Goal: Communication & Community: Answer question/provide support

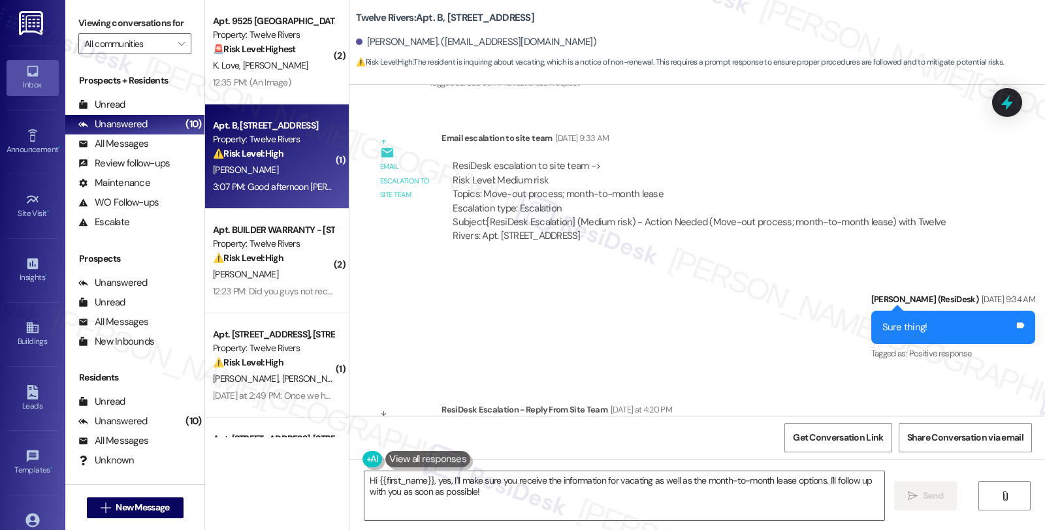
click at [484, 311] on div "Sent via SMS Sarah (ResiDesk) Aug 29, 2025 at 9:34 AM Sure thing! Tags and note…" at bounding box center [698, 318] width 696 height 110
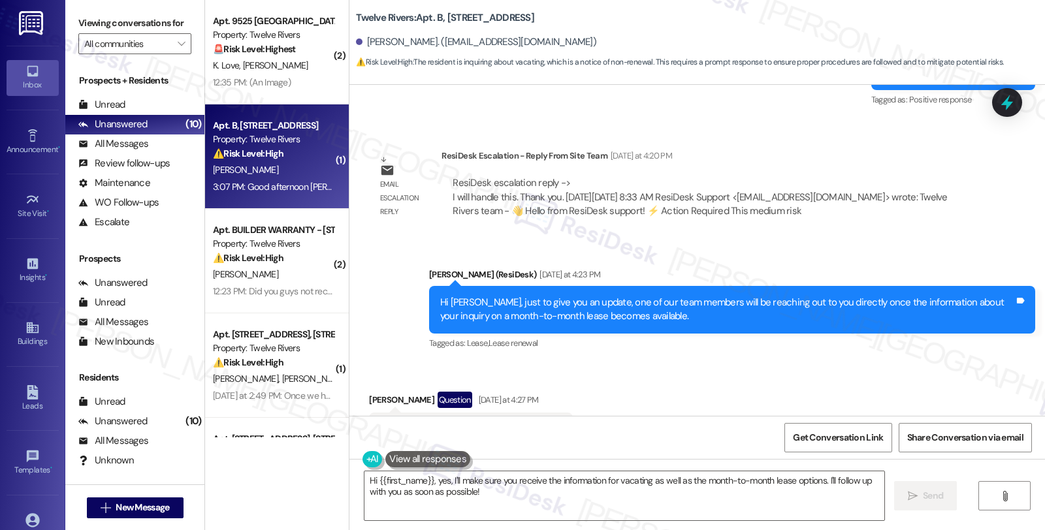
scroll to position [1537, 0]
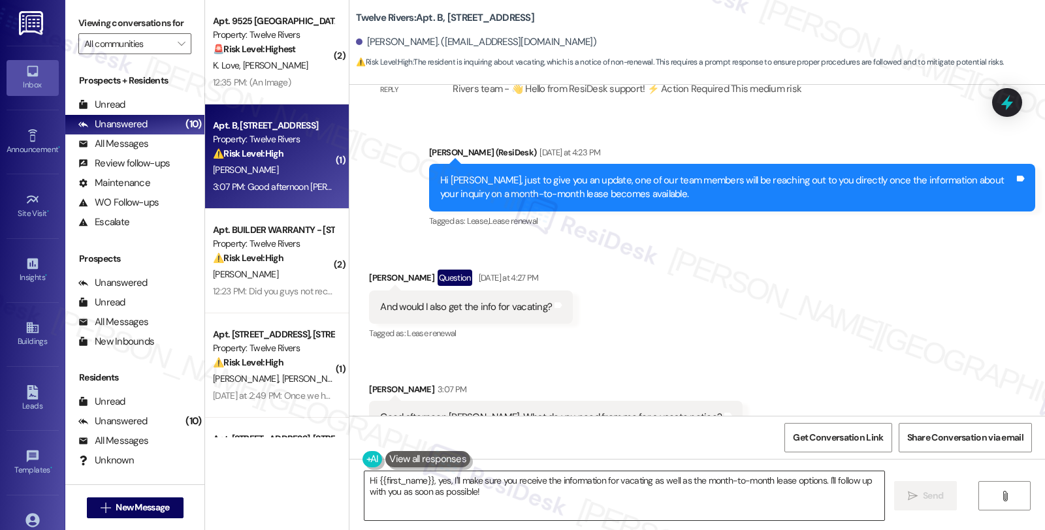
click at [427, 478] on textarea "Hi {{first_name}}, yes, I'll make sure you receive the information for vacating…" at bounding box center [625, 496] width 520 height 49
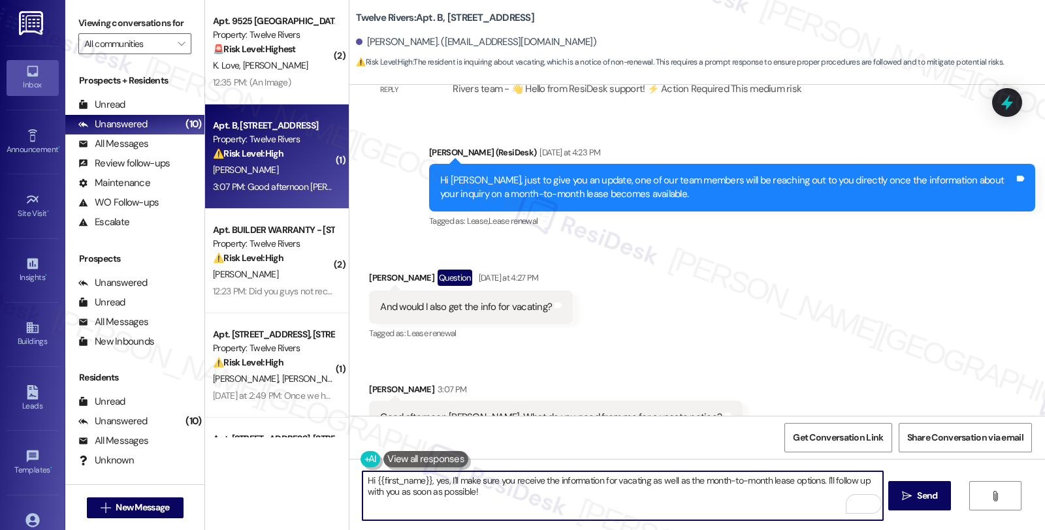
drag, startPoint x: 429, startPoint y: 480, endPoint x: 501, endPoint y: 498, distance: 74.2
click at [501, 498] on textarea "Hi {{first_name}}, yes, I'll make sure you receive the information for vacating…" at bounding box center [623, 496] width 520 height 49
drag, startPoint x: 603, startPoint y: 483, endPoint x: 719, endPoint y: 483, distance: 116.3
click at [719, 483] on textarea "Hi {{first_name}}, one of our team will be reaching out to you for to provide" at bounding box center [623, 496] width 520 height 49
click at [594, 481] on textarea "Hi {{first_name}}, one of our team will be reaching out to you for to provide" at bounding box center [623, 496] width 520 height 49
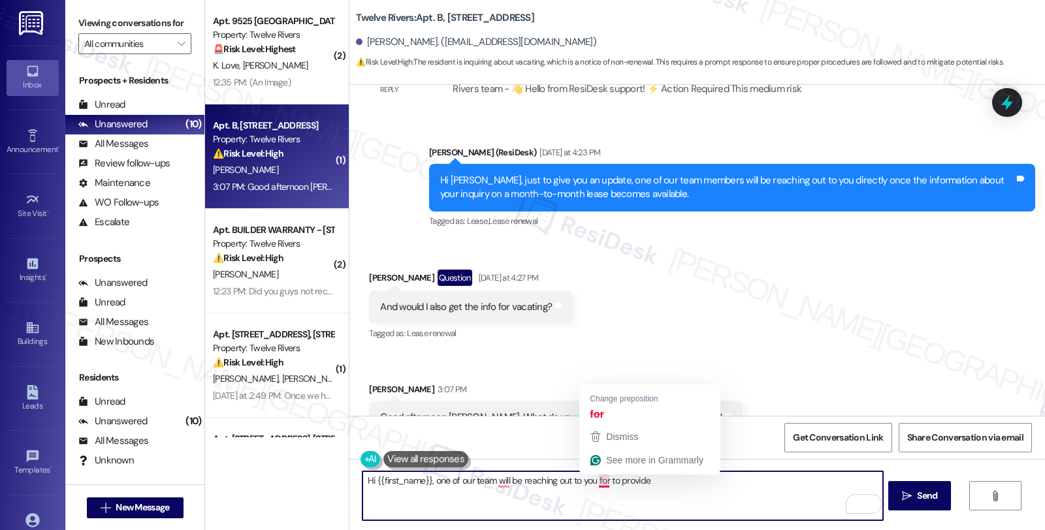
click at [594, 481] on textarea "Hi {{first_name}}, one of our team will be reaching out to you for to provide" at bounding box center [623, 496] width 520 height 49
click at [648, 483] on textarea "Hi {{first_name}}, one of our team will be reaching out to you to provide" at bounding box center [623, 496] width 520 height 49
click at [610, 485] on textarea "Hi {{first_name}}, one of our team will be reaching out to you to provide" at bounding box center [623, 496] width 520 height 49
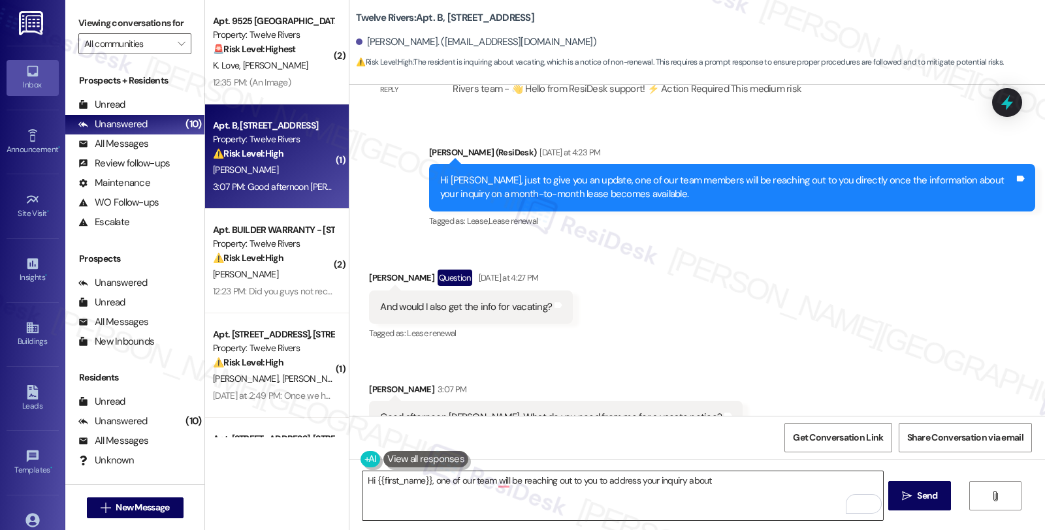
click at [804, 485] on textarea "Hi {{first_name}}, one of our team will be reaching out to you to address your …" at bounding box center [623, 496] width 520 height 49
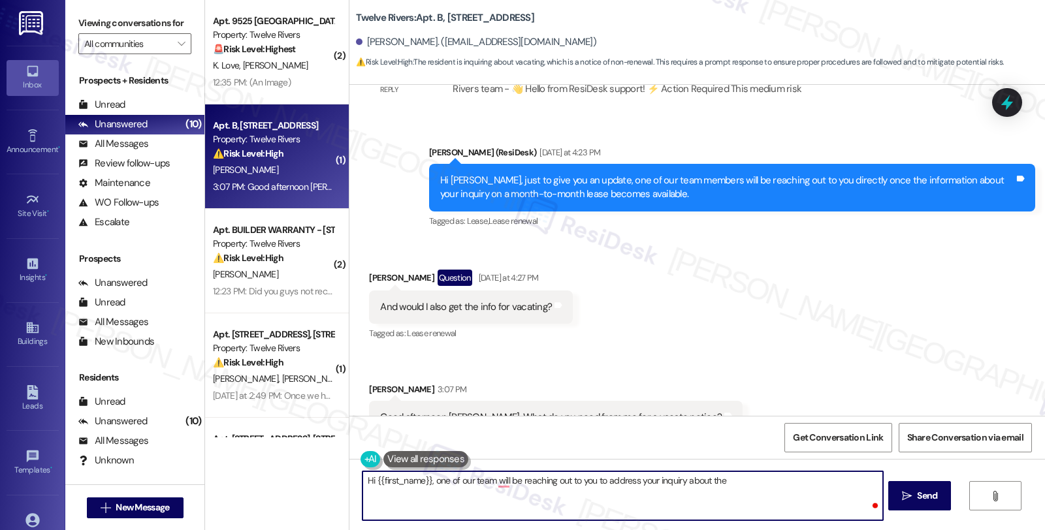
paste textarea "Move-out process; month-to-month lease"
click at [724, 480] on textarea "Hi {{first_name}}, one of our team will be reaching out to you to address your …" at bounding box center [623, 496] width 520 height 49
click at [788, 481] on textarea "Hi {{first_name}}, one of our team will be reaching out to you to address your …" at bounding box center [623, 496] width 520 height 49
click at [434, 497] on textarea "Hi {{first_name}}, one of our team will be reaching out to you to address your …" at bounding box center [623, 496] width 520 height 49
click at [474, 493] on textarea "Hi {{first_name}}, one of our team members will be reaching out to you to addre…" at bounding box center [623, 496] width 520 height 49
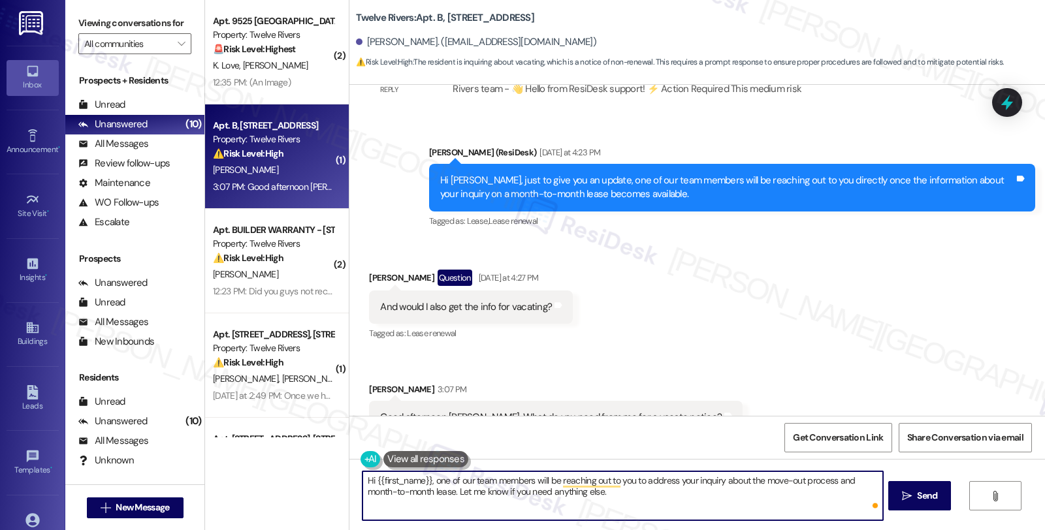
type textarea "Hi {{first_name}}, one of our team members will be reaching out to you to addre…"
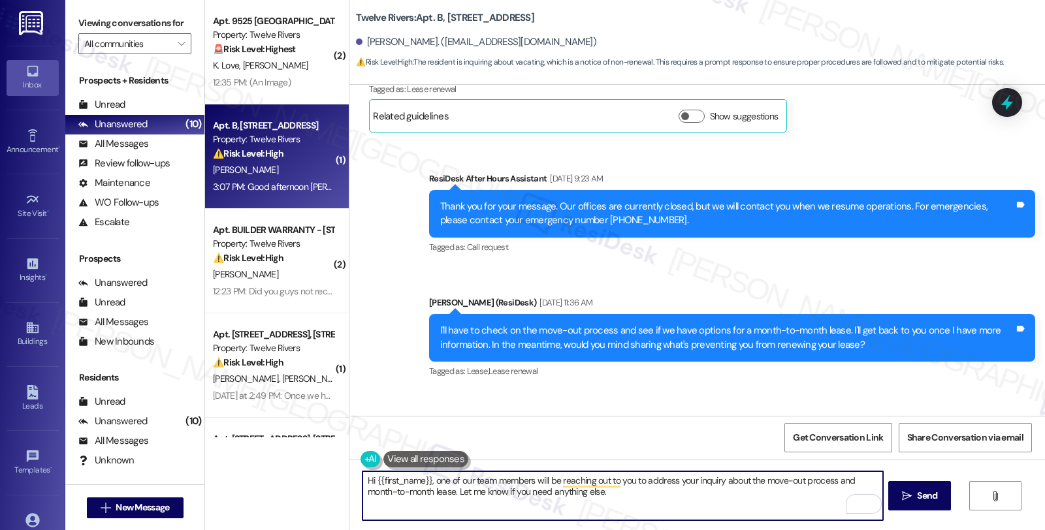
scroll to position [376, 0]
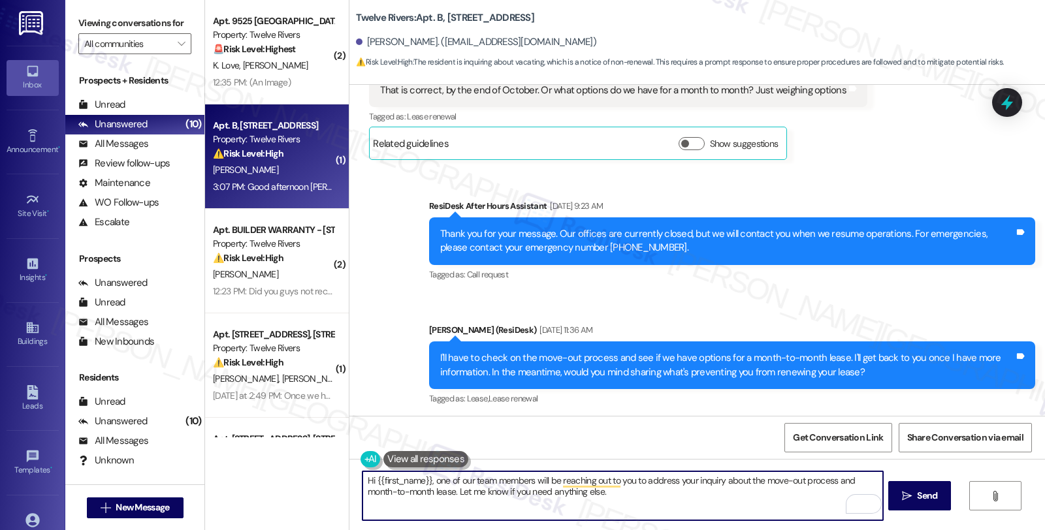
click at [687, 492] on textarea "Hi {{first_name}}, one of our team members will be reaching out to you to addre…" at bounding box center [623, 496] width 520 height 49
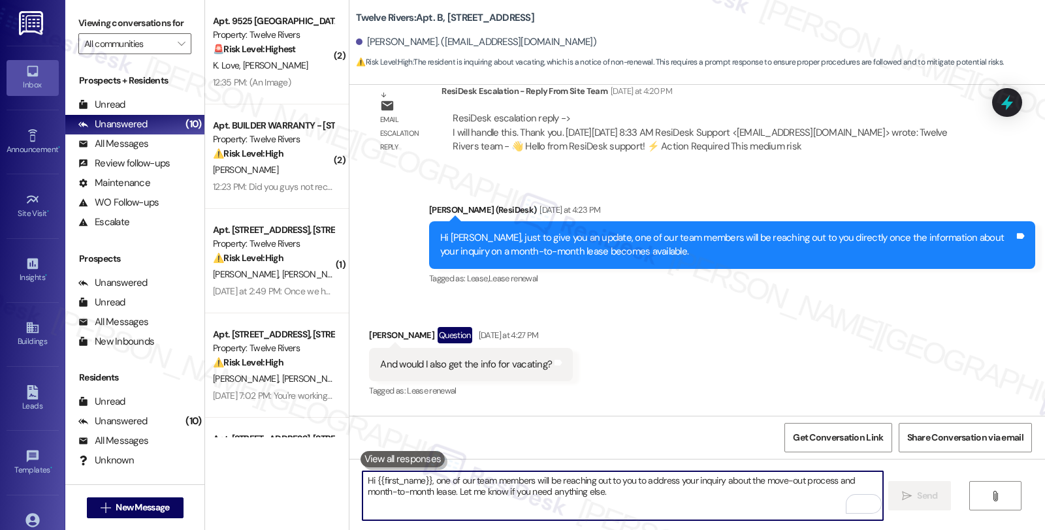
scroll to position [1537, 0]
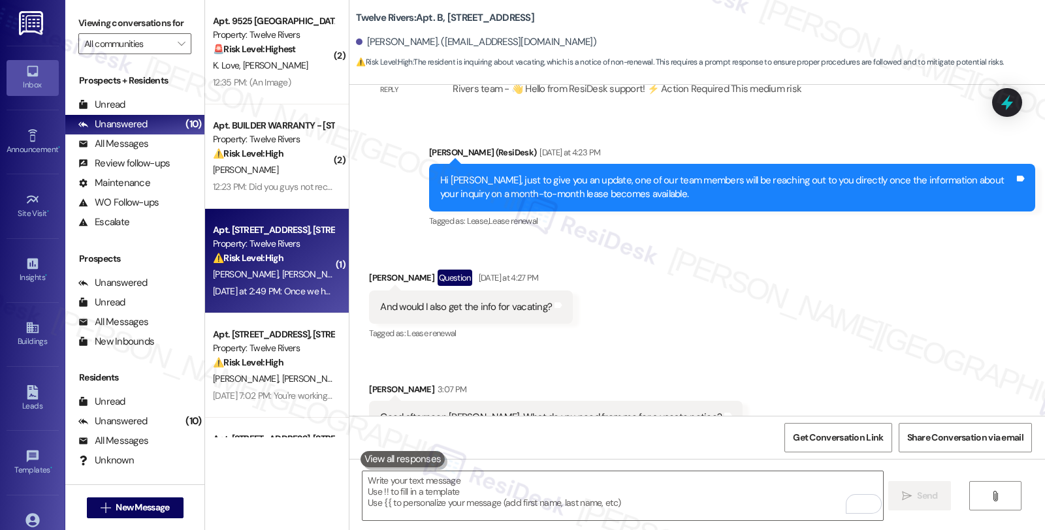
click at [301, 259] on div "⚠️ Risk Level: High The resident is linking their lease renewal to having a wor…" at bounding box center [273, 259] width 121 height 14
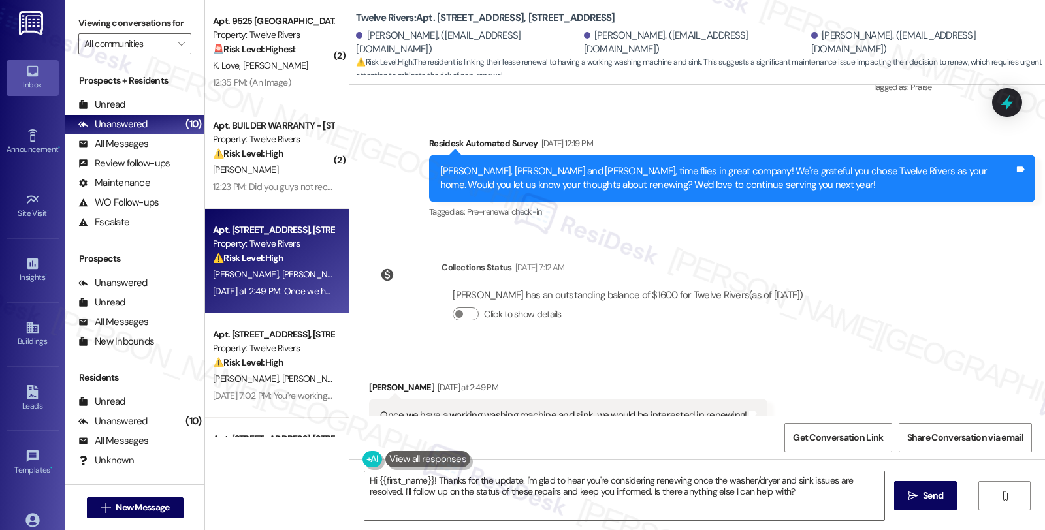
scroll to position [2197, 0]
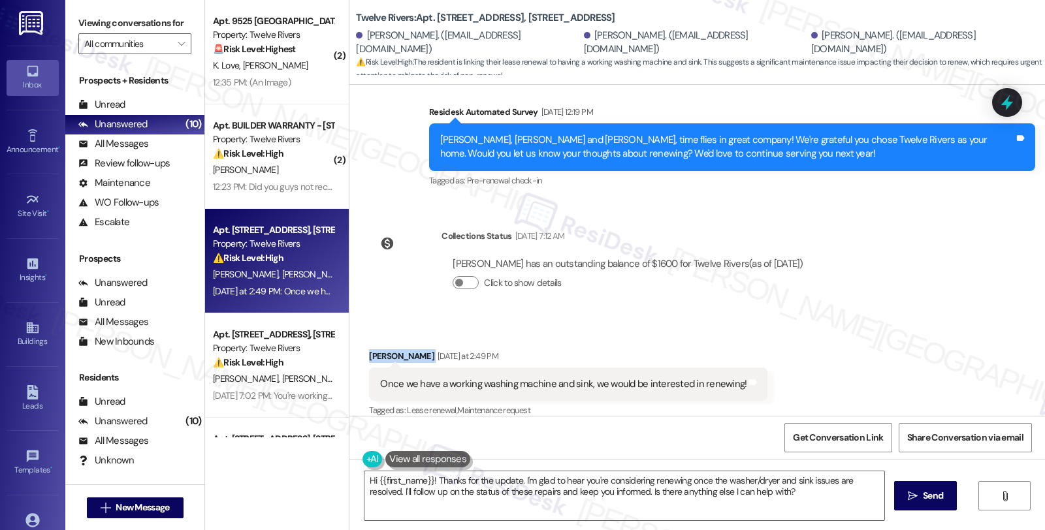
drag, startPoint x: 359, startPoint y: 340, endPoint x: 440, endPoint y: 342, distance: 80.4
click at [440, 342] on div "Received via SMS Immanuel J. Thomas Yesterday at 2:49 PM Once we have a working…" at bounding box center [568, 385] width 418 height 91
copy div "Immanuel J. Thomas"
click at [584, 44] on div "Immanuel J. Thomas. (immuimmut@gmail.com)" at bounding box center [696, 43] width 224 height 28
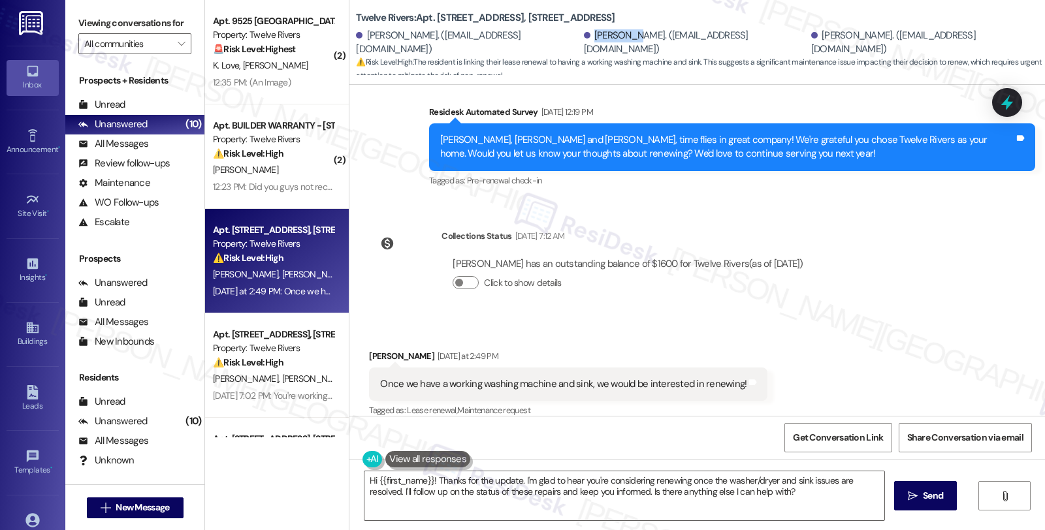
copy div "Immanuel"
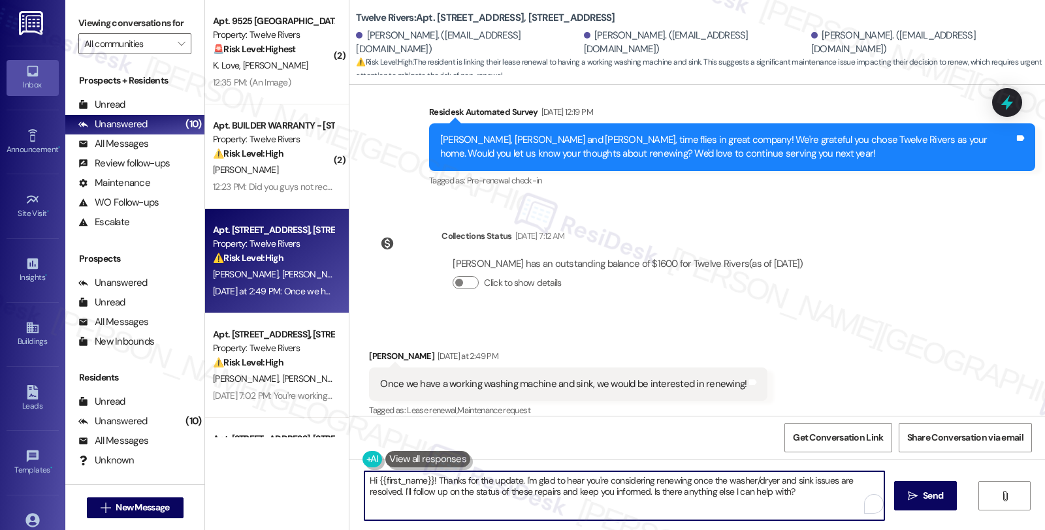
drag, startPoint x: 374, startPoint y: 483, endPoint x: 427, endPoint y: 480, distance: 52.4
click at [427, 480] on textarea "Hi {{first_name}}! Thanks for the update. I'm glad to hear you're considering r…" at bounding box center [625, 496] width 520 height 49
paste textarea "Immanuel"
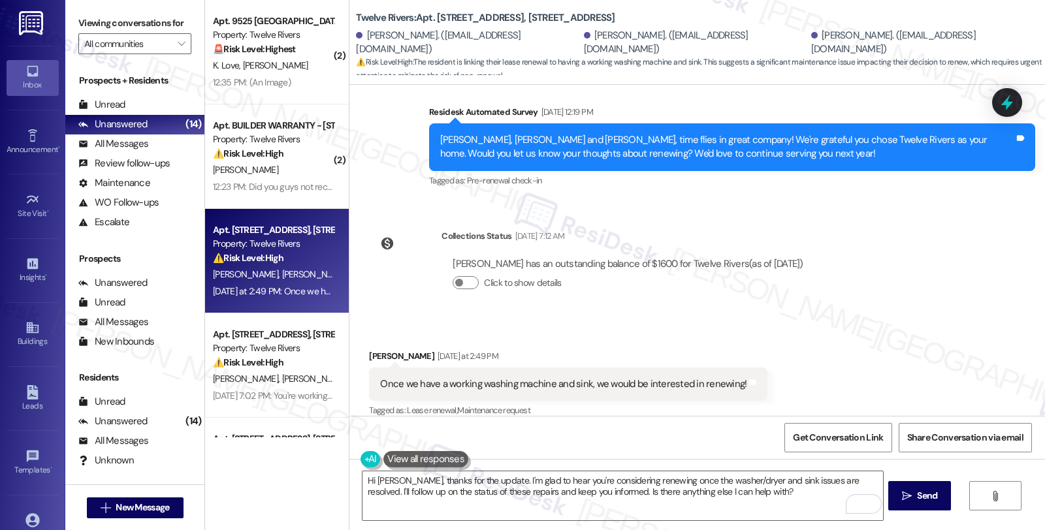
click at [948, 234] on div "Lease started Jul 10, 2025 at 8:00 PM Survey, sent via SMS Residesk Automated S…" at bounding box center [698, 250] width 696 height 331
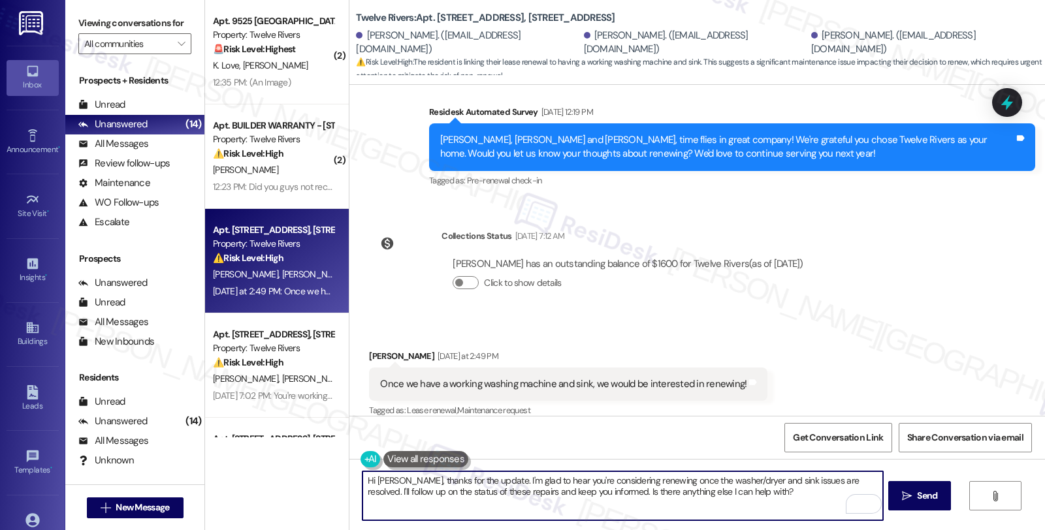
click at [596, 492] on textarea "Hi Immanuel, thanks for the update. I'm glad to hear you're considering renewin…" at bounding box center [623, 496] width 520 height 49
paste textarea "#14939-1"
drag, startPoint x: 695, startPoint y: 489, endPoint x: 741, endPoint y: 491, distance: 45.8
click at [741, 491] on textarea "Hi Immanuel, thanks for the update. I'm glad to hear you're considering renewin…" at bounding box center [623, 496] width 520 height 49
click at [447, 489] on textarea "Hi Immanuel, thanks for the update. I'm glad to hear you're considering renewin…" at bounding box center [623, 496] width 520 height 49
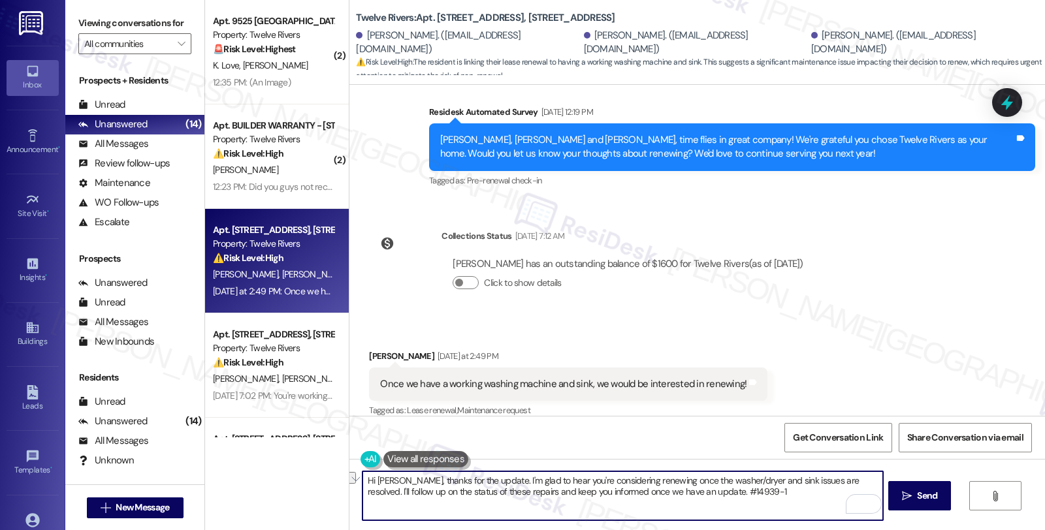
drag, startPoint x: 454, startPoint y: 491, endPoint x: 504, endPoint y: 489, distance: 49.7
click at [504, 489] on textarea "Hi Immanuel, thanks for the update. I'm glad to hear you're considering renewin…" at bounding box center [623, 496] width 520 height 49
paste textarea "#14939-1"
drag, startPoint x: 766, startPoint y: 490, endPoint x: 825, endPoint y: 490, distance: 58.8
click at [825, 490] on textarea "Hi Immanuel, thanks for the update. I'm glad to hear you're considering renewin…" at bounding box center [623, 496] width 520 height 49
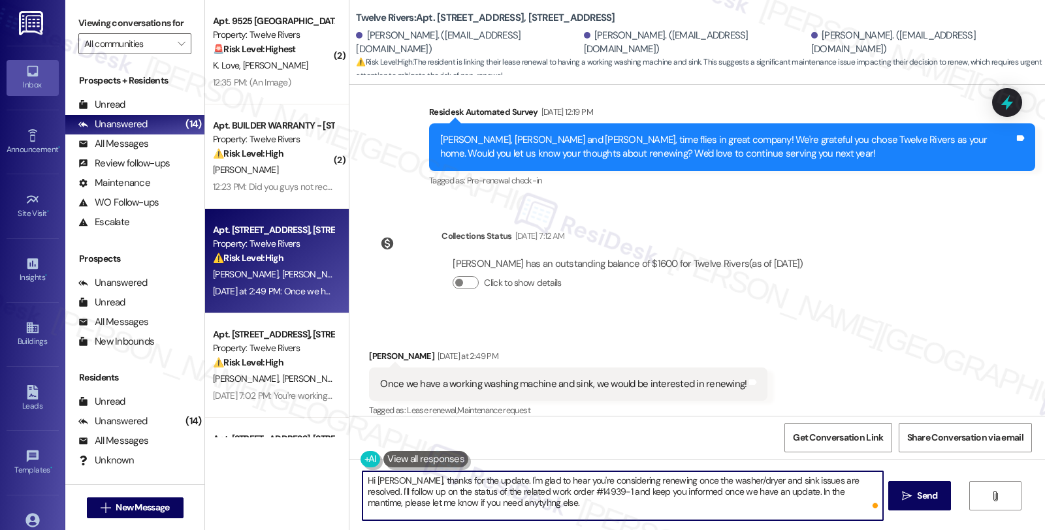
click at [795, 491] on textarea "Hi Immanuel, thanks for the update. I'm glad to hear you're considering renewin…" at bounding box center [623, 496] width 520 height 49
click at [802, 508] on textarea "Hi Immanuel, thanks for the update. I'm glad to hear you're considering renewin…" at bounding box center [623, 496] width 520 height 49
click at [729, 502] on textarea "Hi Immanuel, thanks for the update. I'm glad to hear you're considering renewin…" at bounding box center [623, 496] width 520 height 49
type textarea "Hi Immanuel, thanks for the update. I'm glad to hear you're considering renewin…"
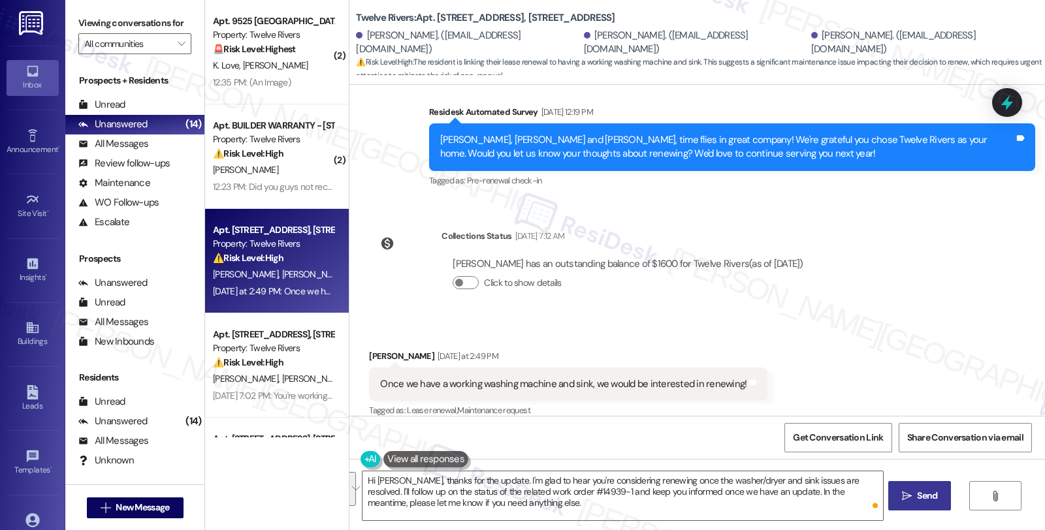
click at [924, 497] on span "Send" at bounding box center [927, 496] width 20 height 14
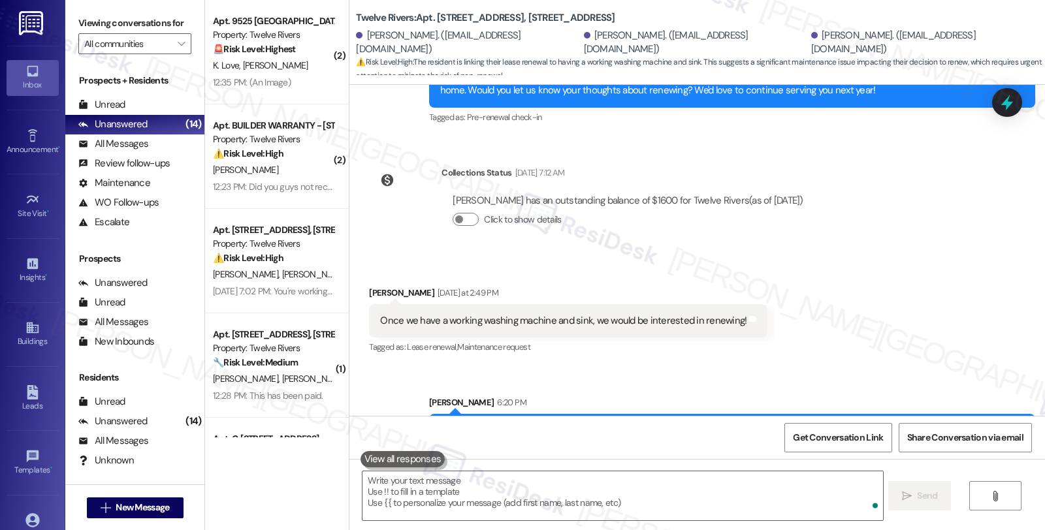
scroll to position [2316, 0]
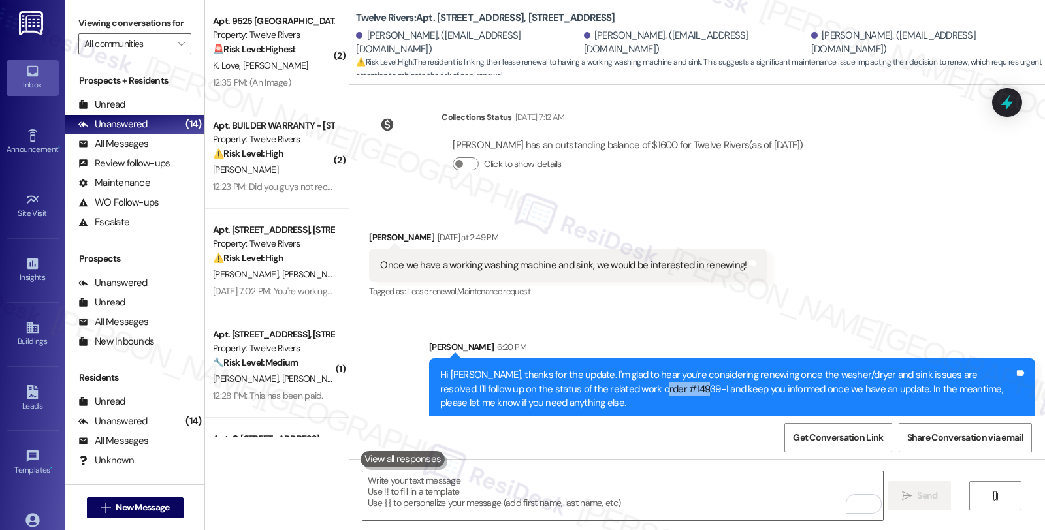
drag, startPoint x: 602, startPoint y: 377, endPoint x: 643, endPoint y: 376, distance: 41.8
click at [643, 376] on div "Hi Immanuel, thanks for the update. I'm glad to hear you're considering renewin…" at bounding box center [727, 389] width 574 height 42
copy div "#14939-1"
click at [1003, 113] on icon at bounding box center [1007, 102] width 22 height 22
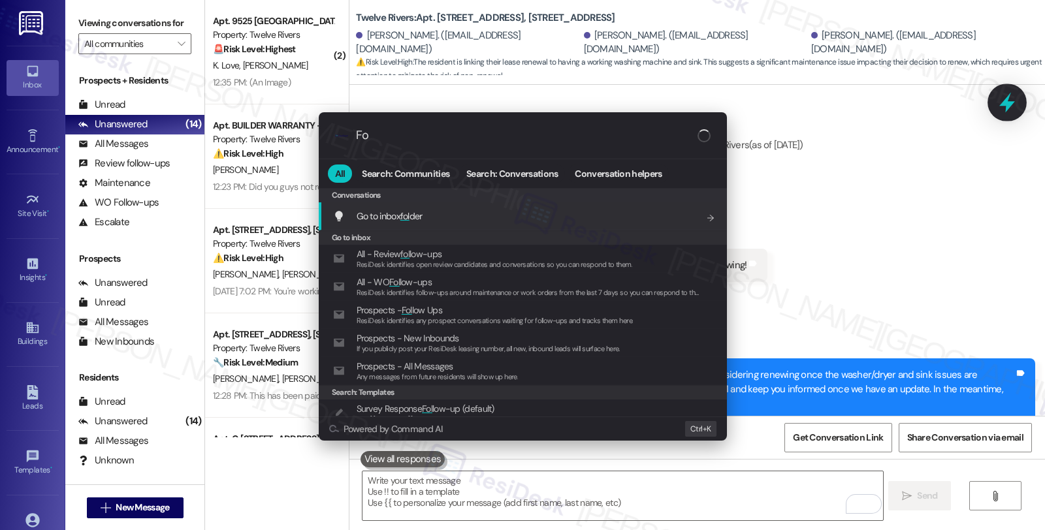
type input "F"
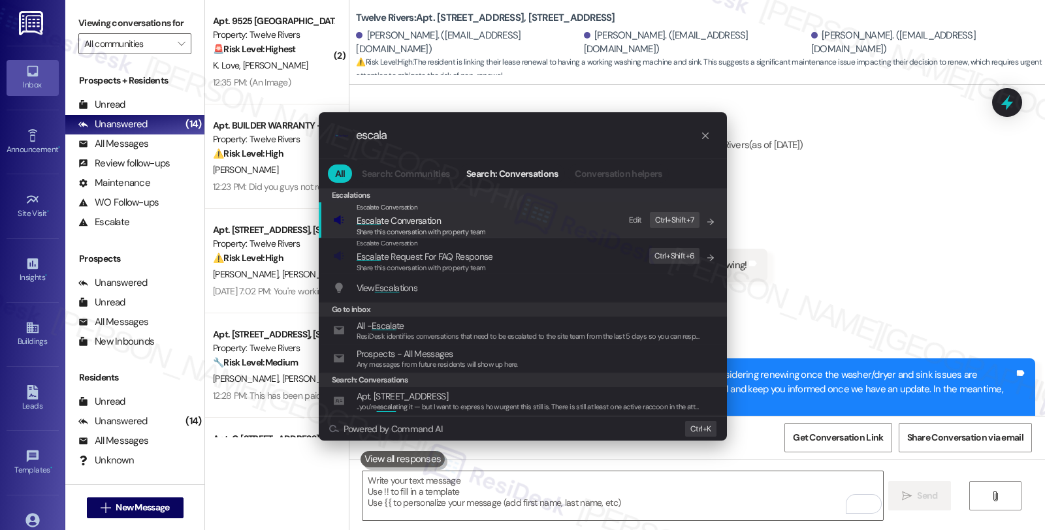
type input "escala"
click at [453, 218] on span "Escala te Conversation" at bounding box center [421, 221] width 129 height 14
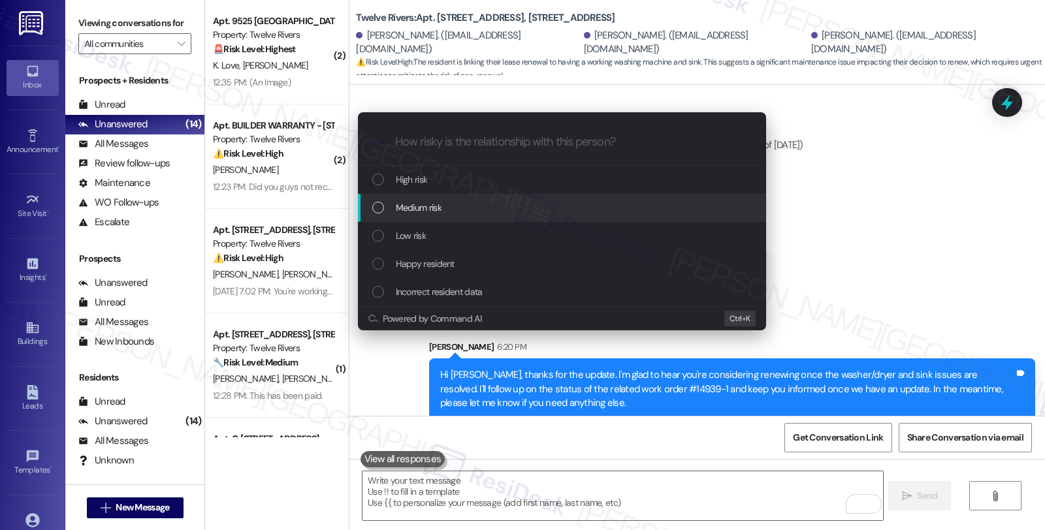
click at [445, 197] on div "Medium risk" at bounding box center [562, 208] width 408 height 28
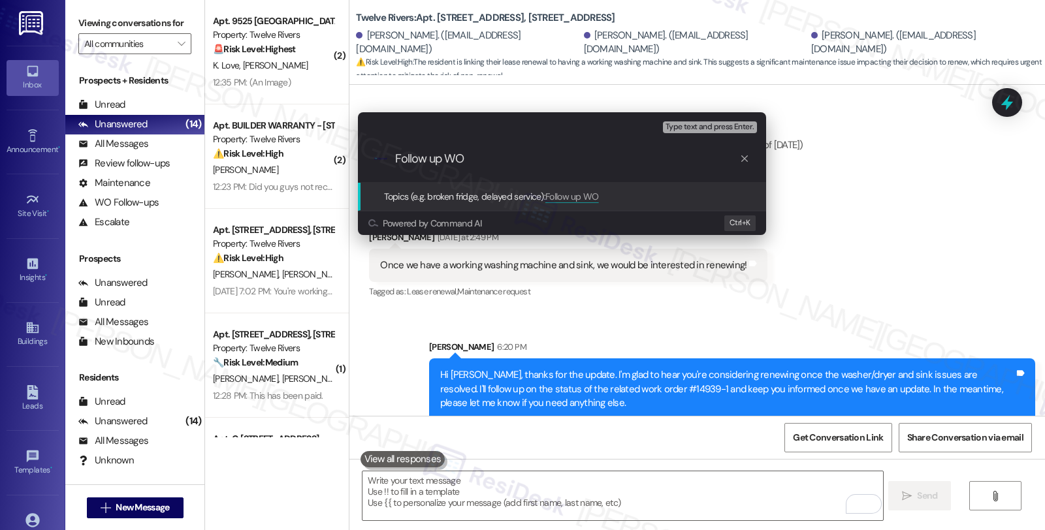
paste input "#14939-1"
type input "Follow up WO #14939-1"
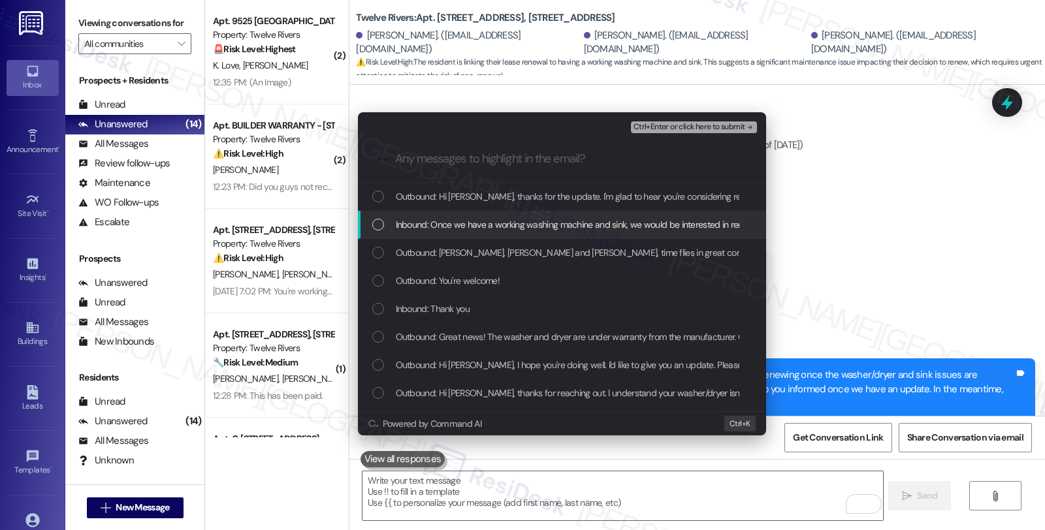
click at [445, 227] on span "Inbound: Once we have a working washing machine and sink, we would be intereste…" at bounding box center [582, 225] width 372 height 14
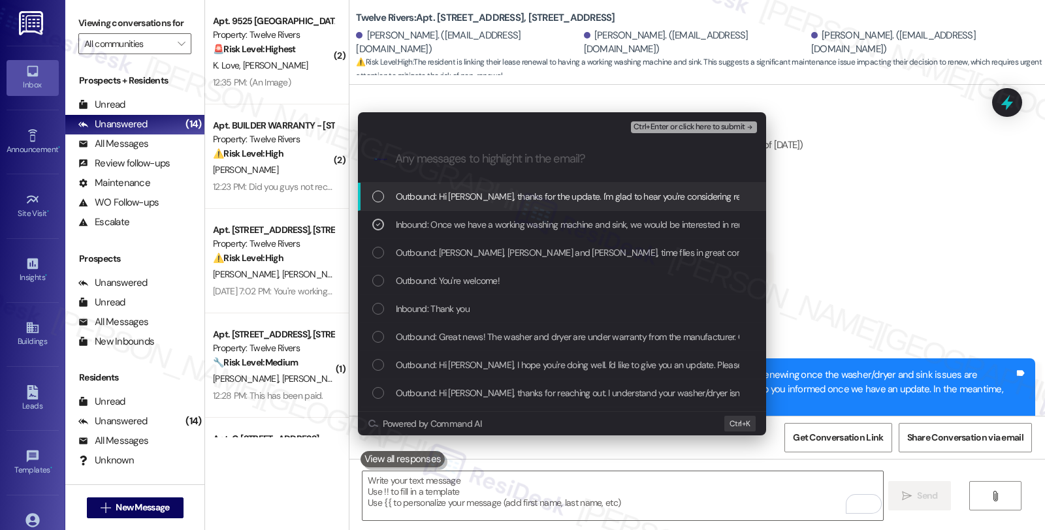
click at [662, 129] on span "Ctrl+Enter or click here to submit" at bounding box center [690, 127] width 112 height 9
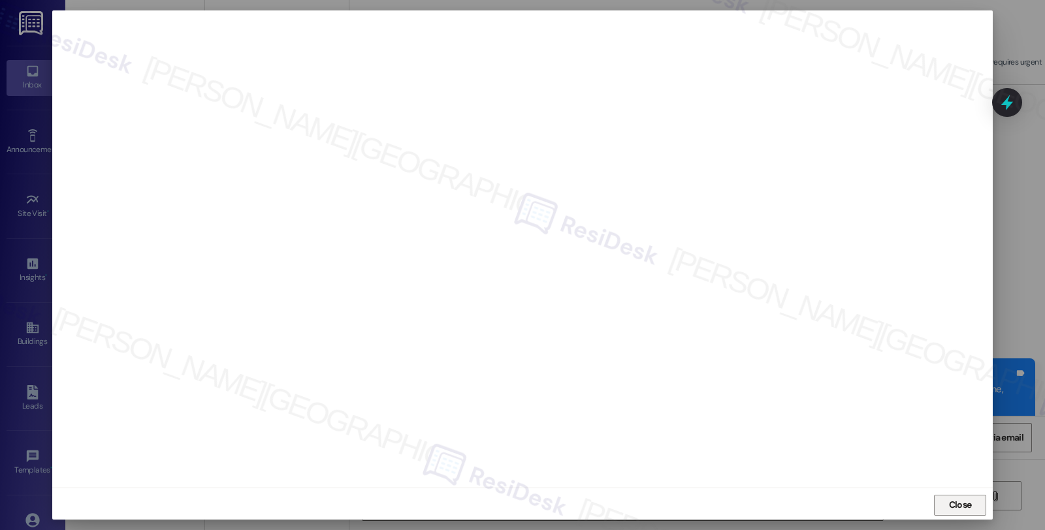
click at [969, 498] on span "Close" at bounding box center [960, 505] width 23 height 14
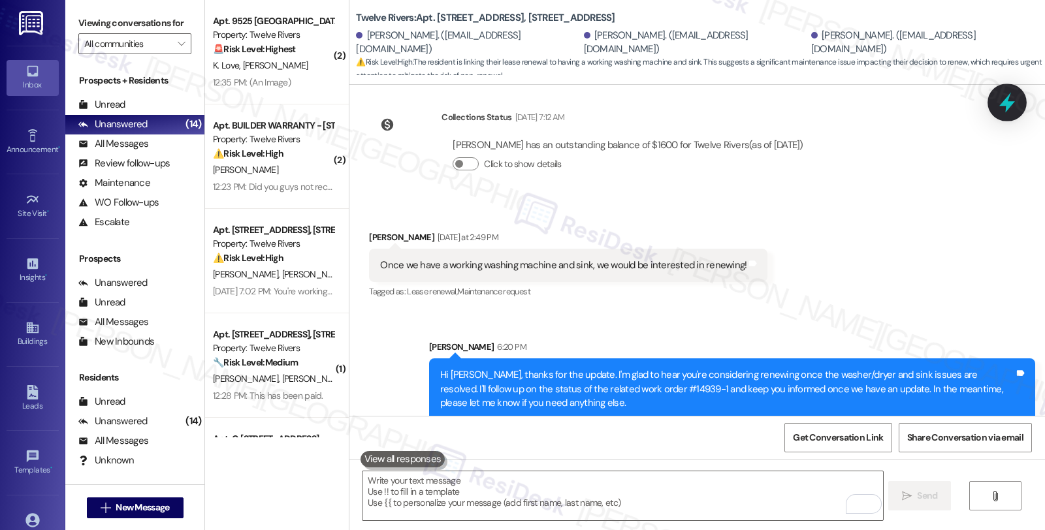
click at [1011, 112] on icon at bounding box center [1007, 102] width 22 height 22
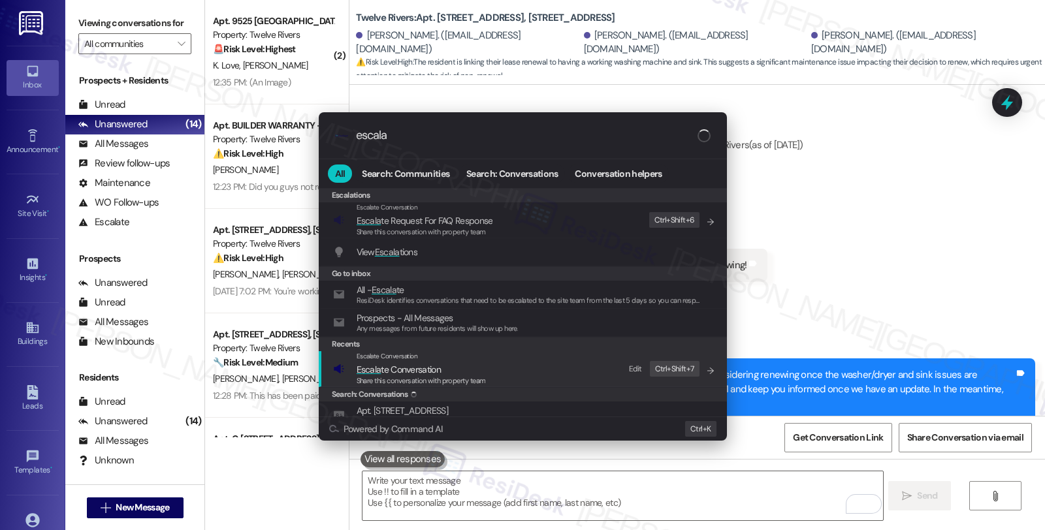
type input "escala"
click at [412, 371] on span "Escala te Conversation" at bounding box center [399, 370] width 84 height 12
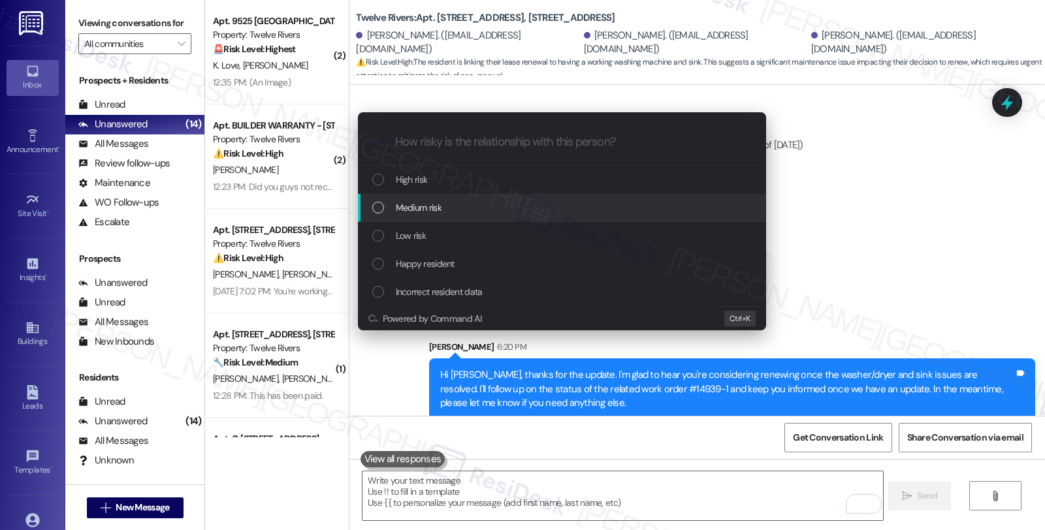
click at [447, 209] on div "Medium risk" at bounding box center [563, 208] width 382 height 14
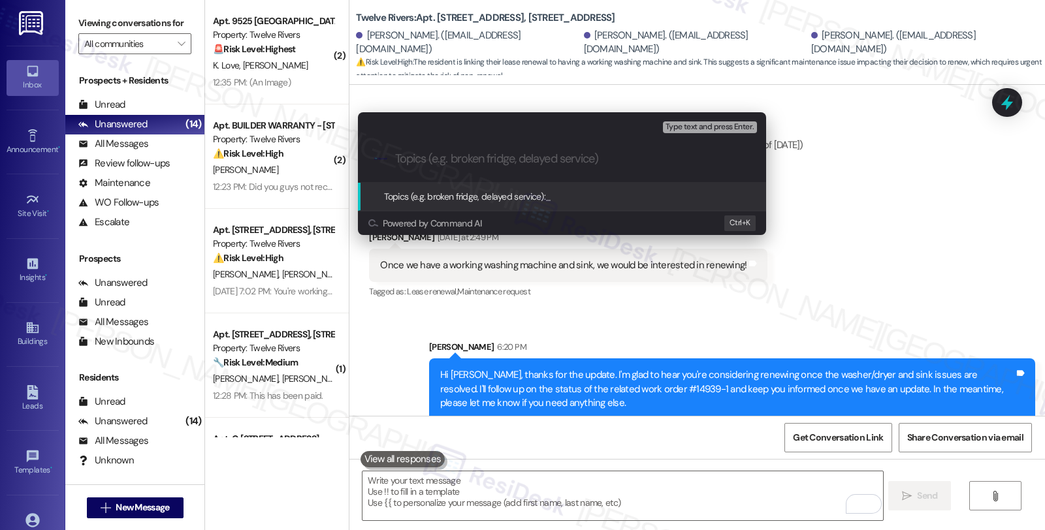
paste input "Follow up WO #14939-1""
type input "Follow up WO #14939-1 (washer, dryer, sink)"
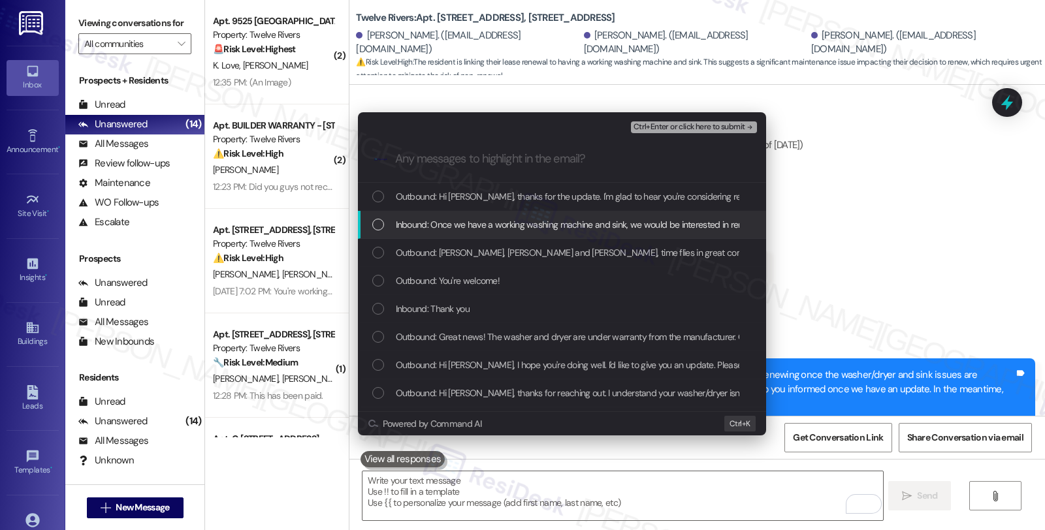
click at [602, 219] on span "Inbound: Once we have a working washing machine and sink, we would be intereste…" at bounding box center [582, 225] width 372 height 14
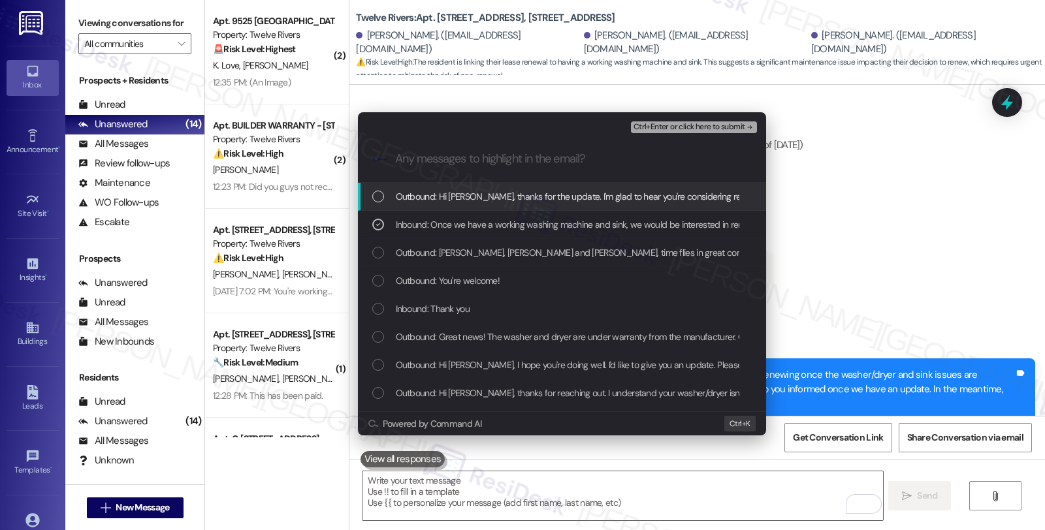
click at [681, 125] on span "Ctrl+Enter or click here to submit" at bounding box center [690, 127] width 112 height 9
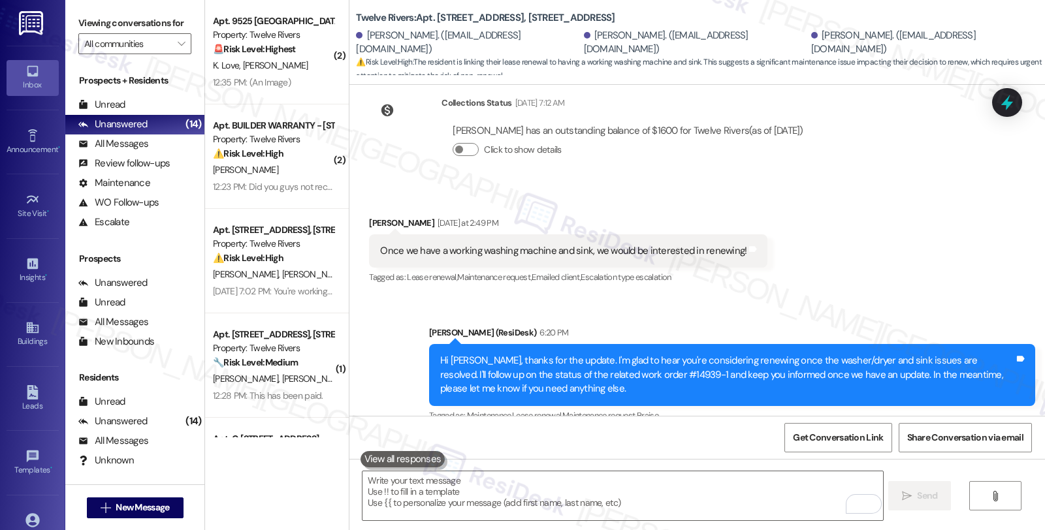
scroll to position [2335, 0]
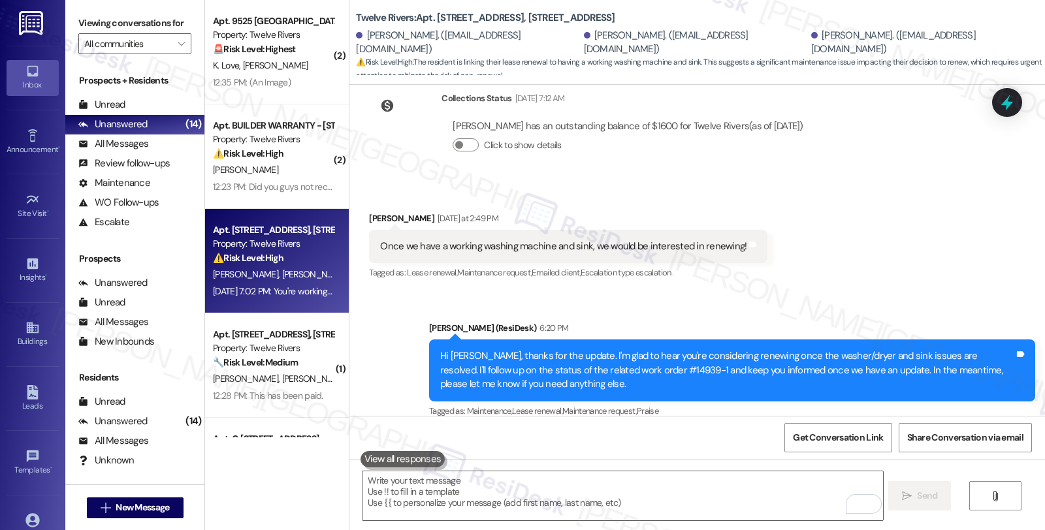
click at [282, 270] on span "[PERSON_NAME]" at bounding box center [316, 274] width 69 height 12
type textarea "Fetching suggested responses. Please feel free to read through the conversation…"
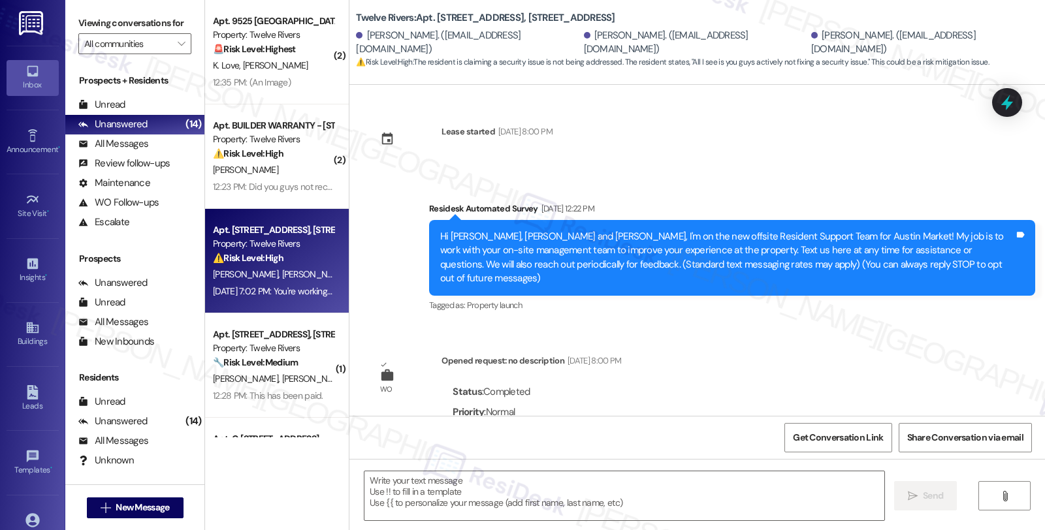
scroll to position [12054, 0]
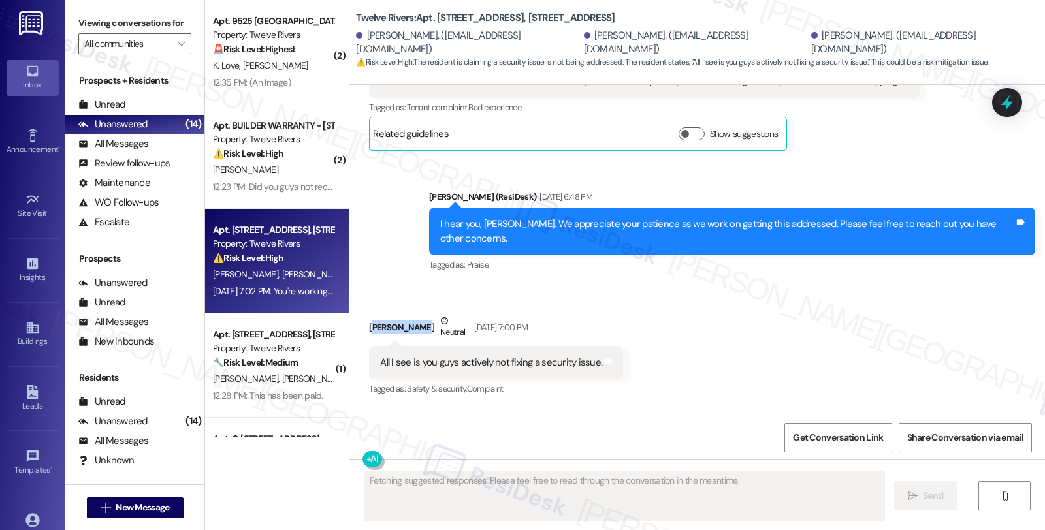
drag, startPoint x: 364, startPoint y: 246, endPoint x: 410, endPoint y: 246, distance: 46.4
click at [410, 314] on div "Jake Gautreaux Neutral Sep 02, 2025 at 7:00 PM" at bounding box center [496, 330] width 254 height 32
click at [393, 314] on div "Jake Gautreaux Neutral Sep 02, 2025 at 7:00 PM" at bounding box center [496, 330] width 254 height 32
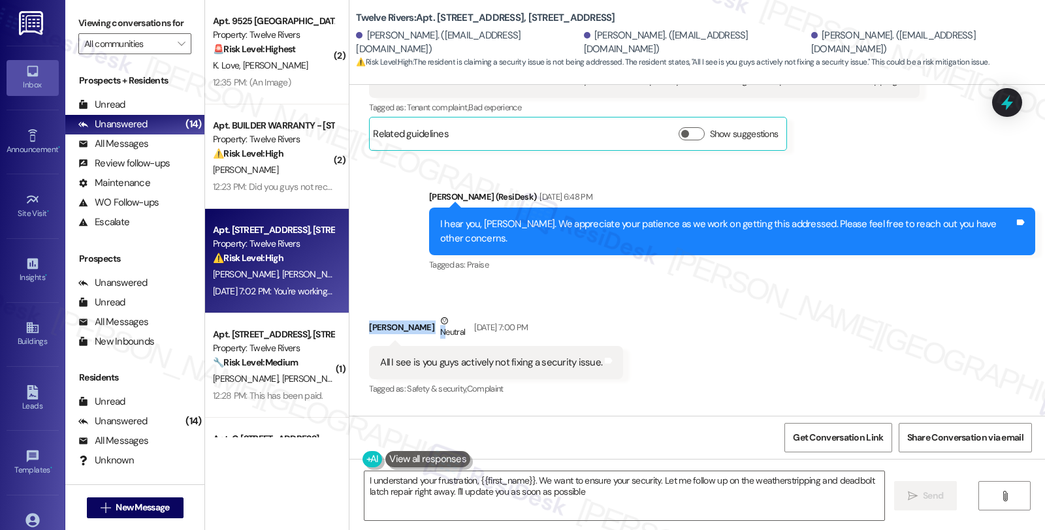
type textarea "I understand your frustration, {{first_name}}. We want to ensure your security.…"
drag, startPoint x: 360, startPoint y: 249, endPoint x: 420, endPoint y: 249, distance: 60.1
click at [420, 314] on div "Jake Gautreaux Neutral Sep 02, 2025 at 7:00 PM" at bounding box center [496, 330] width 254 height 32
copy div "Jake Gautreaux"
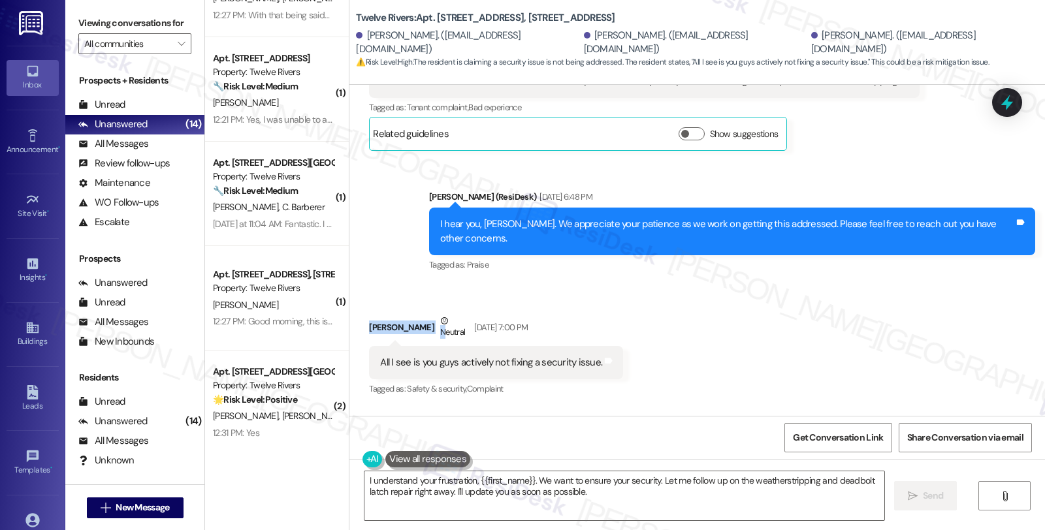
scroll to position [0, 0]
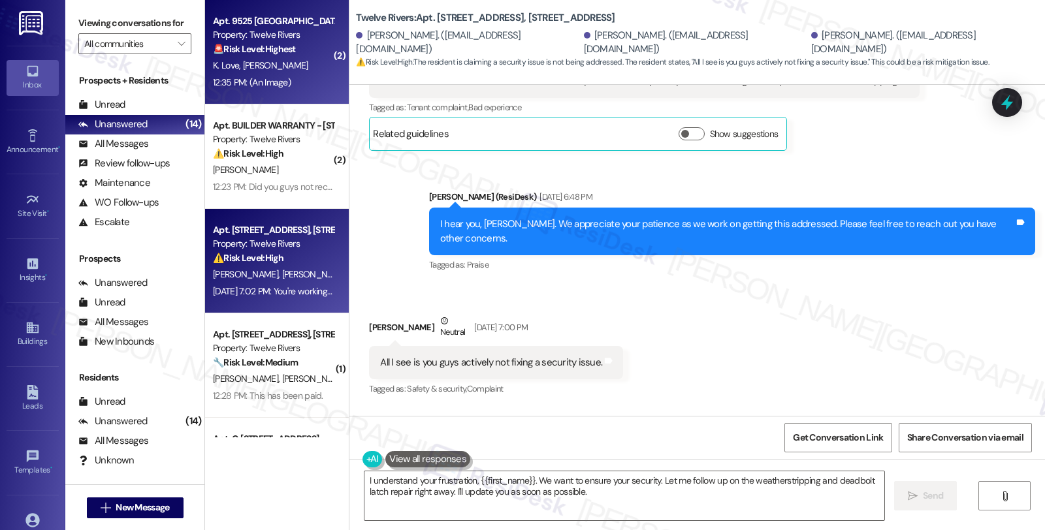
click at [291, 49] on div "🚨 Risk Level: Highest The residents are claiming to have vacated the unit due t…" at bounding box center [273, 49] width 121 height 14
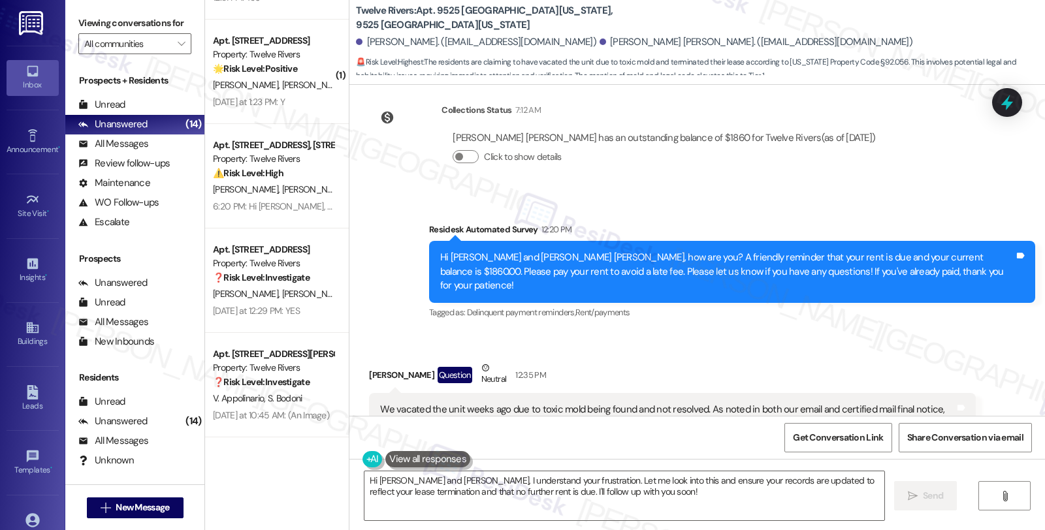
scroll to position [4166, 0]
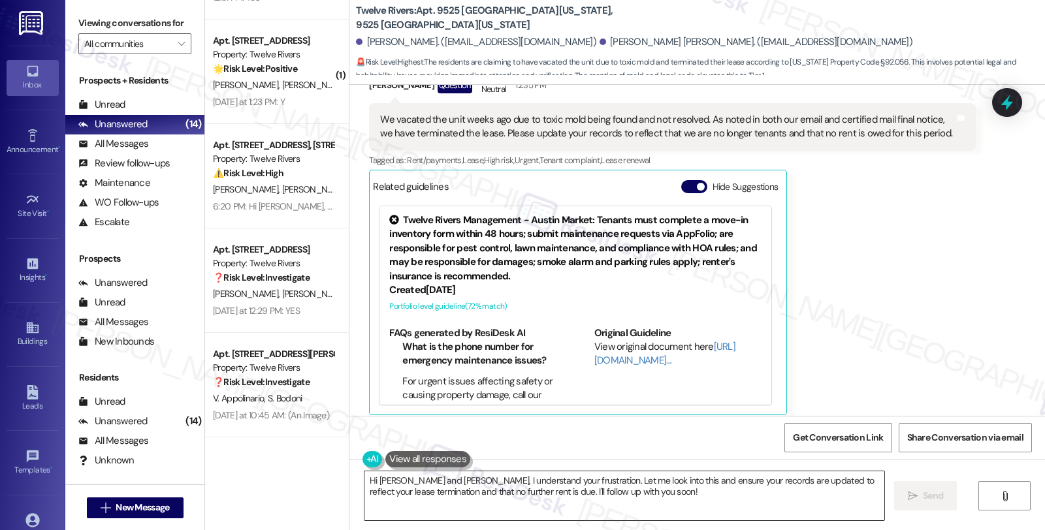
click at [384, 481] on textarea "Hi Kalli and Ethan, I understand your frustration. Let me look into this and en…" at bounding box center [625, 496] width 520 height 49
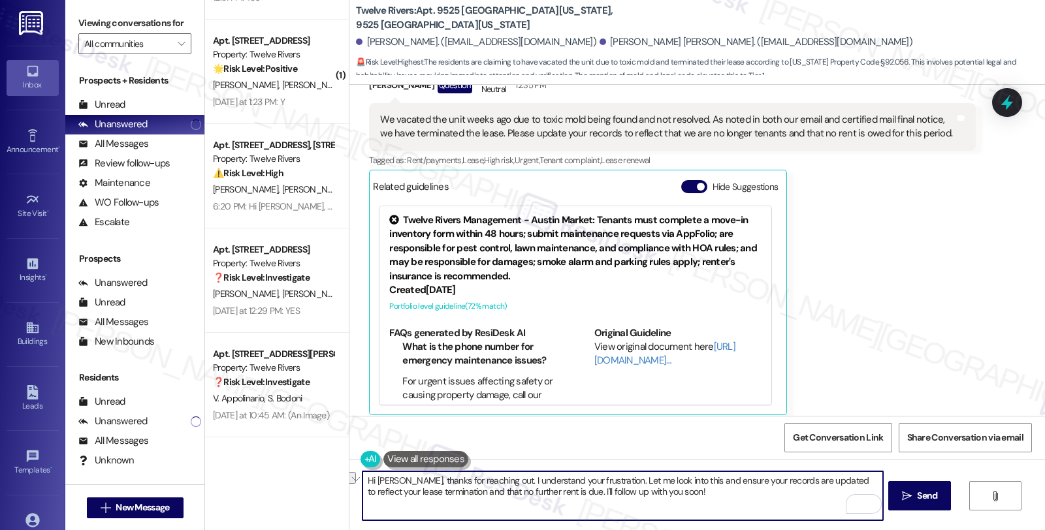
drag, startPoint x: 425, startPoint y: 492, endPoint x: 698, endPoint y: 492, distance: 273.1
click at [698, 492] on textarea "Hi Kalli, thanks for reaching out. I understand your frustration. Let me look i…" at bounding box center [623, 496] width 520 height 49
type textarea "Hi Kalli, thanks for reaching out. I understand your frustration. Let me look i…"
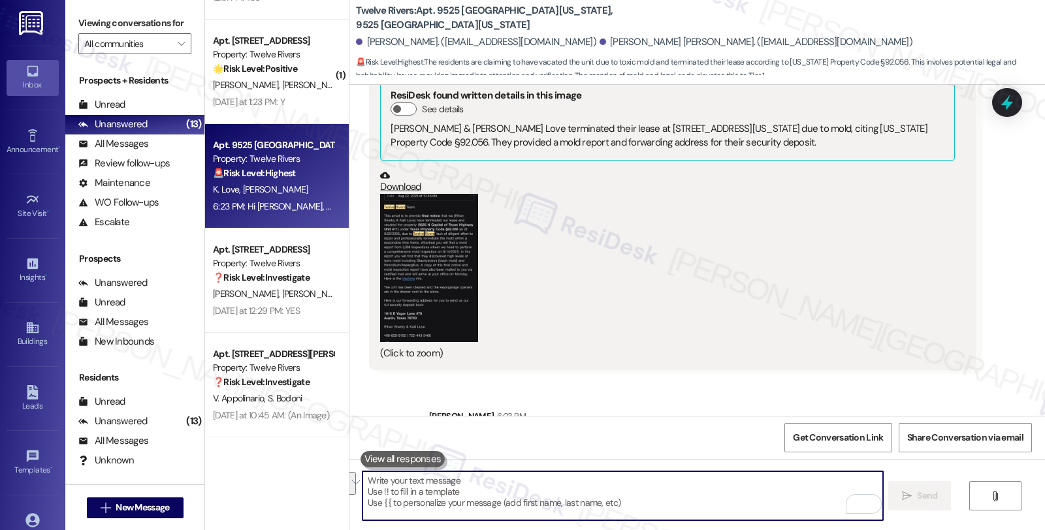
scroll to position [4634, 0]
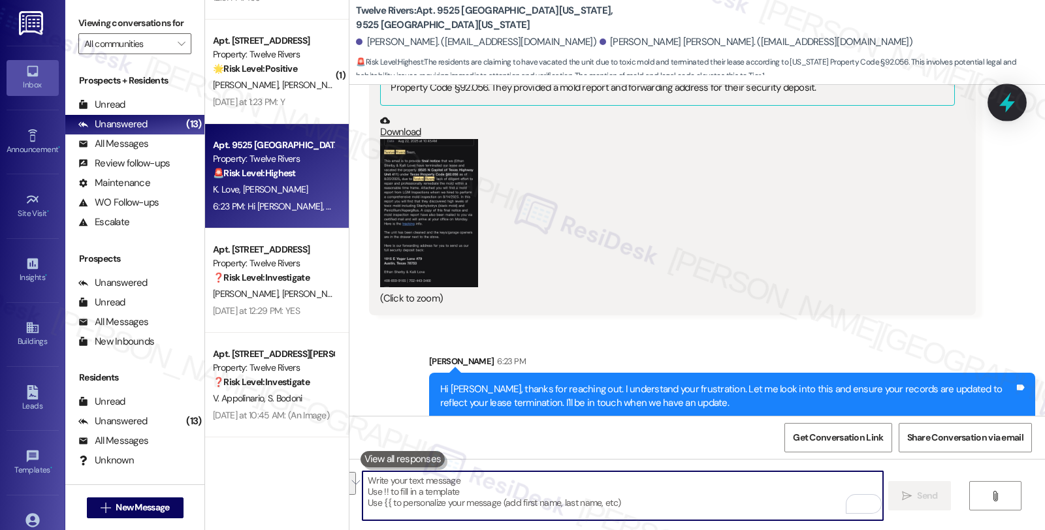
click at [1000, 103] on icon at bounding box center [1007, 102] width 22 height 22
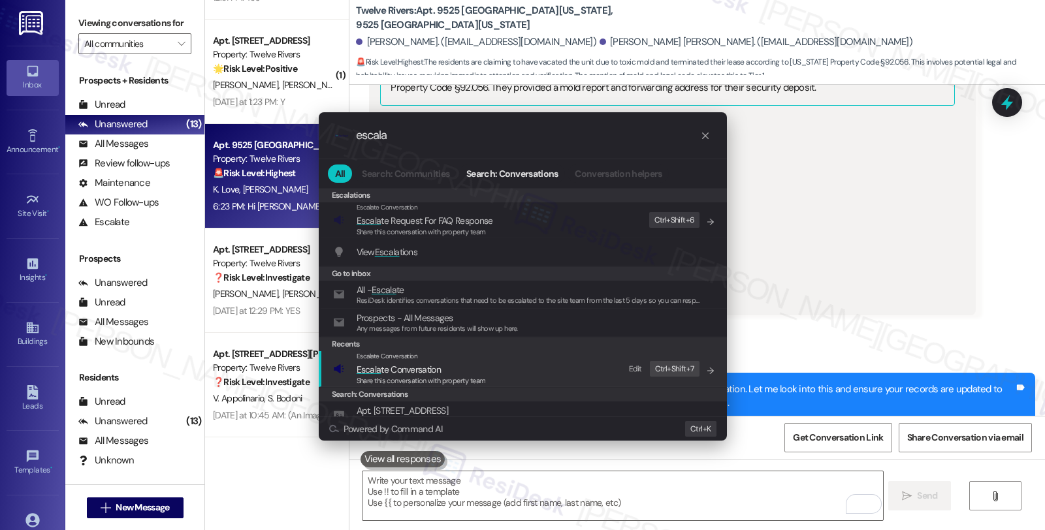
type input "escala"
click at [458, 368] on span "Escala te Conversation" at bounding box center [421, 370] width 129 height 14
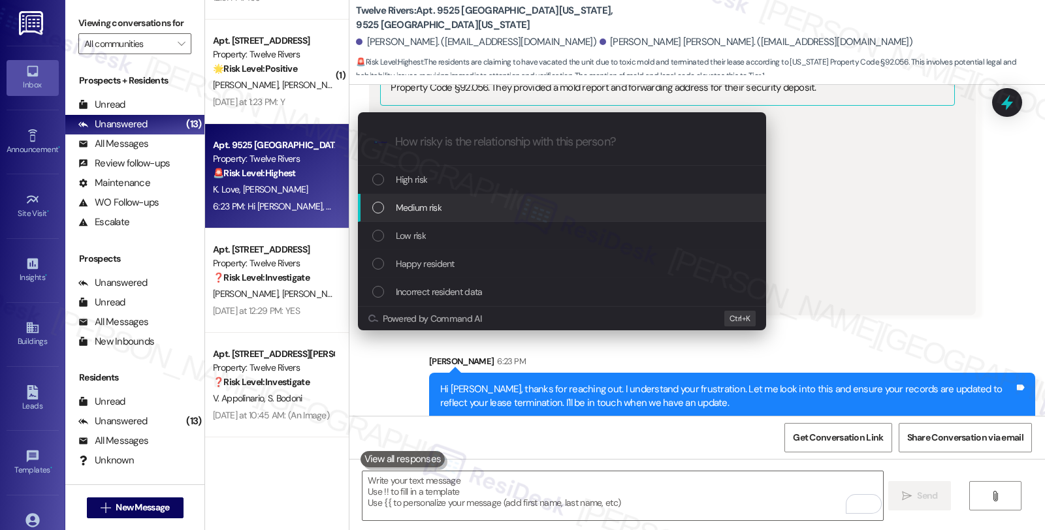
click at [434, 216] on div "Medium risk" at bounding box center [562, 208] width 408 height 28
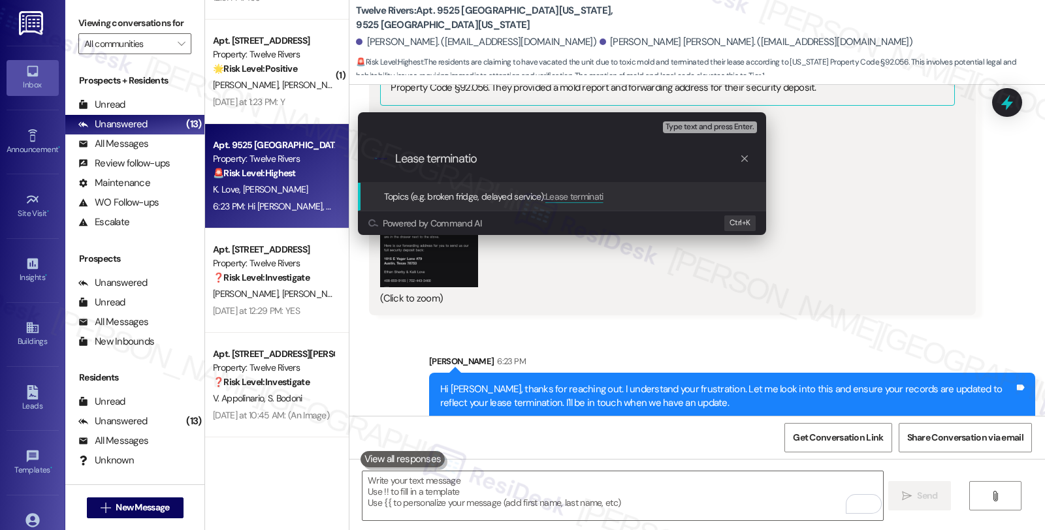
type input "Lease termination"
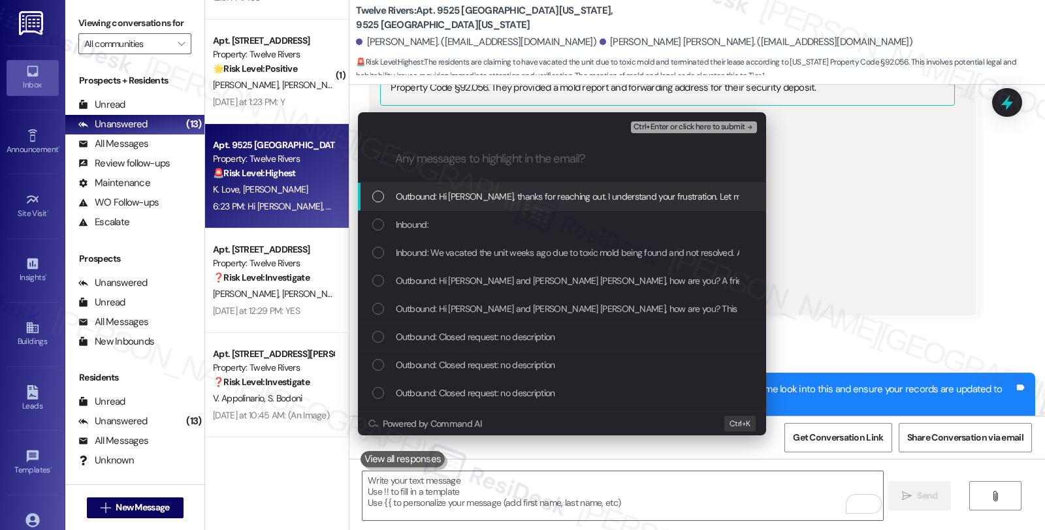
click at [434, 216] on div "Inbound:" at bounding box center [562, 225] width 408 height 28
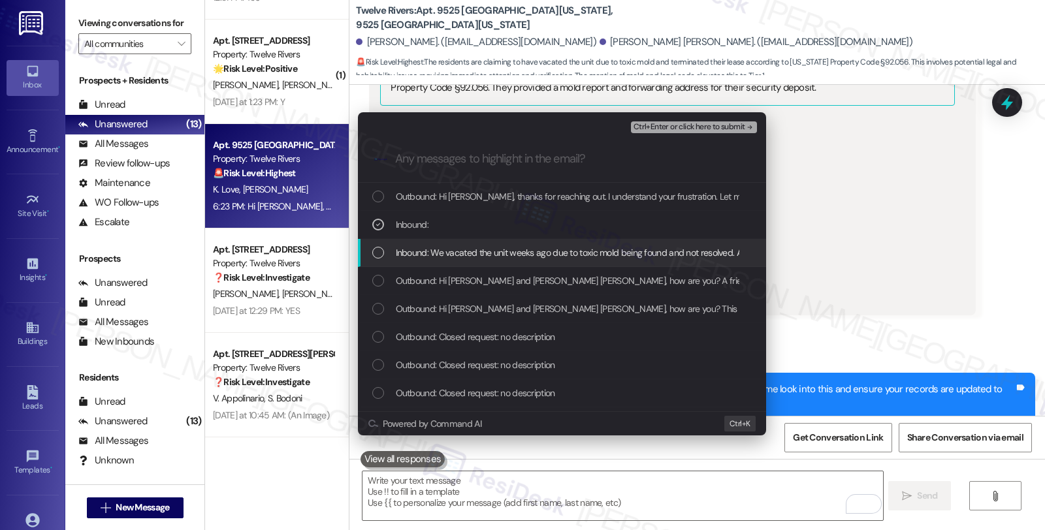
click at [434, 255] on span "Inbound: We vacated the unit weeks ago due to toxic mold being found and not re…" at bounding box center [934, 253] width 1077 height 14
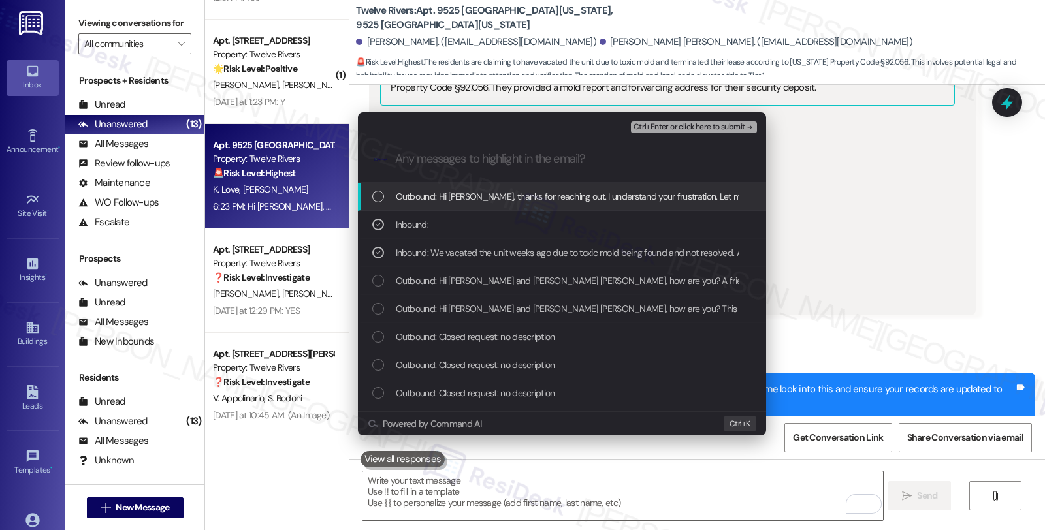
click at [672, 125] on span "Ctrl+Enter or click here to submit" at bounding box center [690, 127] width 112 height 9
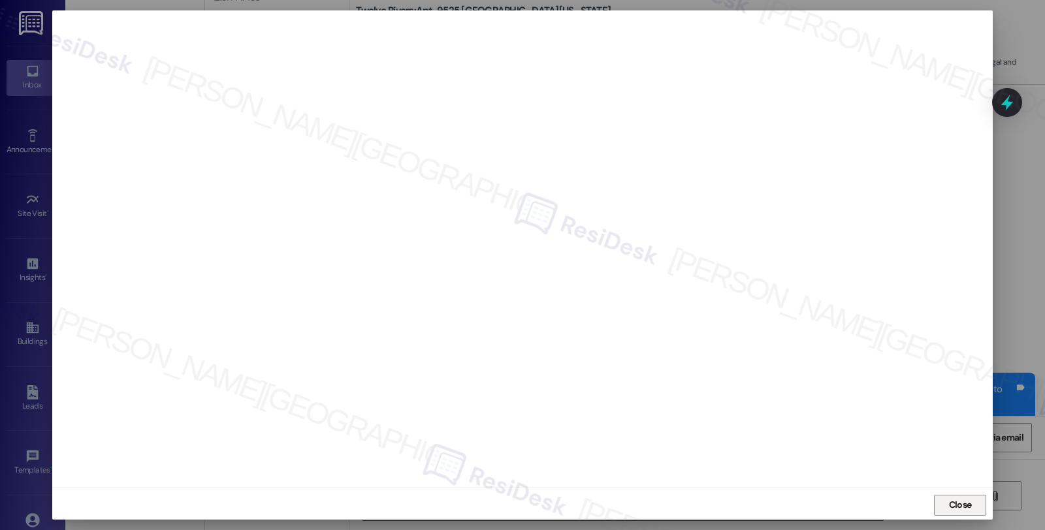
click at [949, 501] on span "Close" at bounding box center [960, 505] width 23 height 14
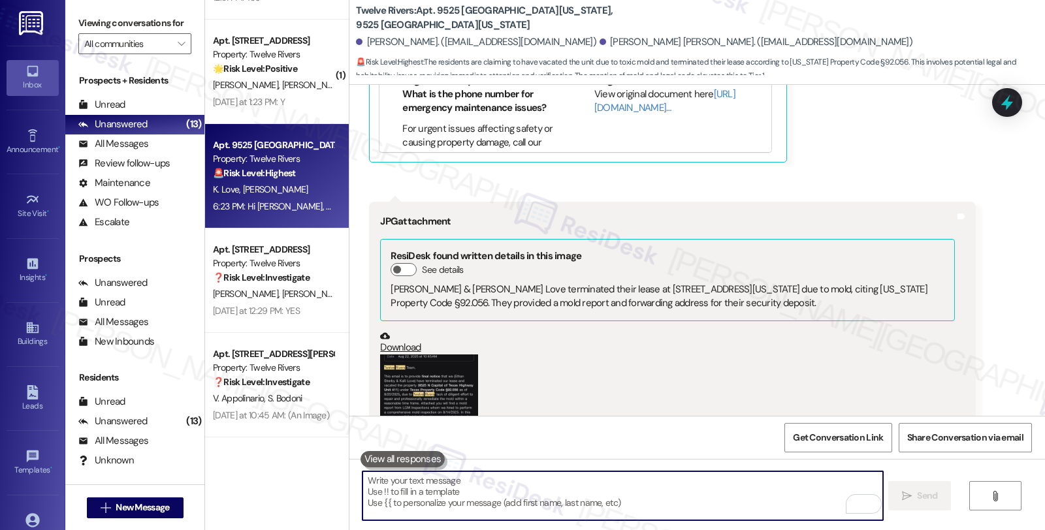
scroll to position [4417, 0]
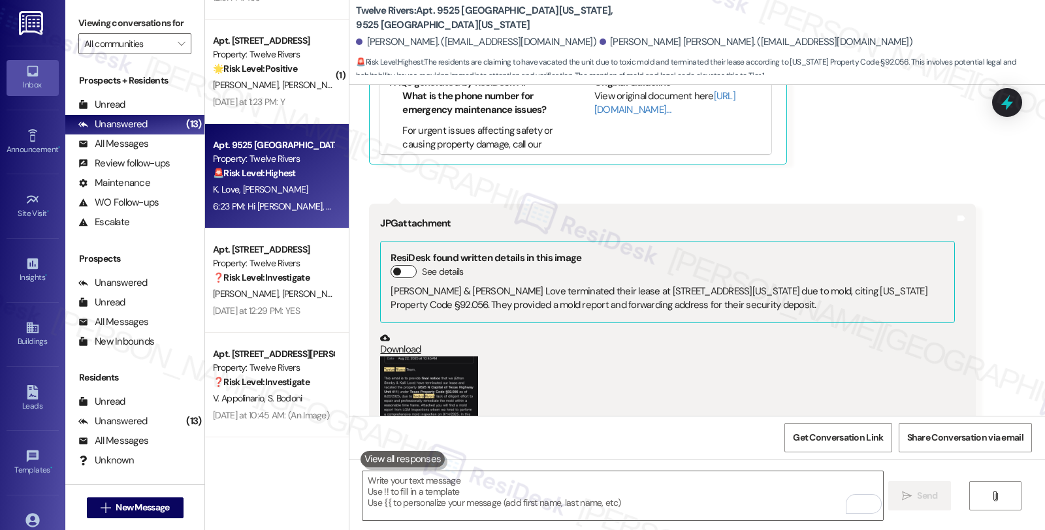
click at [405, 265] on button "See details" at bounding box center [404, 271] width 26 height 13
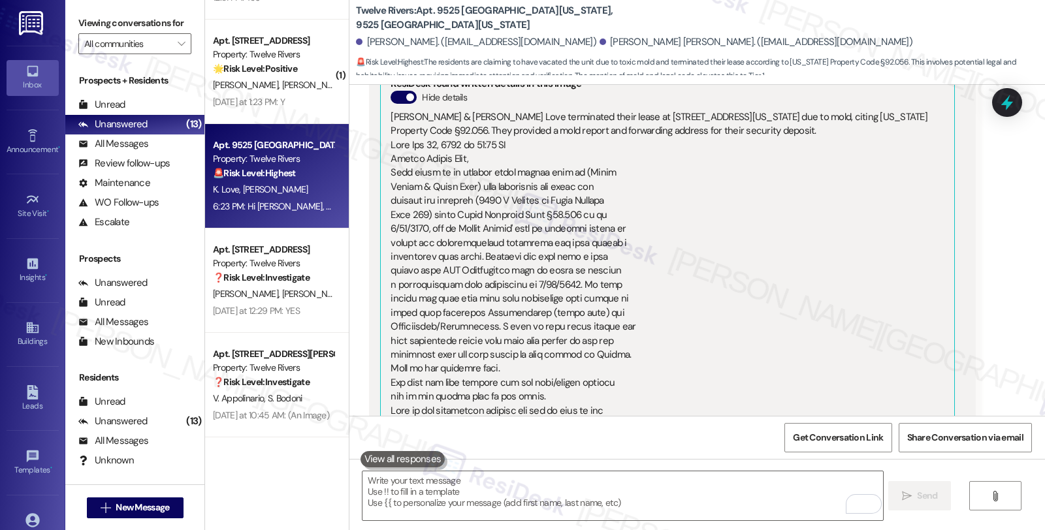
scroll to position [4562, 0]
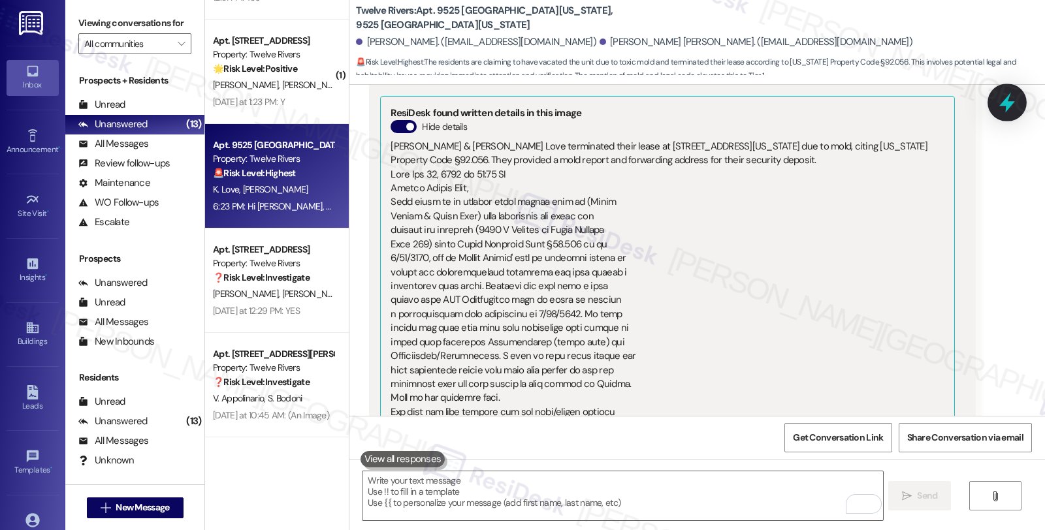
click at [1015, 97] on icon at bounding box center [1007, 102] width 22 height 22
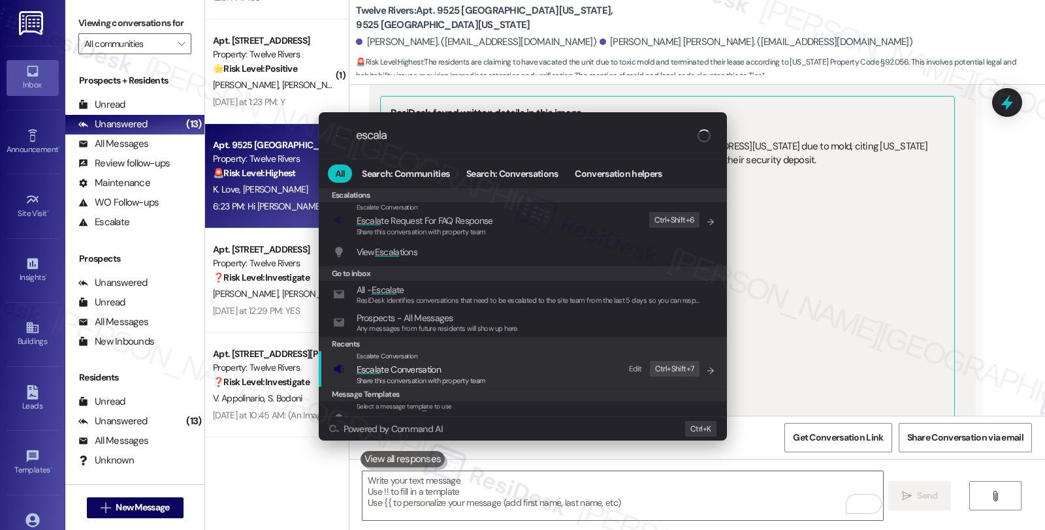
type input "escala"
click at [408, 374] on span "Escala te Conversation" at bounding box center [399, 370] width 84 height 12
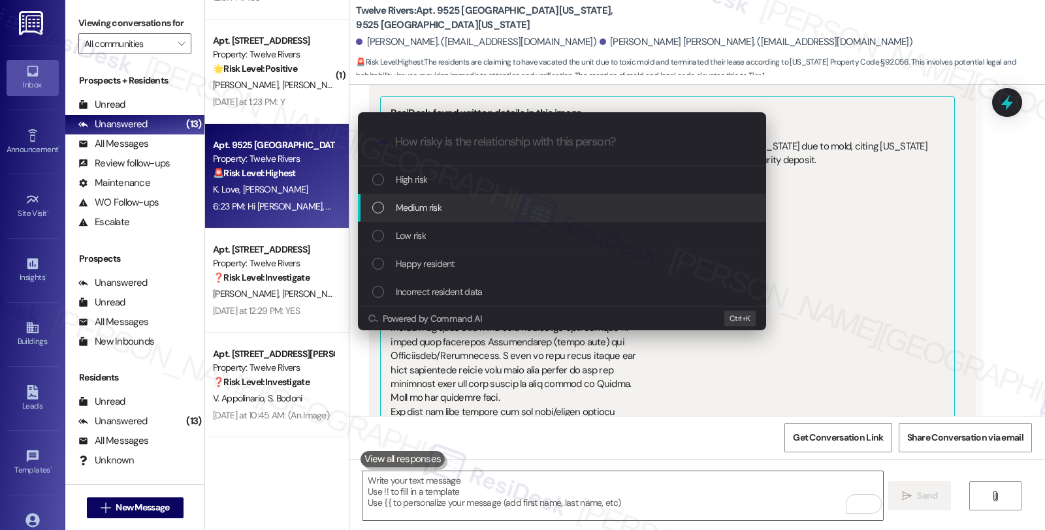
click at [408, 204] on span "Medium risk" at bounding box center [419, 208] width 46 height 14
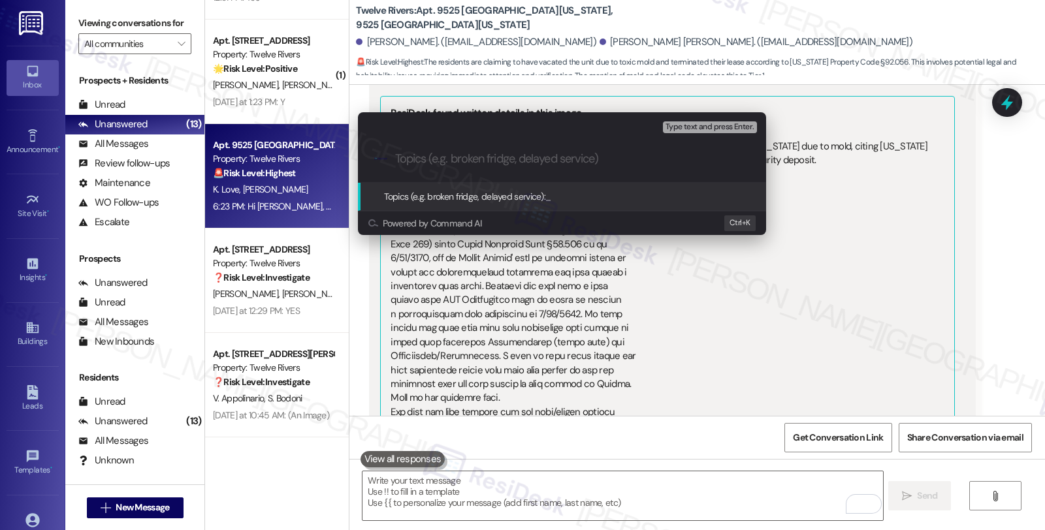
paste input "Lease termination"
type input "Lease termination"
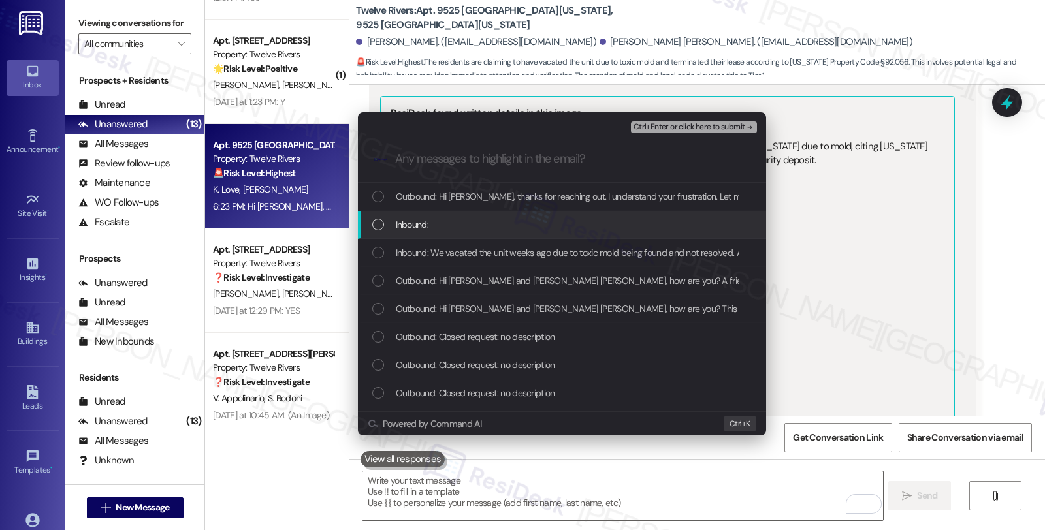
click at [453, 230] on div "Inbound:" at bounding box center [563, 225] width 382 height 14
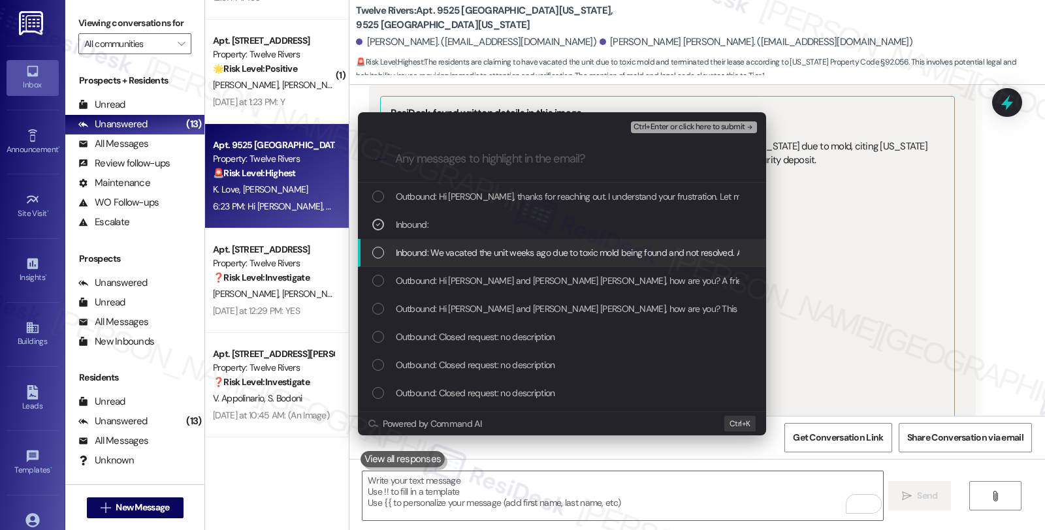
click at [451, 249] on span "Inbound: We vacated the unit weeks ago due to toxic mold being found and not re…" at bounding box center [934, 253] width 1077 height 14
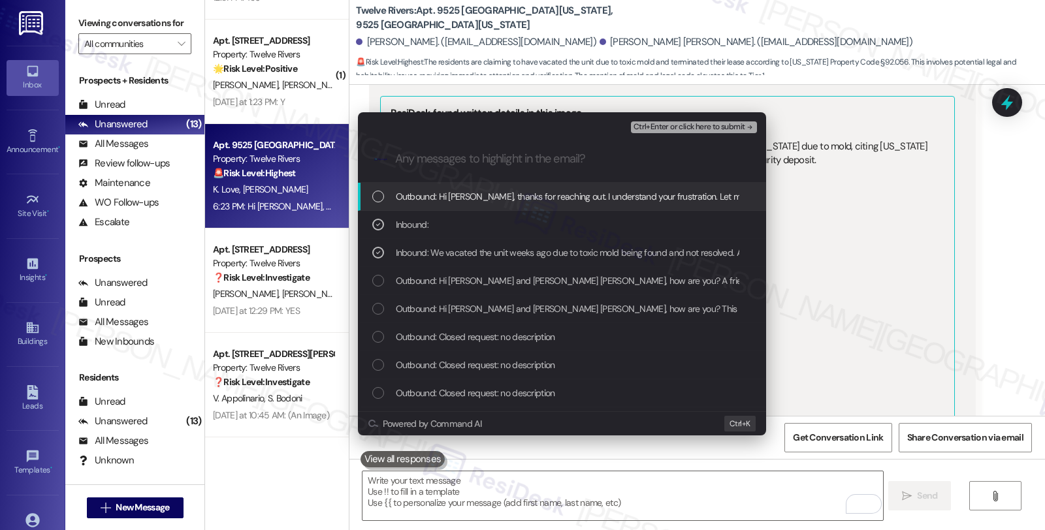
click at [664, 129] on span "Ctrl+Enter or click here to submit" at bounding box center [690, 127] width 112 height 9
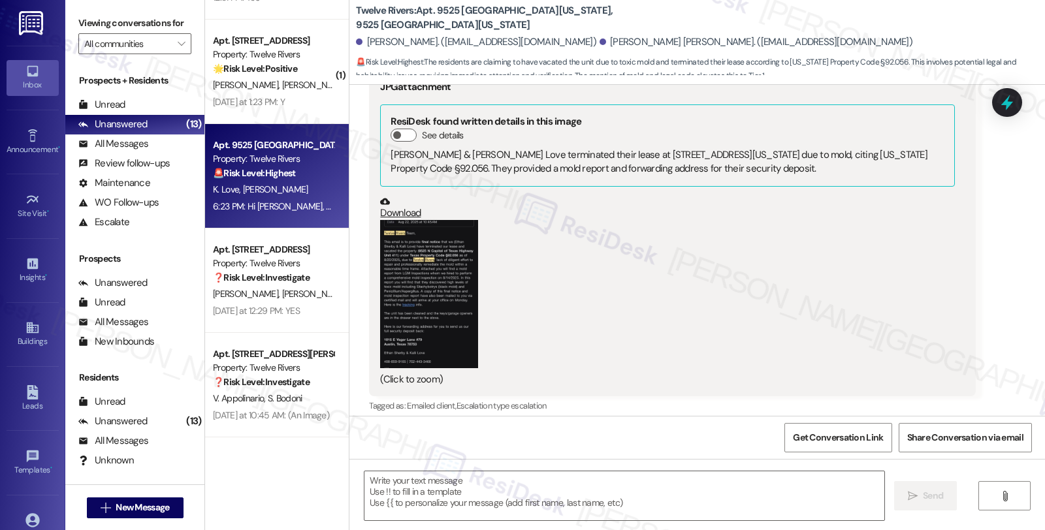
scroll to position [4548, 0]
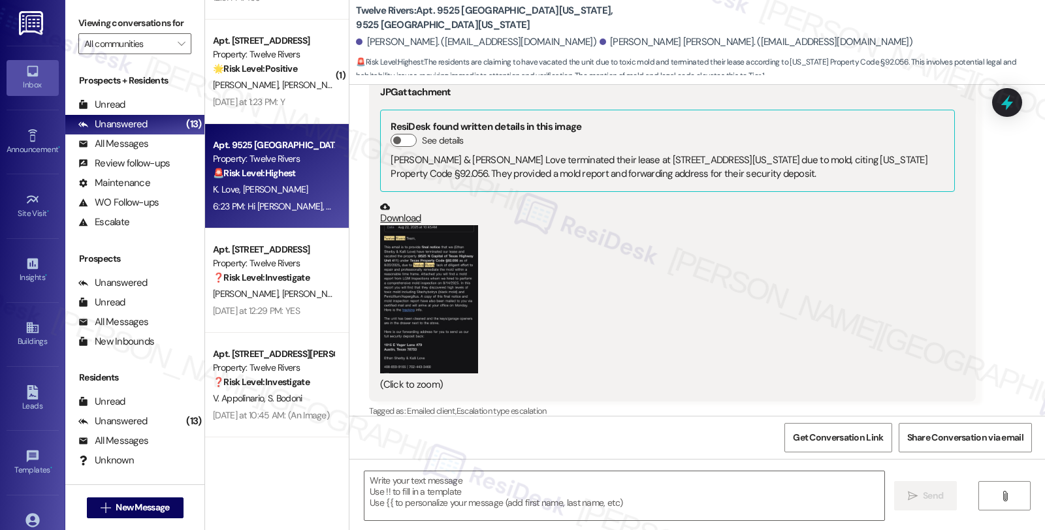
type textarea "Fetching suggested responses. Please feel free to read through the conversation…"
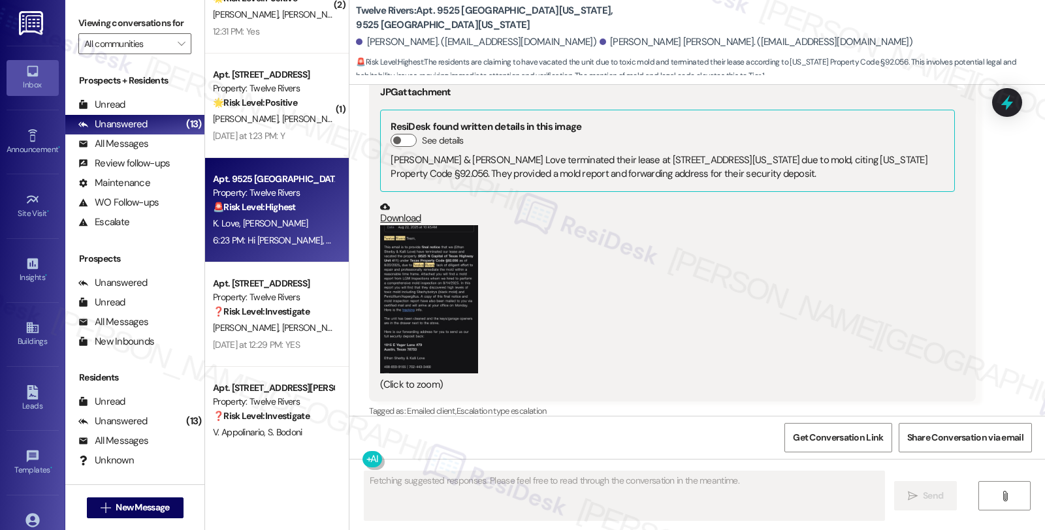
scroll to position [743, 0]
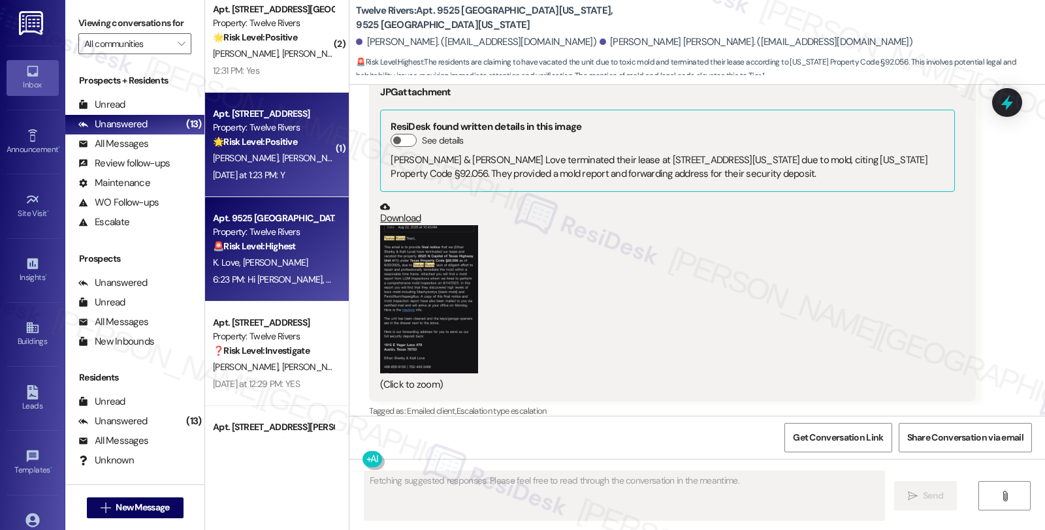
click at [301, 148] on div "Apt. 3513 Marcae Ct, 3513 Marcae Ct Property: Twelve Rivers 🌟 Risk Level: Posit…" at bounding box center [273, 128] width 123 height 44
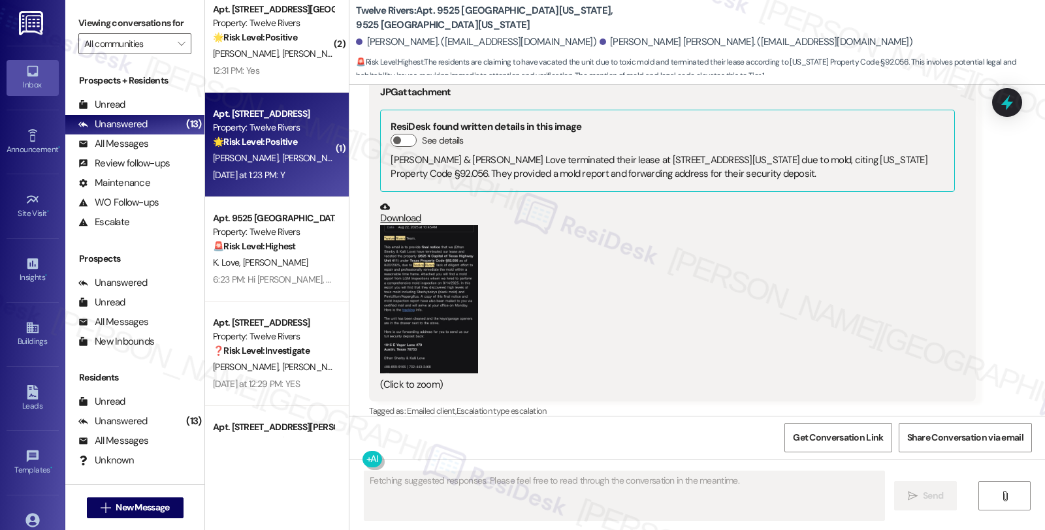
scroll to position [0, 0]
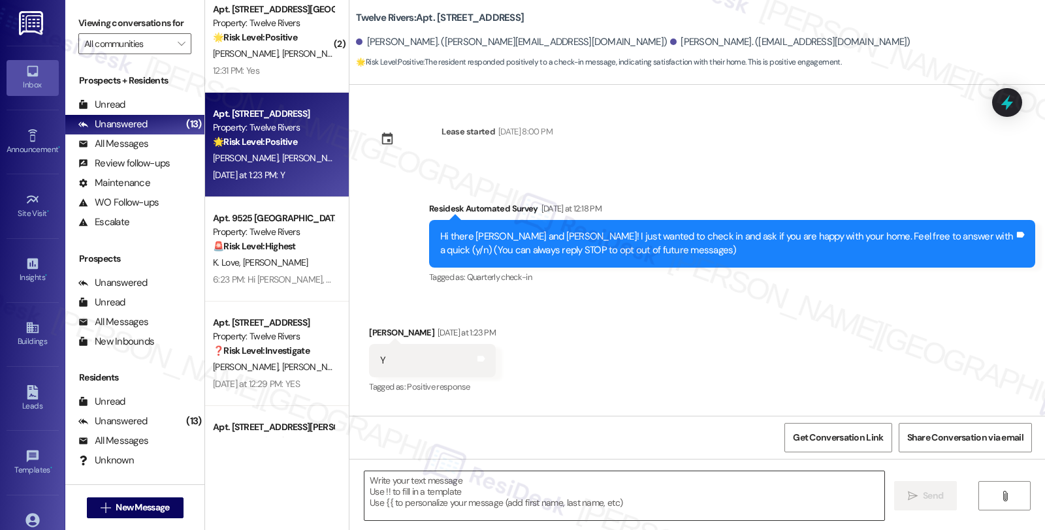
click at [436, 507] on textarea at bounding box center [625, 496] width 520 height 49
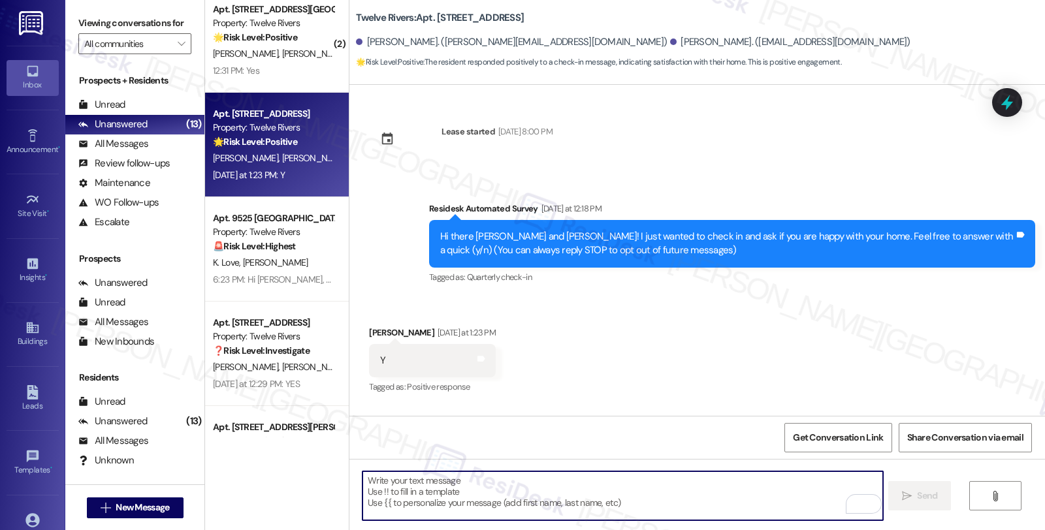
click at [371, 329] on div "Lauren A. Guida Yesterday at 1:23 PM" at bounding box center [432, 335] width 127 height 18
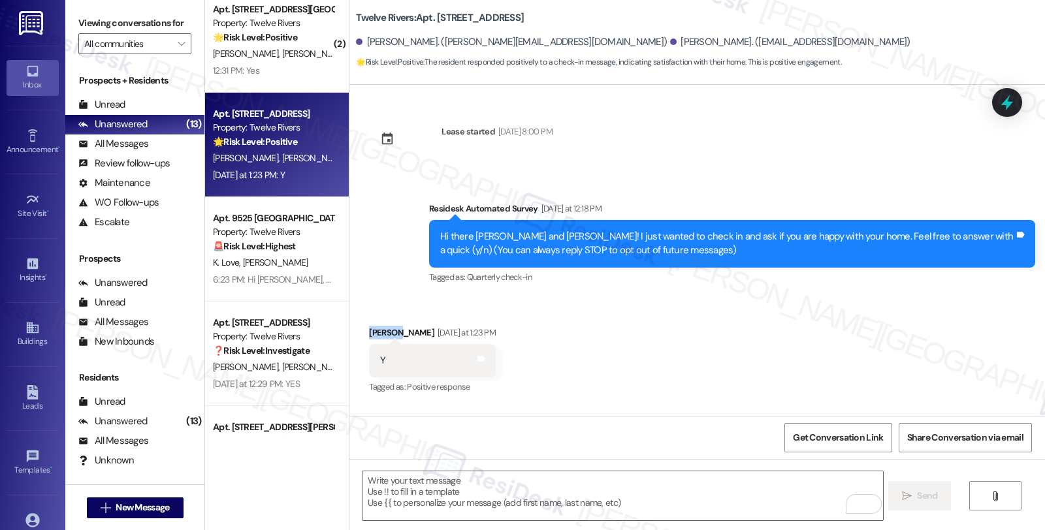
click at [371, 329] on div "Lauren A. Guida Yesterday at 1:23 PM" at bounding box center [432, 335] width 127 height 18
copy div "Lauren"
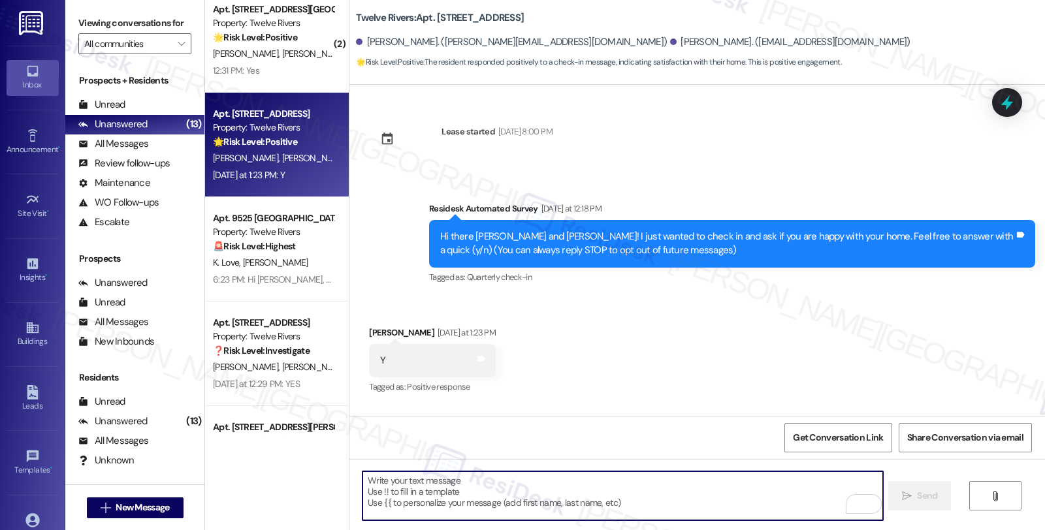
click at [443, 485] on textarea "To enrich screen reader interactions, please activate Accessibility in Grammarl…" at bounding box center [623, 496] width 520 height 49
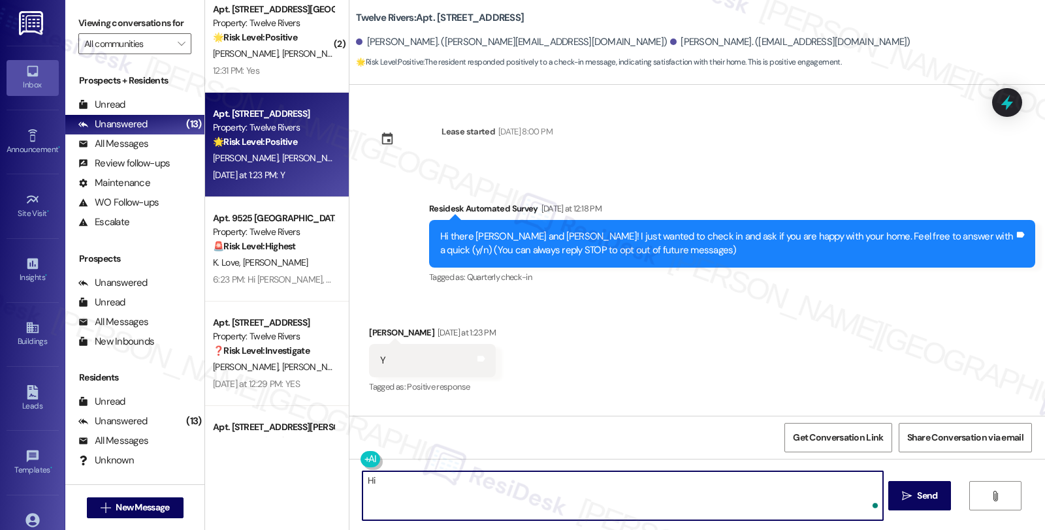
paste textarea "Lauren"
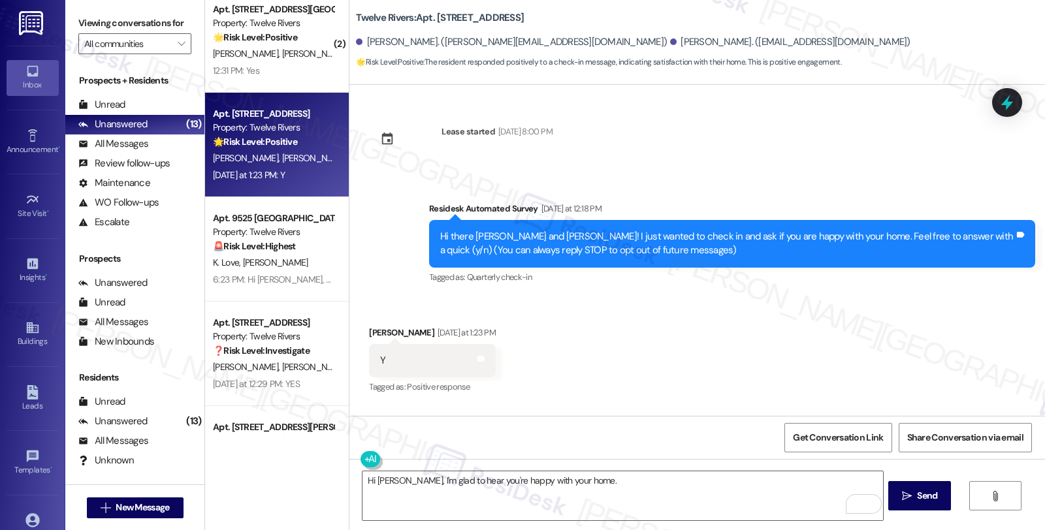
click at [890, 357] on div "Received via SMS Lauren A. Guida Yesterday at 1:23 PM Y Tags and notes Tagged a…" at bounding box center [698, 352] width 696 height 110
click at [638, 485] on textarea "Hi Lauren, I'm glad to hear you're happy with your home." at bounding box center [623, 496] width 520 height 49
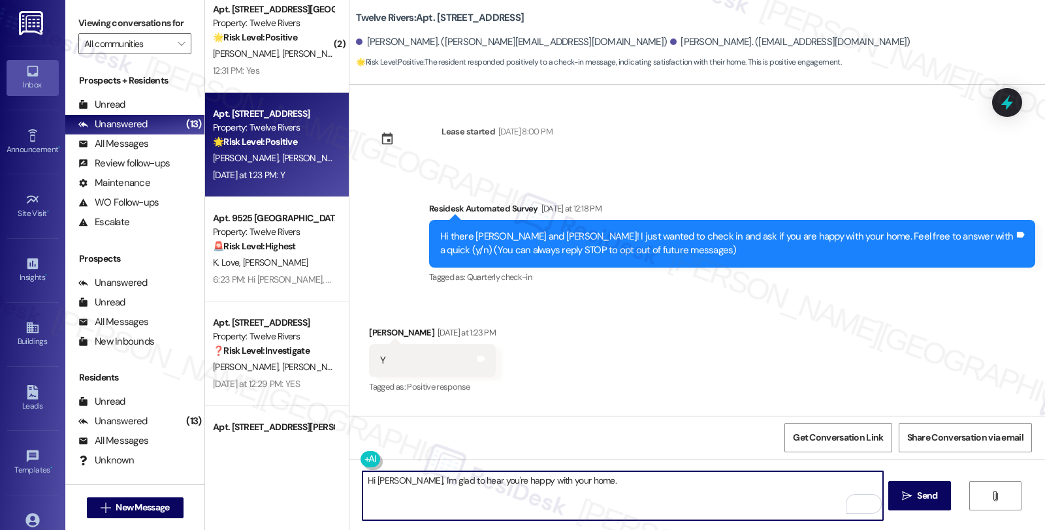
paste textarea "Your comfort and satisfaction are important to us. Can I ask a quick favor...wo…"
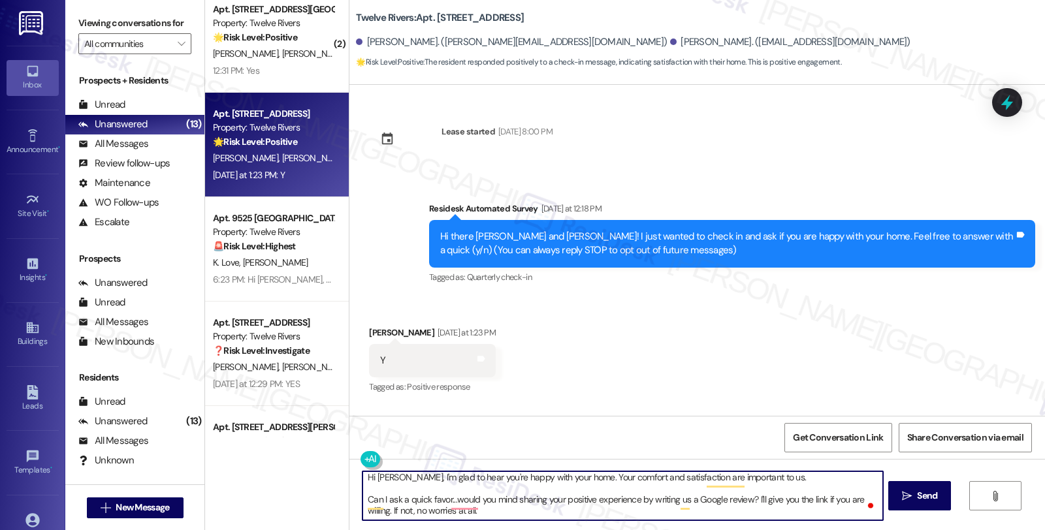
scroll to position [10, 0]
type textarea "Hi Lauren, I'm glad to hear you're happy with your home. Your comfort and satis…"
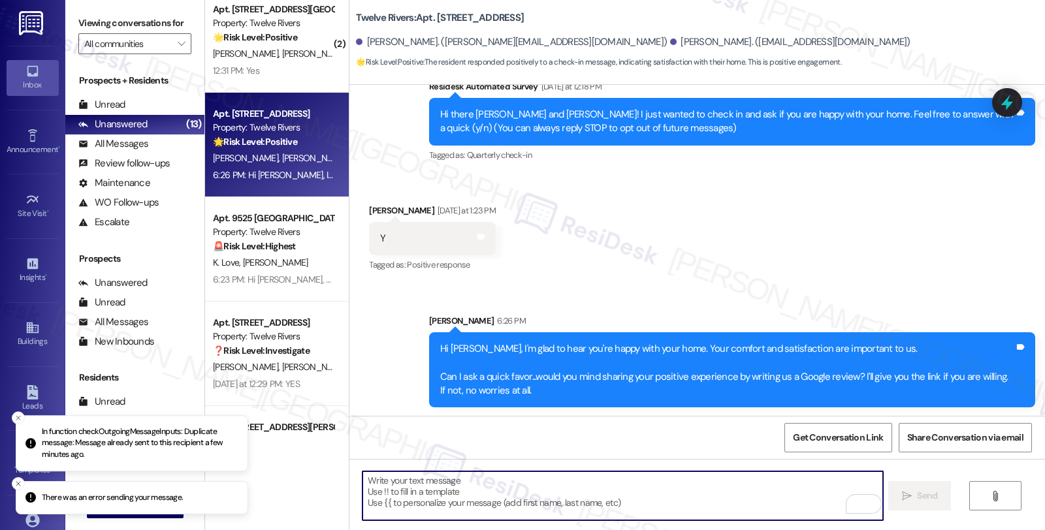
scroll to position [124, 0]
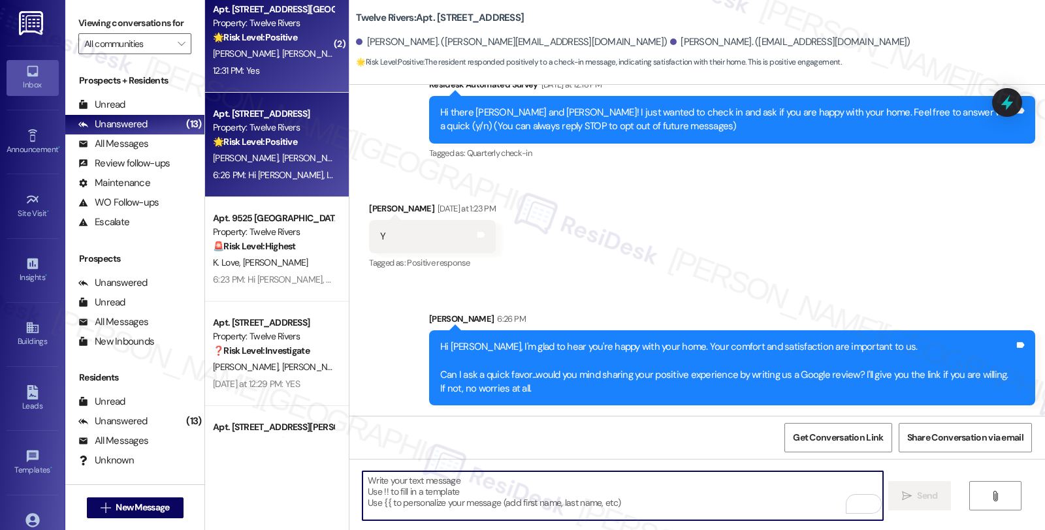
click at [272, 52] on div "J. Pitney J. Blair" at bounding box center [273, 54] width 123 height 16
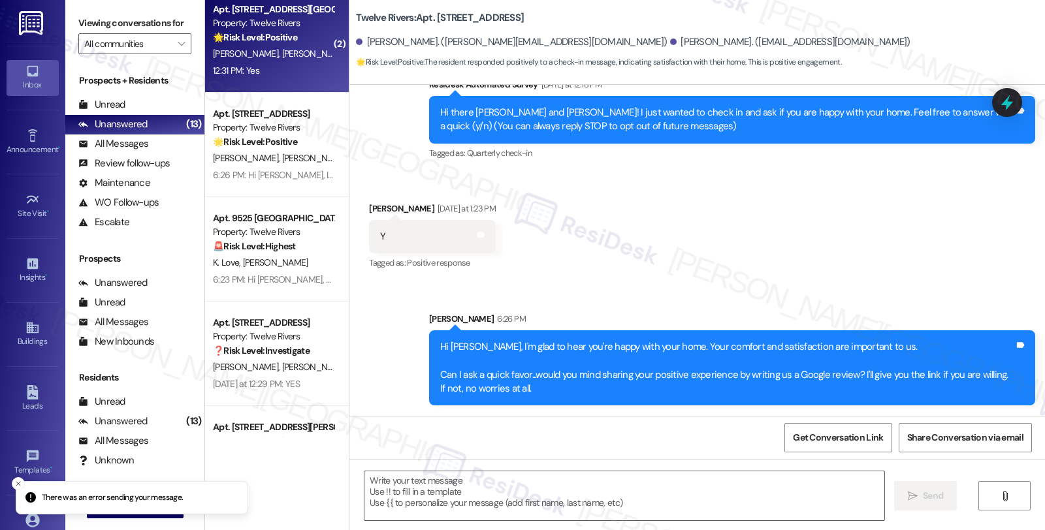
type textarea "Fetching suggested responses. Please feel free to read through the conversation…"
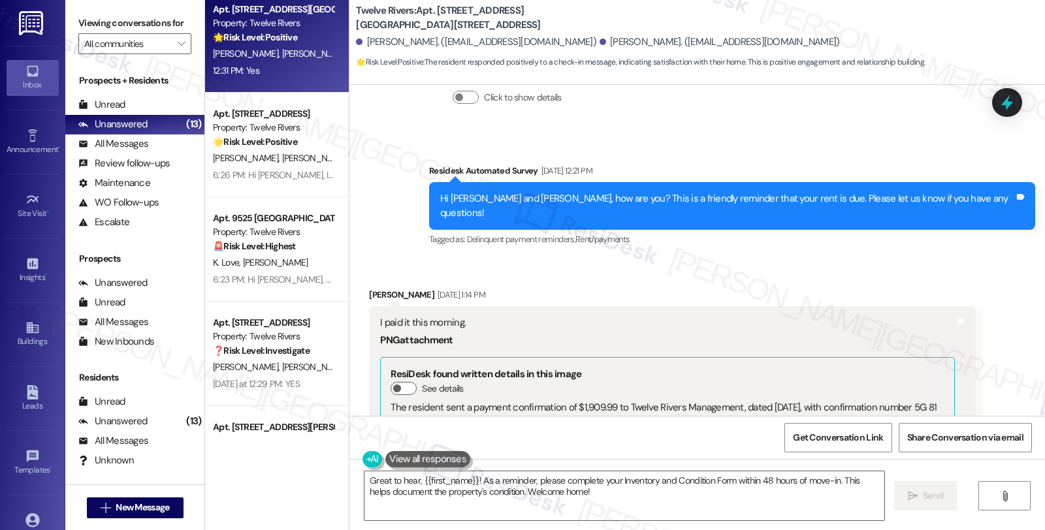
scroll to position [0, 0]
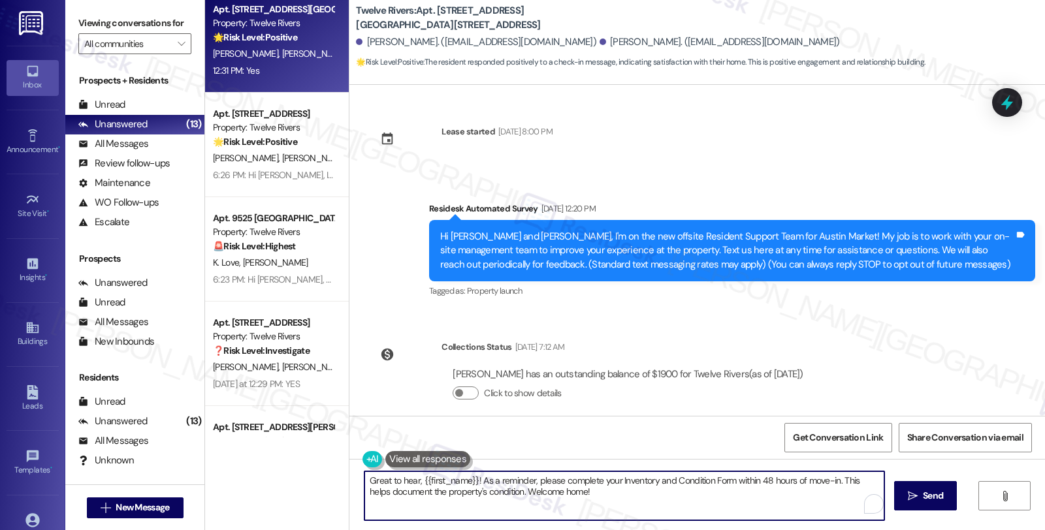
drag, startPoint x: 472, startPoint y: 480, endPoint x: 709, endPoint y: 513, distance: 240.0
click at [709, 513] on textarea "Great to hear, {{first_name}}! As a reminder, please complete your Inventory an…" at bounding box center [625, 496] width 520 height 49
paste textarea "Your comfort and satisfaction are important to us. Can I ask a quick favor...wo…"
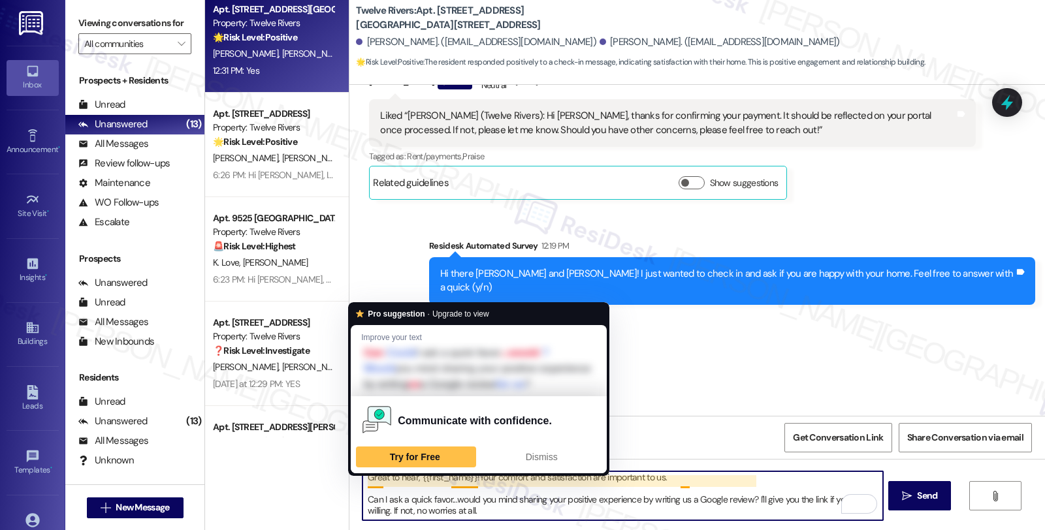
click at [363, 484] on textarea "Great to hear, {{first_name}}!Your comfort and satisfaction are important to us…" at bounding box center [623, 496] width 520 height 49
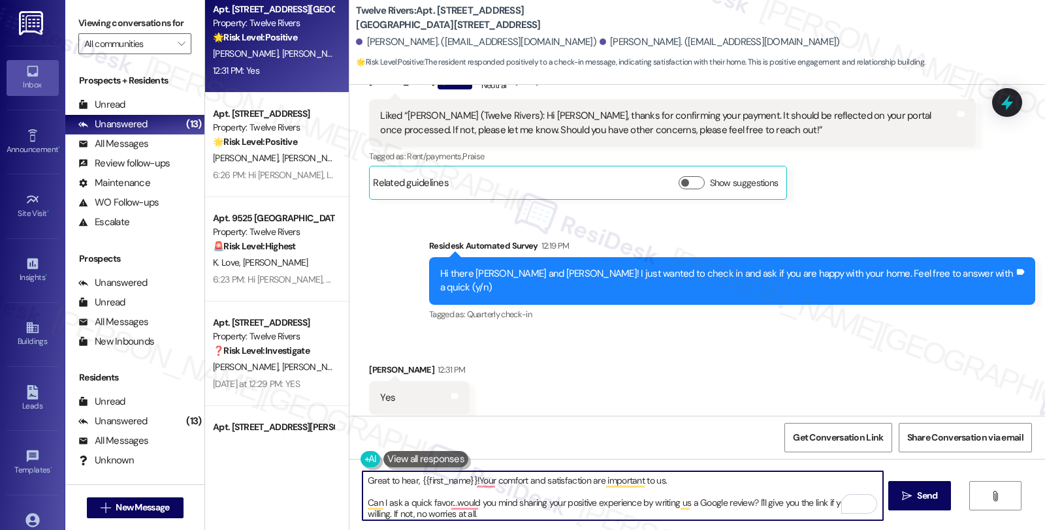
click at [363, 480] on textarea "Great to hear, {{first_name}}!Your comfort and satisfaction are important to us…" at bounding box center [623, 496] width 520 height 49
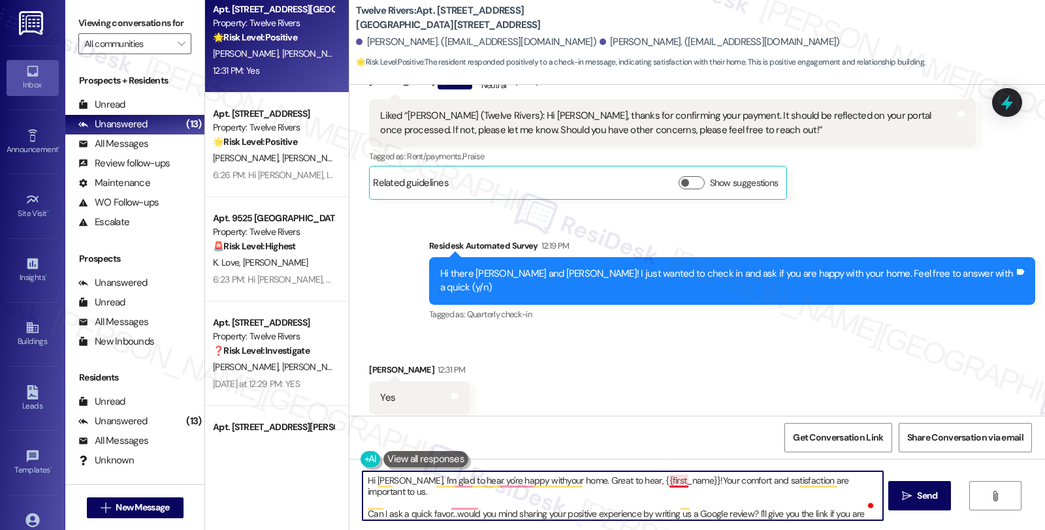
click at [665, 480] on textarea "Hi Jihn, I'm glad to hear yo're happy withyour home. Great to hear, {{first_nam…" at bounding box center [623, 496] width 520 height 49
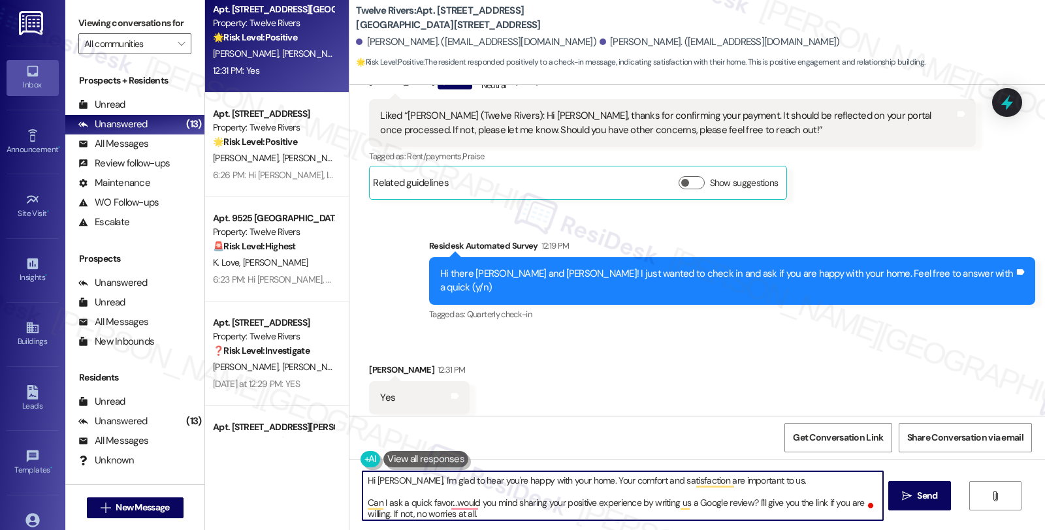
click at [576, 508] on textarea "Hi Jihn, I'm glad to hear you're happy with your home. Your comfort and satisfa…" at bounding box center [623, 496] width 520 height 49
click at [573, 490] on textarea "Hi Jihn, I'm glad to hear you're happy with your home. Your comfort and satisfa…" at bounding box center [623, 496] width 520 height 49
type textarea "Hi Jihn, I'm glad to hear you're happy with your home. Your comfort and satisfa…"
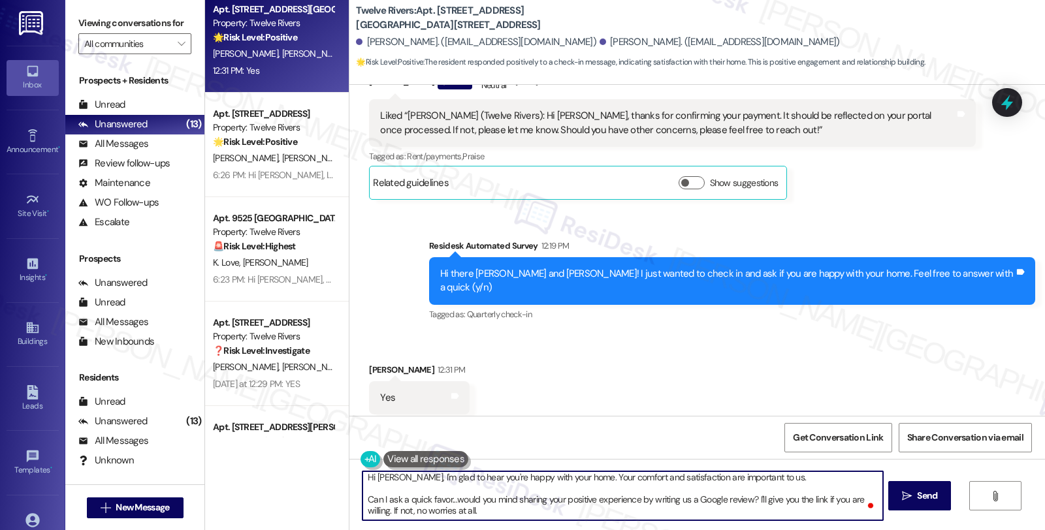
scroll to position [3, 0]
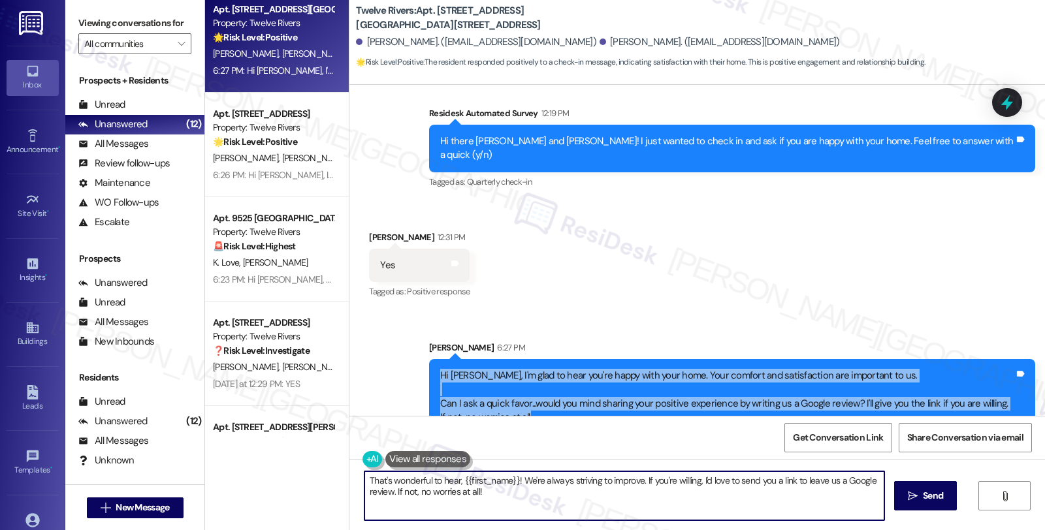
drag, startPoint x: 525, startPoint y: 392, endPoint x: 422, endPoint y: 345, distance: 113.4
click at [429, 359] on div "Hi Jihn, I'm glad to hear you're happy with your home. Your comfort and satisfa…" at bounding box center [732, 397] width 606 height 76
copy div "Hi Jihn, I'm glad to hear you're happy with your home. Your comfort and satisfa…"
click at [455, 478] on textarea "That's wonderful to hear, {{first_name}}! We're always striving to improve. If …" at bounding box center [625, 496] width 520 height 49
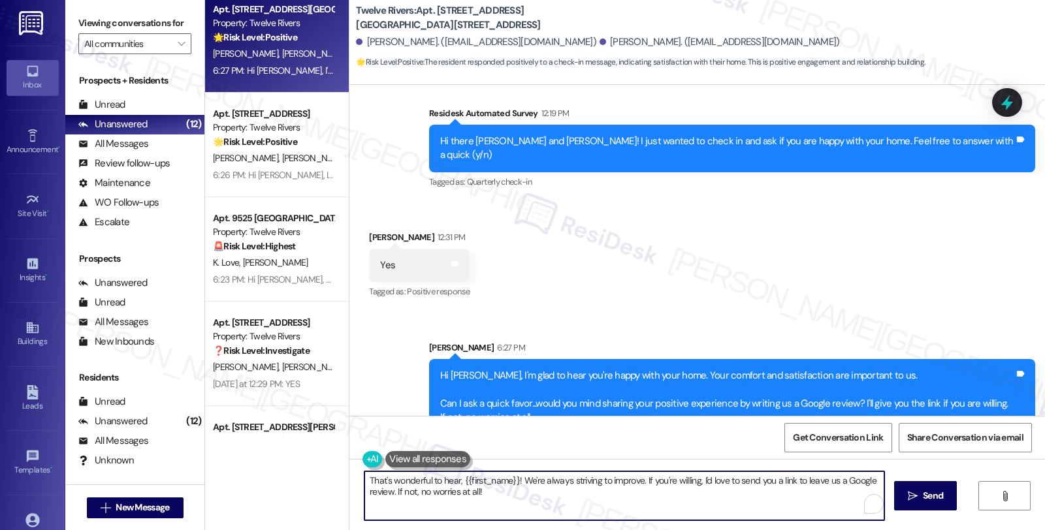
paste textarea "Hi Jihn, I'm glad to hear you're happy with your home. Your comfort and satisfa…"
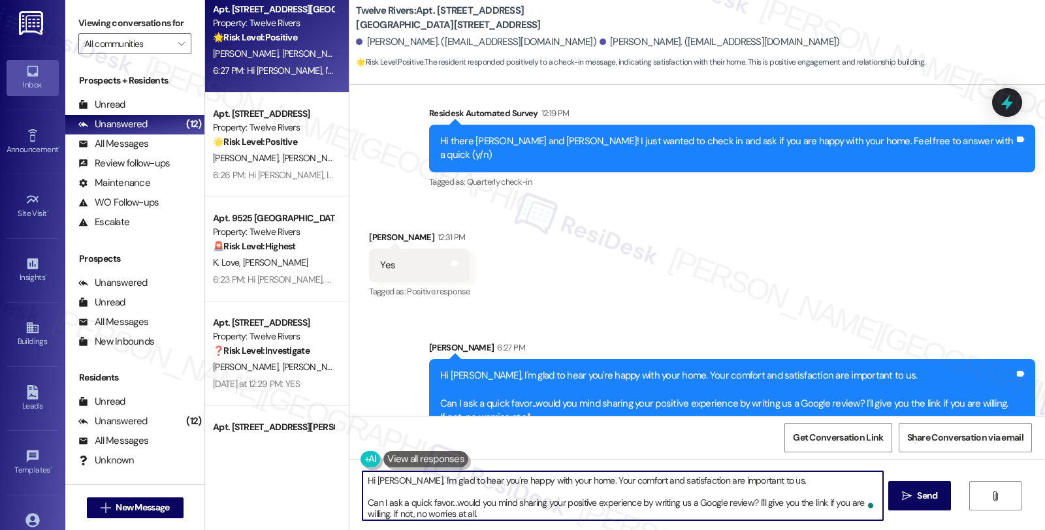
click at [376, 482] on textarea "Hi Jihn, I'm glad to hear you're happy with your home. Your comfort and satisfa…" at bounding box center [623, 496] width 520 height 49
type textarea "Hi John, I'm glad to hear you're happy with your home. Your comfort and satisfa…"
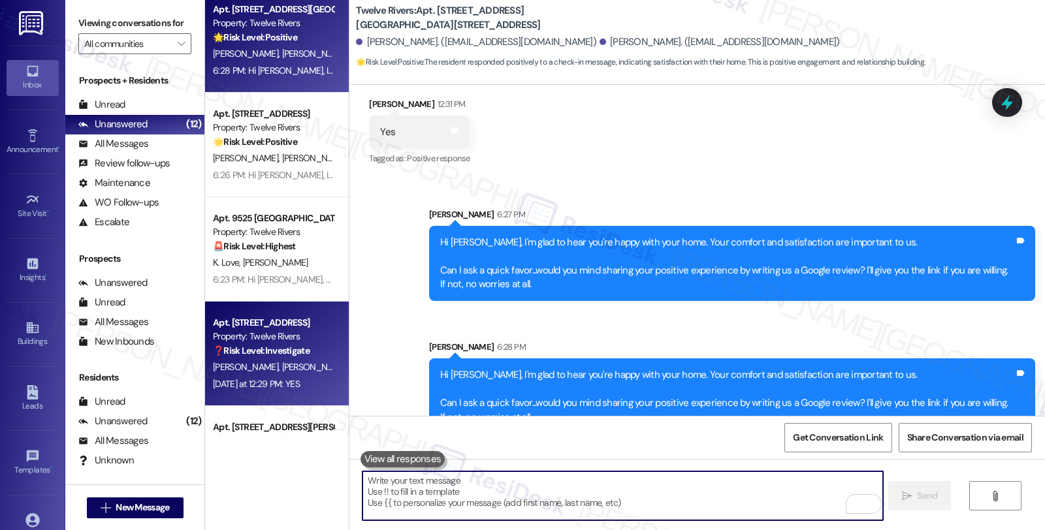
click at [282, 368] on span "[PERSON_NAME]" at bounding box center [314, 367] width 65 height 12
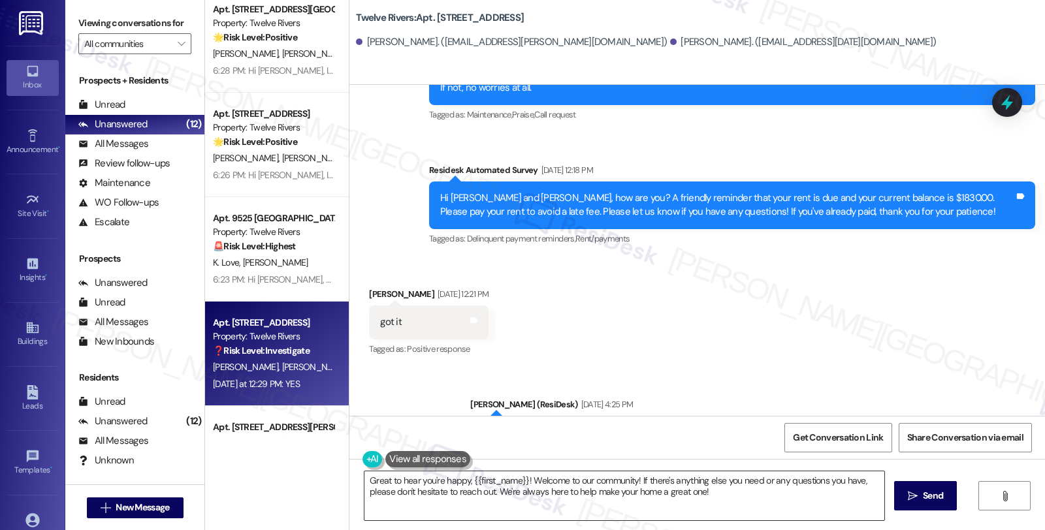
scroll to position [798, 0]
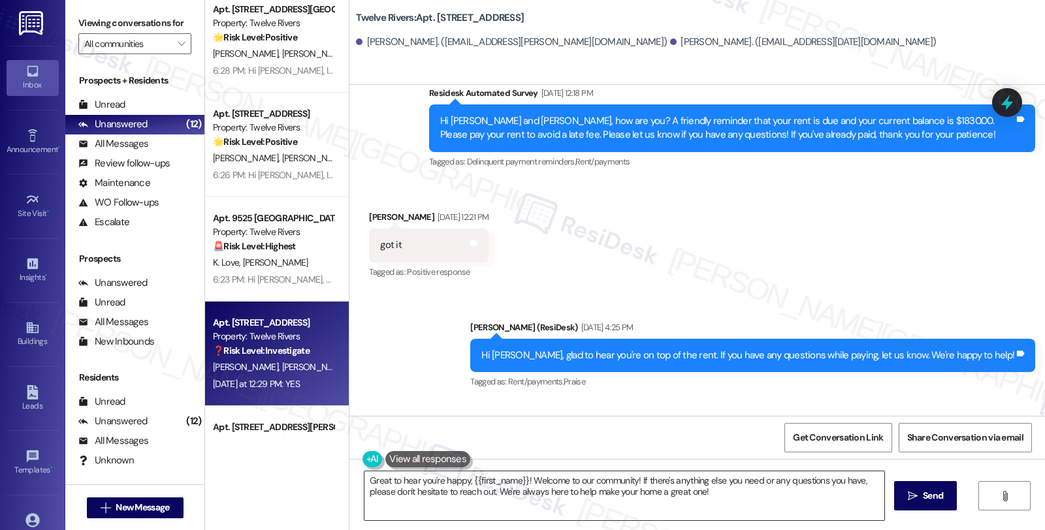
click at [616, 513] on textarea "Great to hear you're happy, {{first_name}}! Welcome to our community! If there'…" at bounding box center [625, 496] width 520 height 49
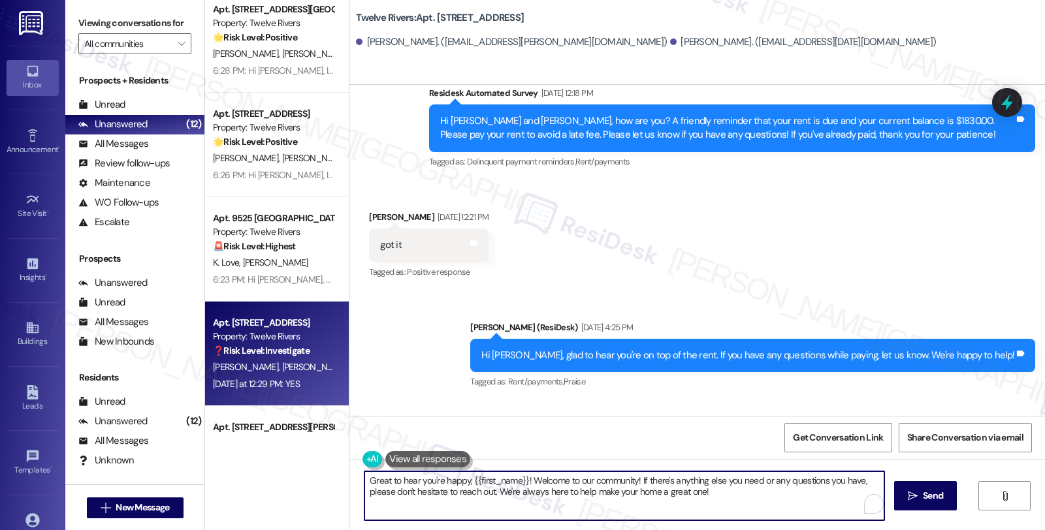
paste textarea "Hi Jihn, I'm glad to hear you're happy with your home. Your comfort and satisfa…"
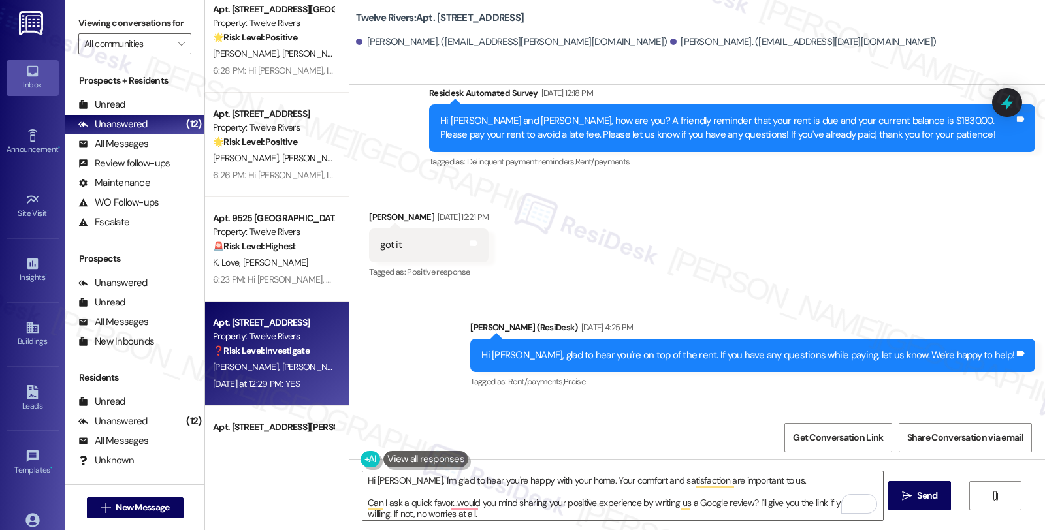
click at [361, 207] on div "Received via SMS Nacho Villalobos Aug 05, 2025 at 12:21 PM got it Tags and note…" at bounding box center [428, 246] width 139 height 91
copy div "Nacho"
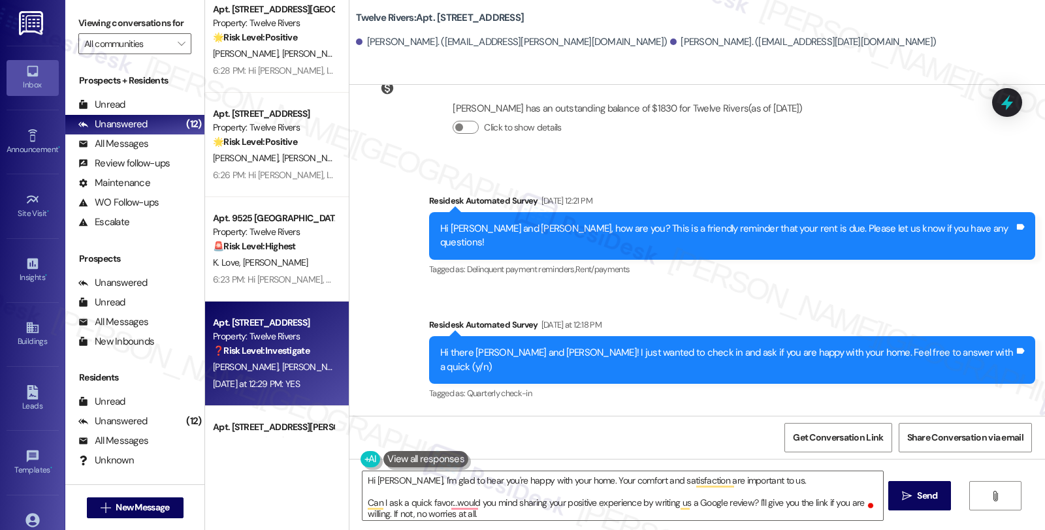
scroll to position [1455, 0]
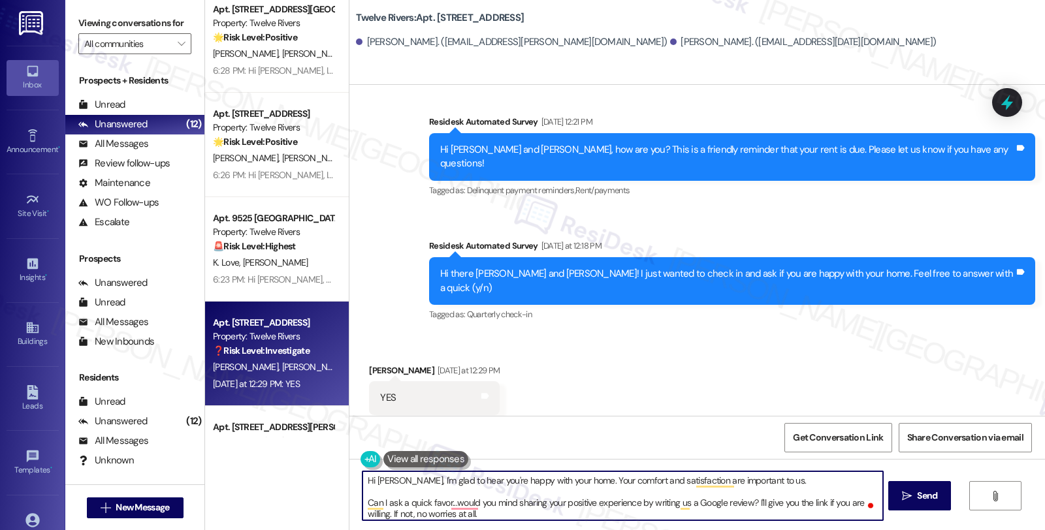
click at [374, 480] on textarea "Hi Jihn, I'm glad to hear you're happy with your home. Your comfort and satisfa…" at bounding box center [623, 496] width 520 height 49
paste textarea "Nacho"
type textarea "Hi Nacho, I'm glad to hear you're happy with your home. Your comfort and satisf…"
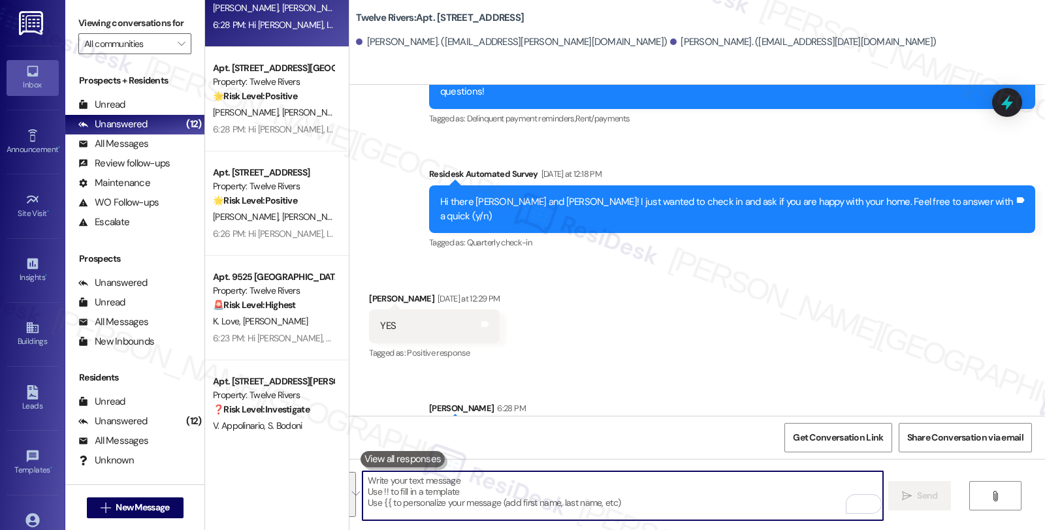
scroll to position [817, 0]
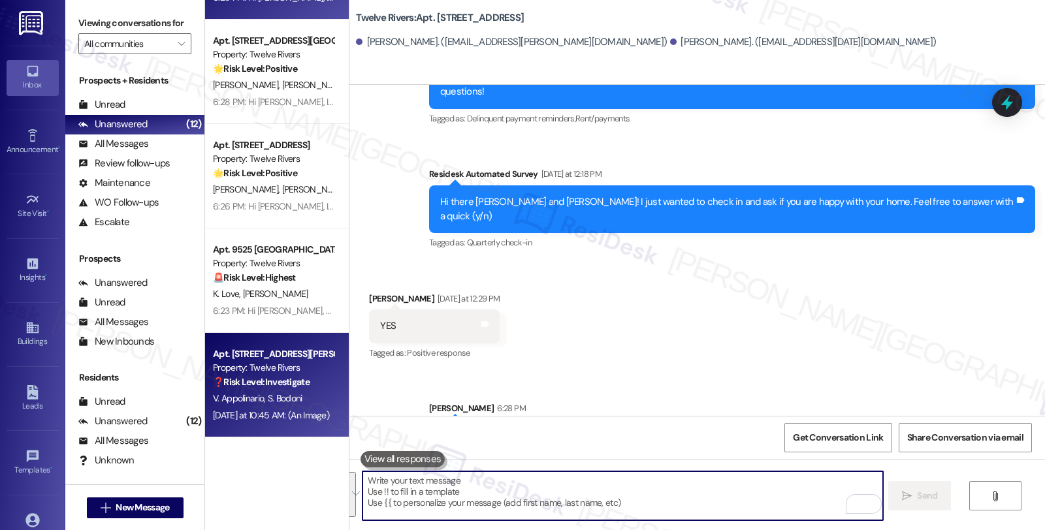
click at [268, 397] on span "S. Bodoni" at bounding box center [285, 399] width 35 height 12
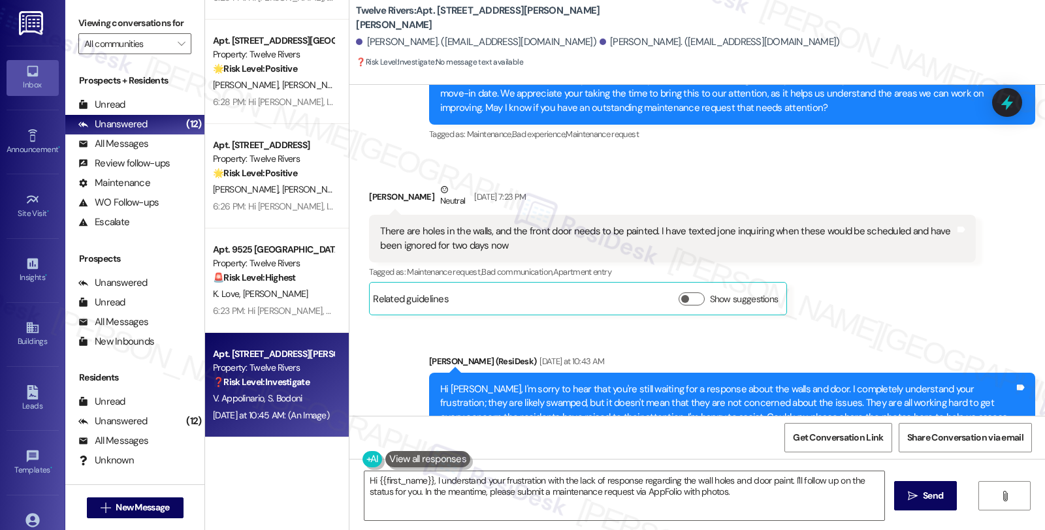
scroll to position [473, 0]
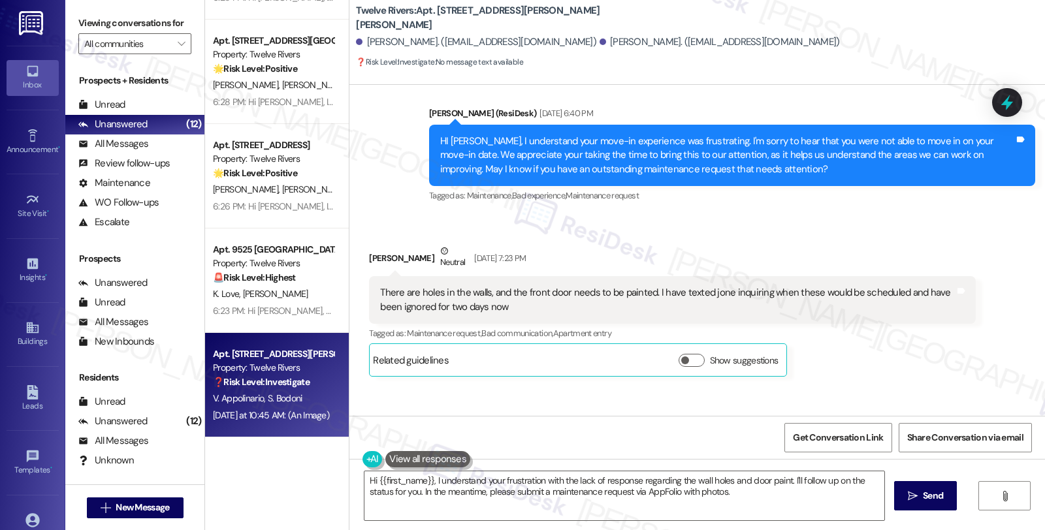
click at [377, 244] on div "Victoria M. Appolinario Neutral Sep 03, 2025 at 7:23 PM" at bounding box center [672, 260] width 606 height 32
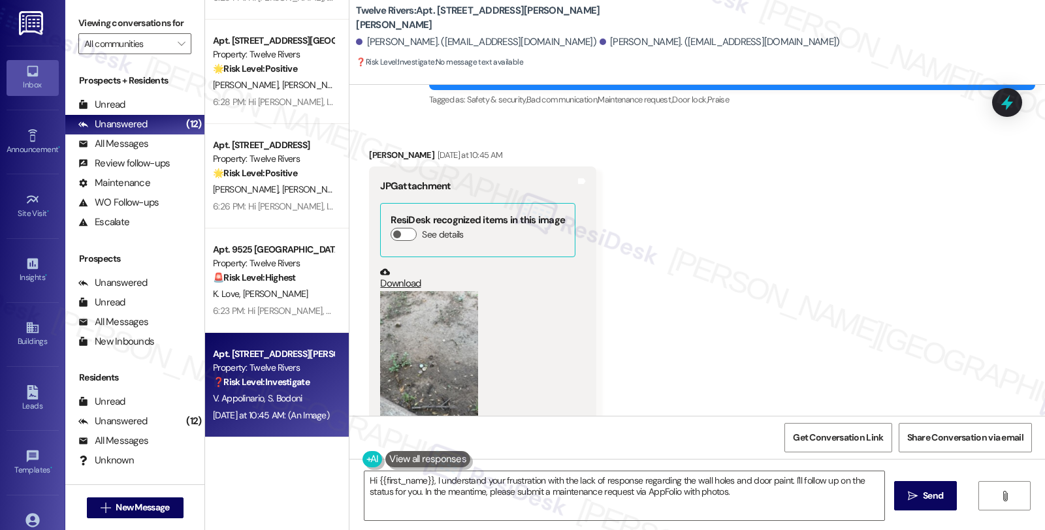
scroll to position [909, 0]
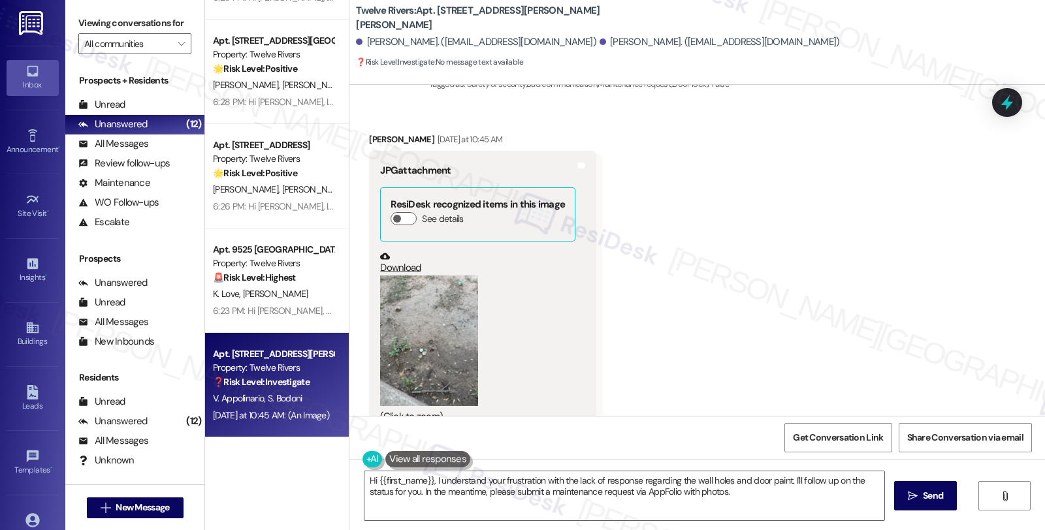
click at [369, 133] on div "Silvio M. Bodoni Yesterday at 10:45 AM" at bounding box center [482, 142] width 227 height 18
copy div "Silvio"
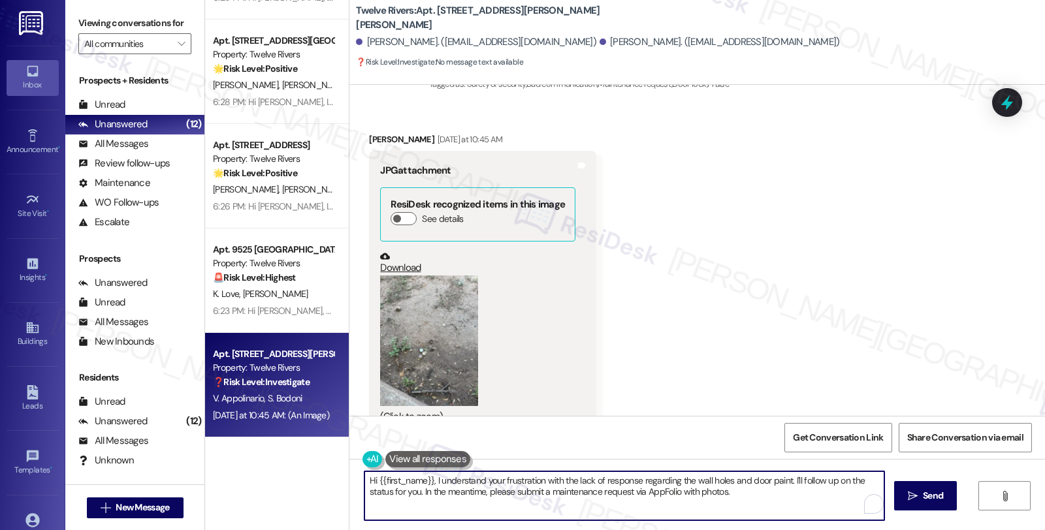
drag, startPoint x: 370, startPoint y: 481, endPoint x: 425, endPoint y: 480, distance: 54.9
click at [425, 480] on textarea "Hi {{first_name}}, I understand your frustration with the lack of response rega…" at bounding box center [625, 496] width 520 height 49
paste textarea "Silvio"
click at [447, 329] on button "Zoom image" at bounding box center [429, 341] width 98 height 131
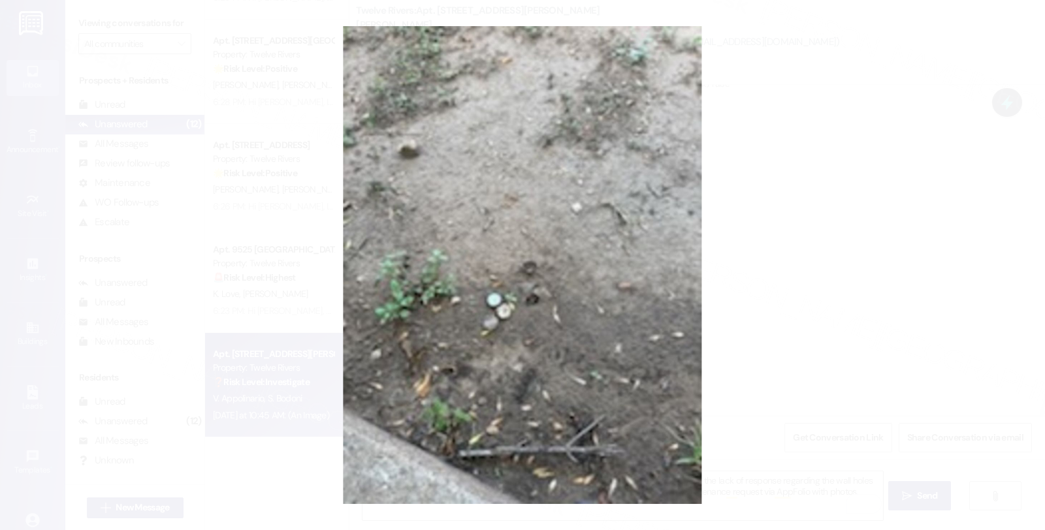
click at [781, 314] on button "Unzoom image" at bounding box center [522, 265] width 1045 height 530
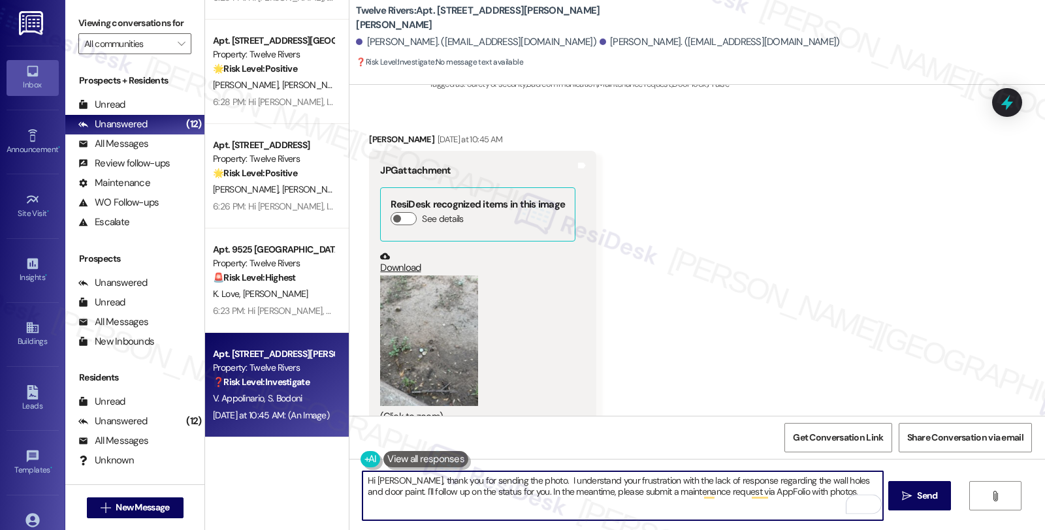
click at [514, 479] on textarea "Hi Silvio, thank you for sending the photo. I understand your frustration with …" at bounding box center [623, 496] width 520 height 49
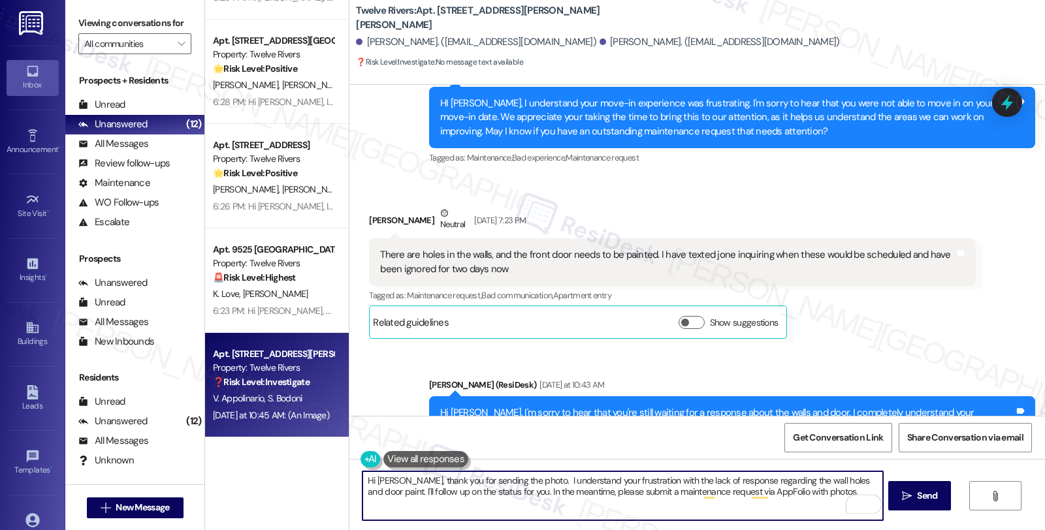
scroll to position [473, 0]
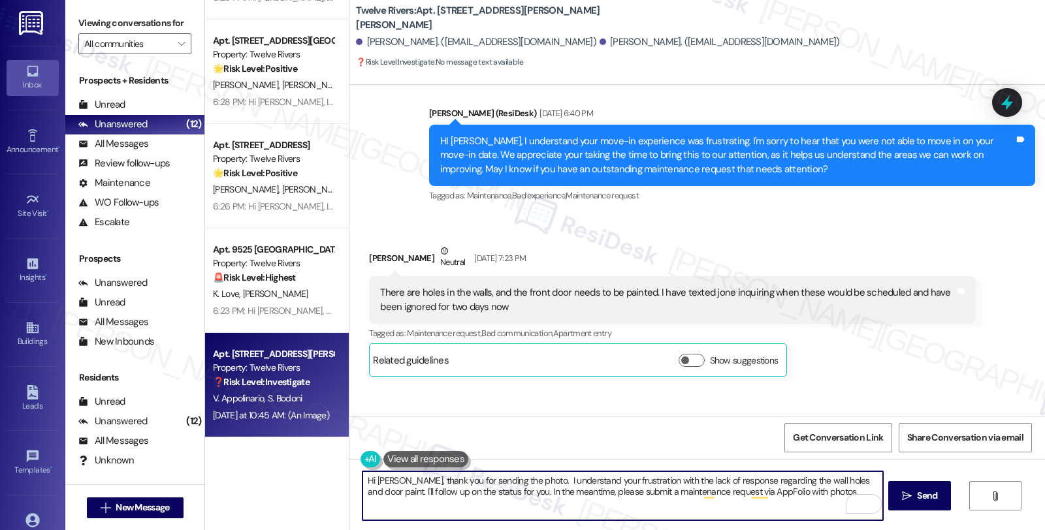
click at [391, 480] on textarea "Hi Silvio, thank you for sending the photo. I understand your frustration with …" at bounding box center [623, 496] width 520 height 49
click at [631, 483] on textarea "Hi Silvio, I believe you have sent this photo by mistake. Could you please than…" at bounding box center [623, 496] width 520 height 49
type textarea "Hi [PERSON_NAME], I believe you have sent this photo by mistake. Could you plea…"
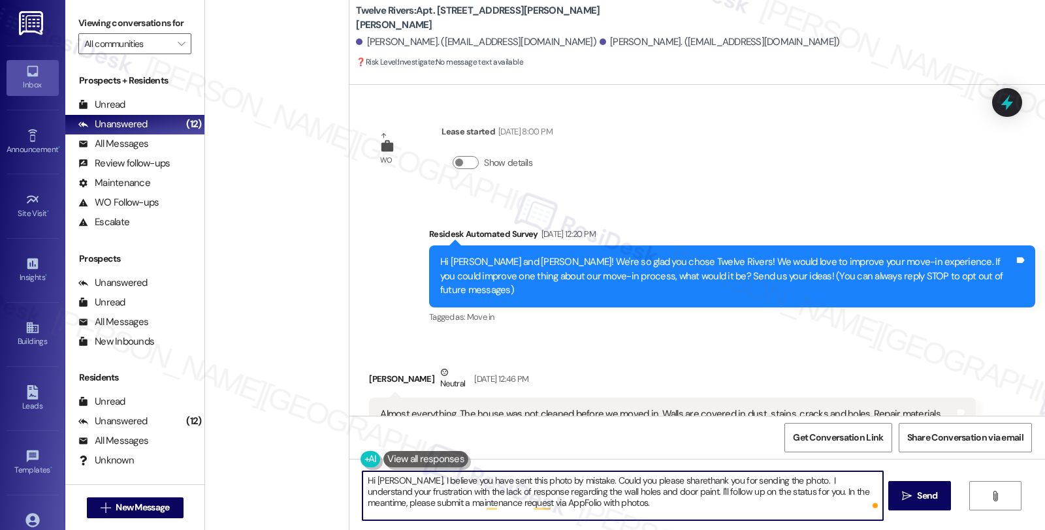
scroll to position [473, 0]
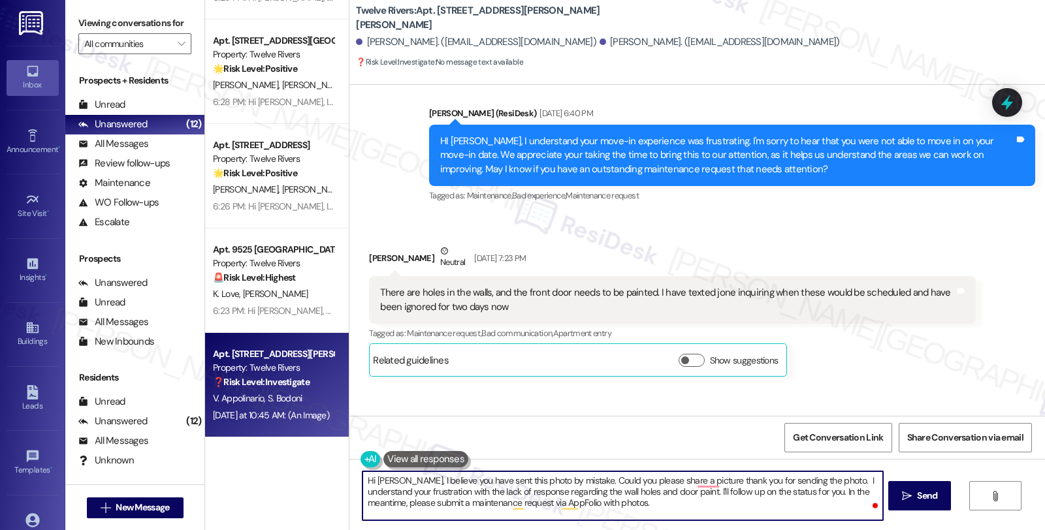
click at [551, 493] on textarea "Hi [PERSON_NAME], I believe you have sent this photo by mistake. Could you plea…" at bounding box center [623, 496] width 520 height 49
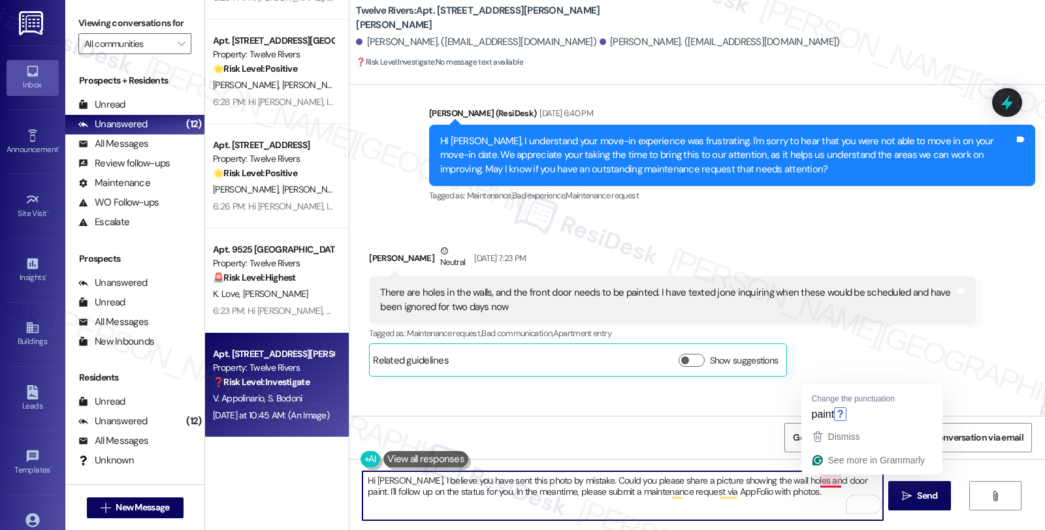
click at [832, 481] on textarea "Hi [PERSON_NAME], I believe you have sent this photo by mistake. Could you plea…" at bounding box center [623, 496] width 520 height 49
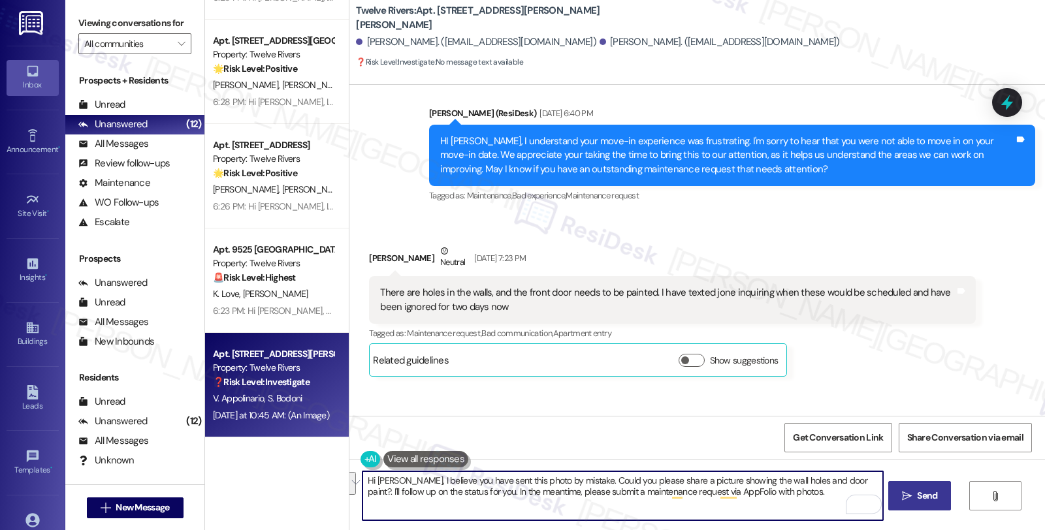
type textarea "Hi [PERSON_NAME], I believe you have sent this photo by mistake. Could you plea…"
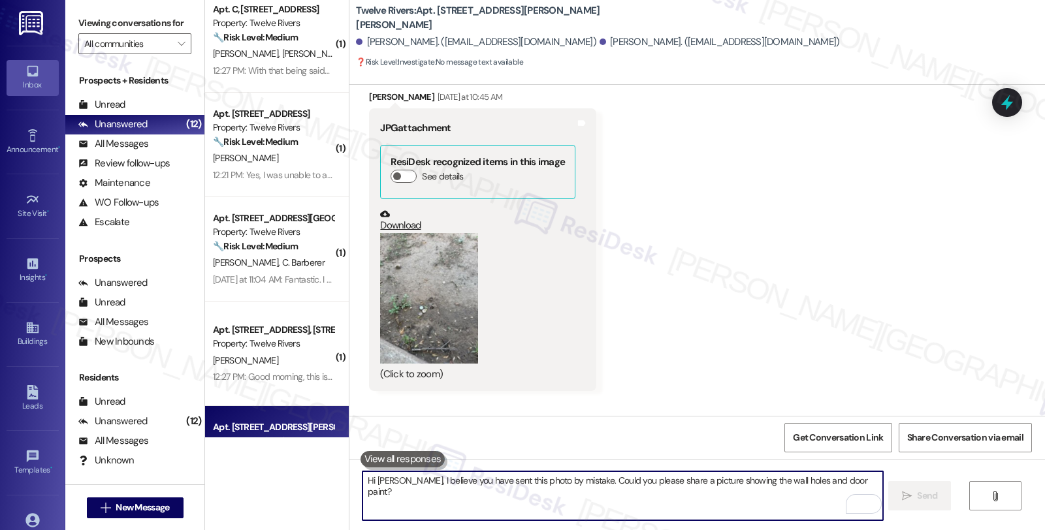
scroll to position [1000, 0]
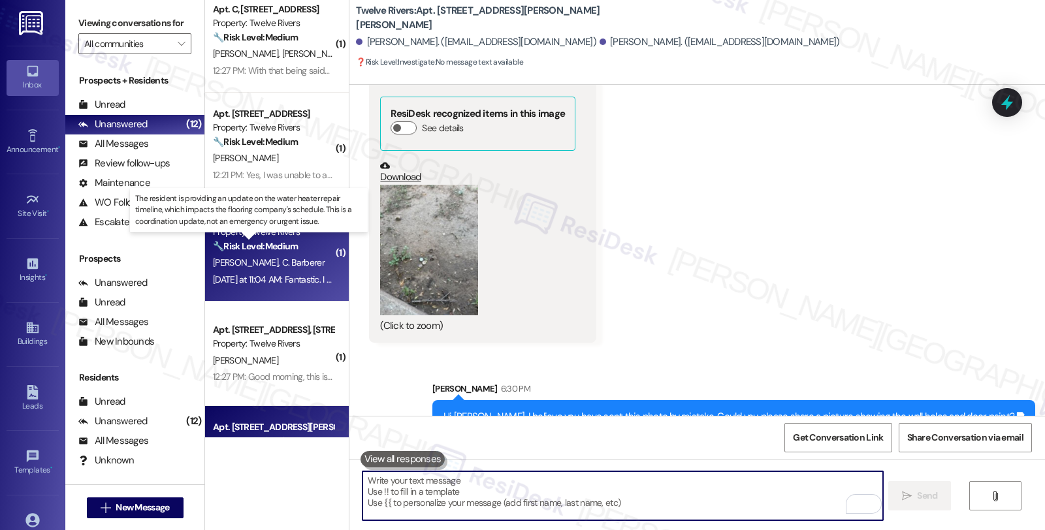
click at [275, 246] on strong "🔧 Risk Level: Medium" at bounding box center [255, 246] width 85 height 12
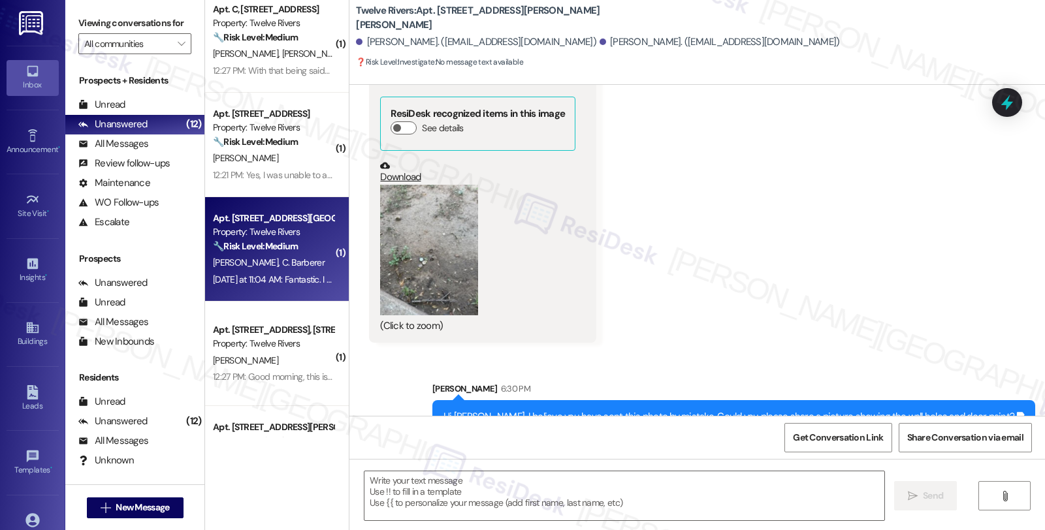
type textarea "Fetching suggested responses. Please feel free to read through the conversation…"
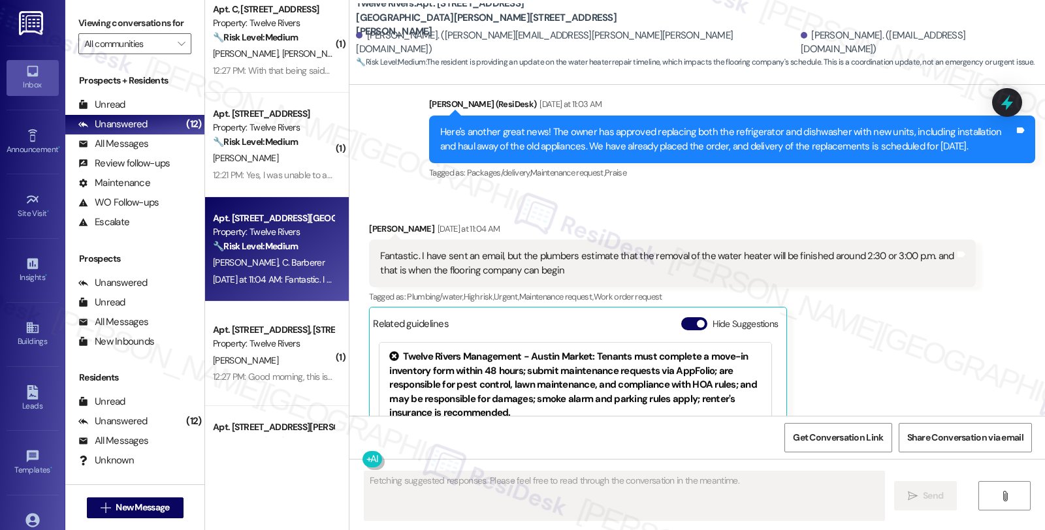
scroll to position [4003, 0]
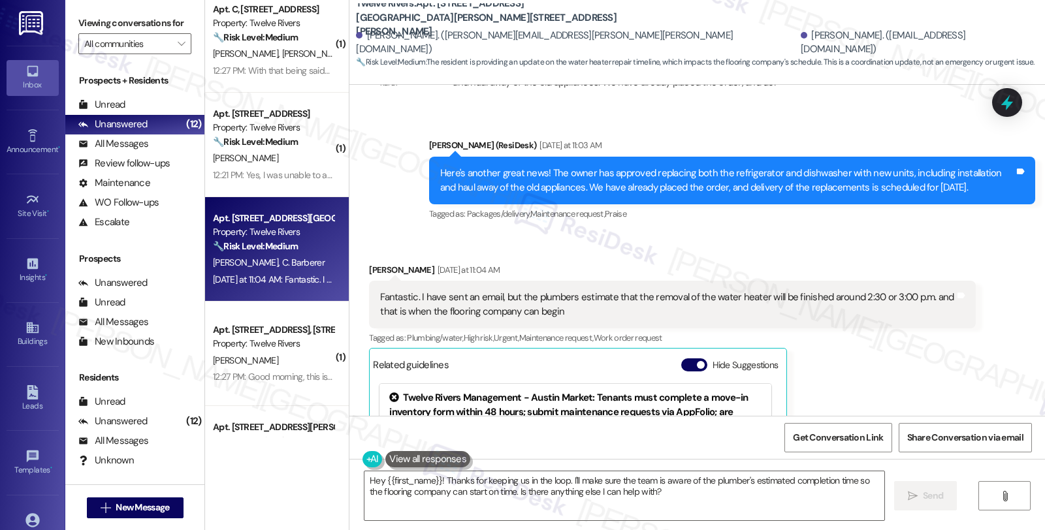
click at [369, 263] on div "[PERSON_NAME] [DATE] at 11:04 AM" at bounding box center [672, 272] width 606 height 18
copy div "[PERSON_NAME]"
click at [882, 329] on div "Tagged as: Plumbing/water , Click to highlight conversations about Plumbing/wat…" at bounding box center [672, 338] width 606 height 19
drag, startPoint x: 361, startPoint y: 223, endPoint x: 423, endPoint y: 223, distance: 62.1
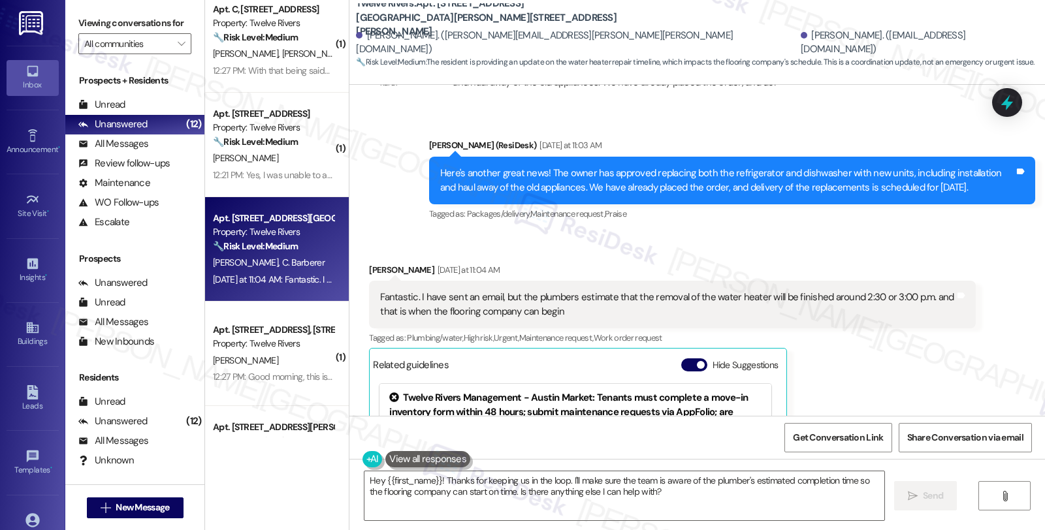
click at [423, 263] on div "[PERSON_NAME] [DATE] at 11:04 AM" at bounding box center [672, 272] width 606 height 18
copy div "[PERSON_NAME]"
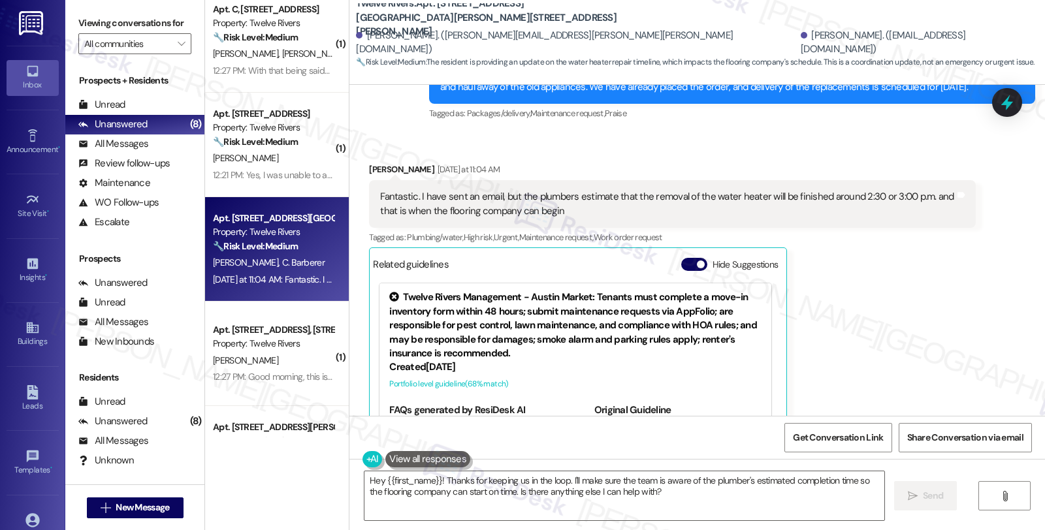
scroll to position [4075, 0]
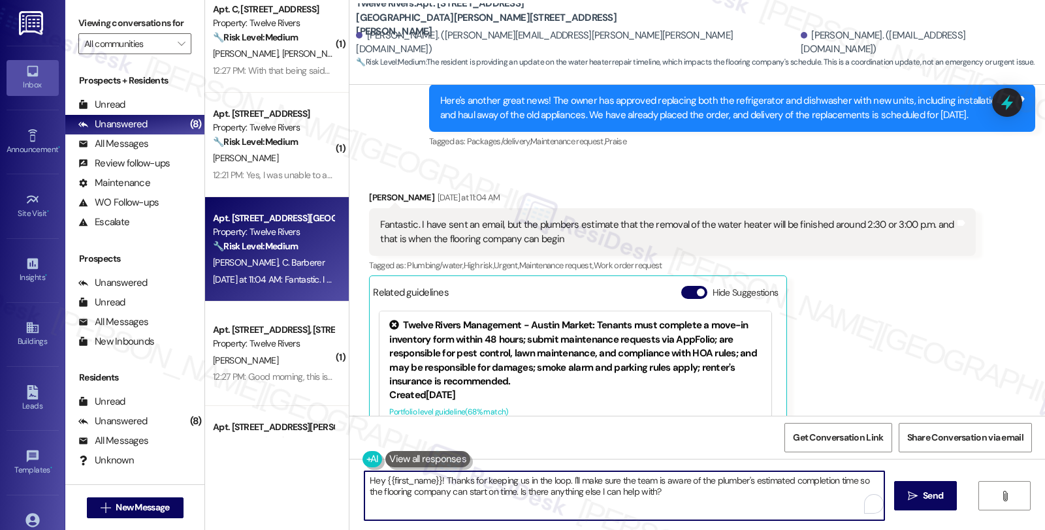
drag, startPoint x: 377, startPoint y: 484, endPoint x: 434, endPoint y: 479, distance: 57.1
click at [434, 479] on textarea "Hey {{first_name}}! Thanks for keeping us in the loop. I'll make sure the team …" at bounding box center [625, 496] width 520 height 49
drag, startPoint x: 523, startPoint y: 480, endPoint x: 655, endPoint y: 501, distance: 133.0
click at [655, 501] on textarea "Hey [PERSON_NAME], thanks for keeping us in the loop. I'll make sure the team i…" at bounding box center [623, 496] width 520 height 49
type textarea "Hey [PERSON_NAME], thanks for keeping us in the loop. May I know if this is sch…"
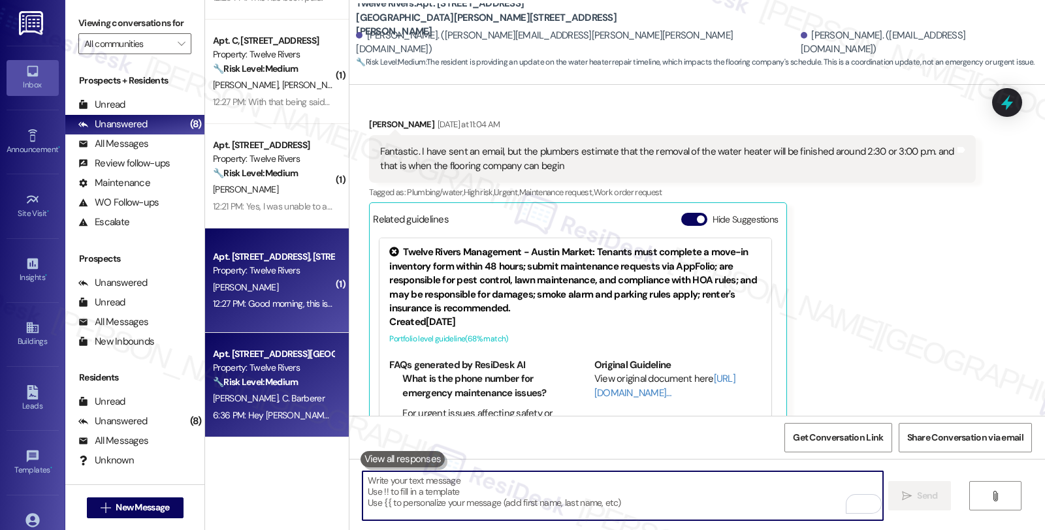
scroll to position [0, 0]
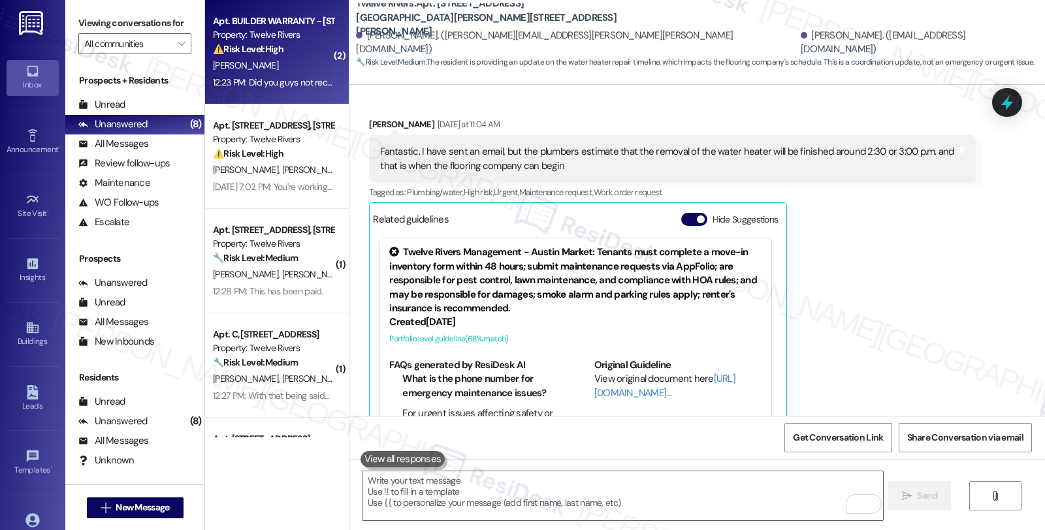
click at [295, 46] on div "⚠️ Risk Level: High The resident is reporting a possible payment issue and expr…" at bounding box center [273, 49] width 121 height 14
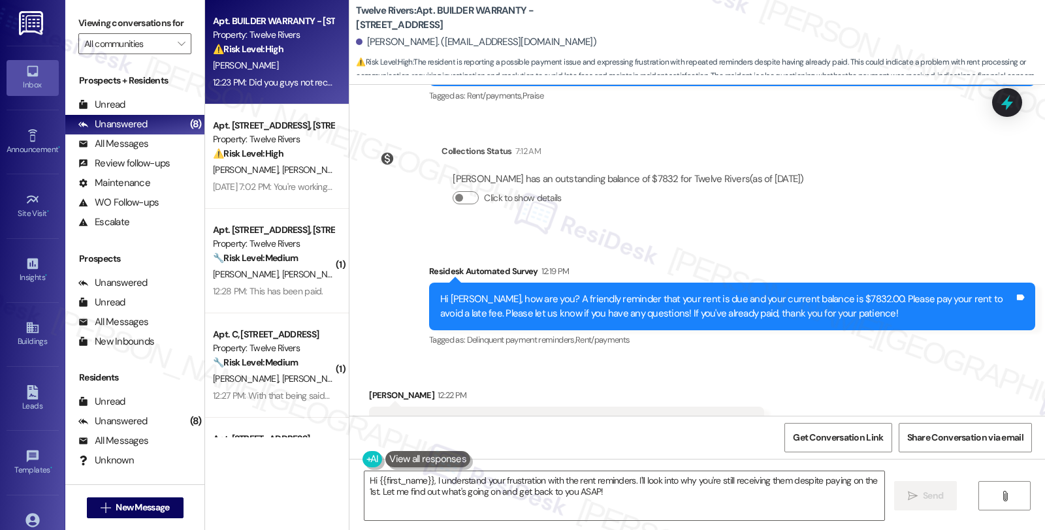
scroll to position [1572, 0]
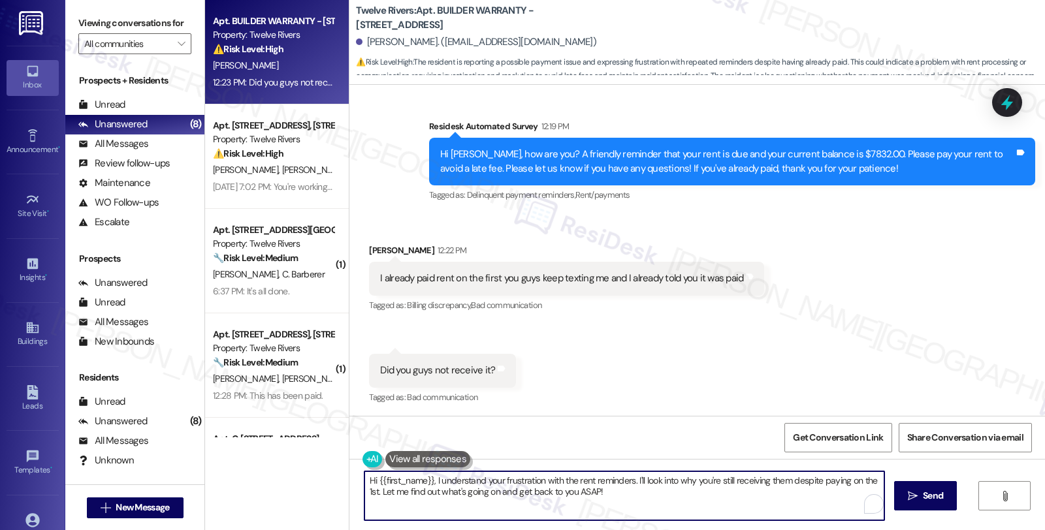
drag, startPoint x: 630, startPoint y: 480, endPoint x: 645, endPoint y: 495, distance: 20.8
click at [645, 495] on textarea "Hi {{first_name}}, I understand your frustration with the rent reminders. I'll …" at bounding box center [625, 496] width 520 height 49
click at [651, 482] on textarea "Hi {{first_name}}, I understand your frustration with the rent reminders. I'll …" at bounding box center [623, 496] width 520 height 49
click at [629, 482] on textarea "Hi {{first_name}}, I understand your frustration with the rent reminders. I'll …" at bounding box center [623, 496] width 520 height 49
click at [643, 502] on textarea "Hi {{first_name}}, I understand your frustration with the rent reminders. I'll …" at bounding box center [623, 496] width 520 height 49
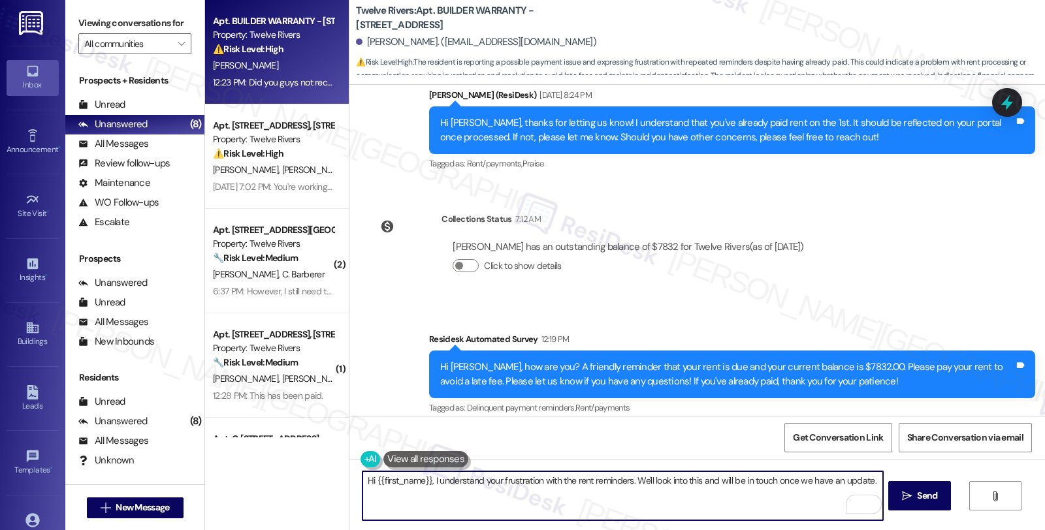
scroll to position [1355, 0]
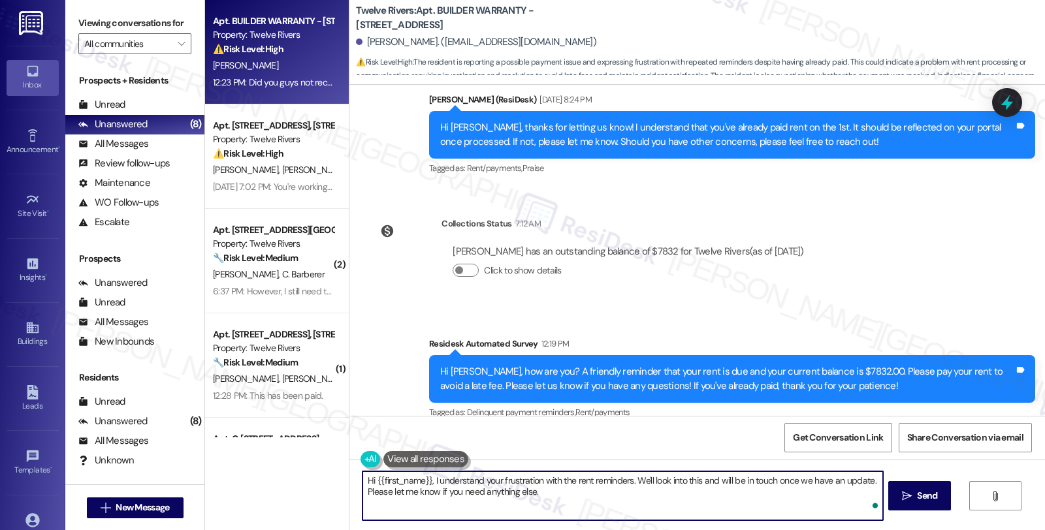
type textarea "Hi {{first_name}}, I understand your frustration with the rent reminders. We'll…"
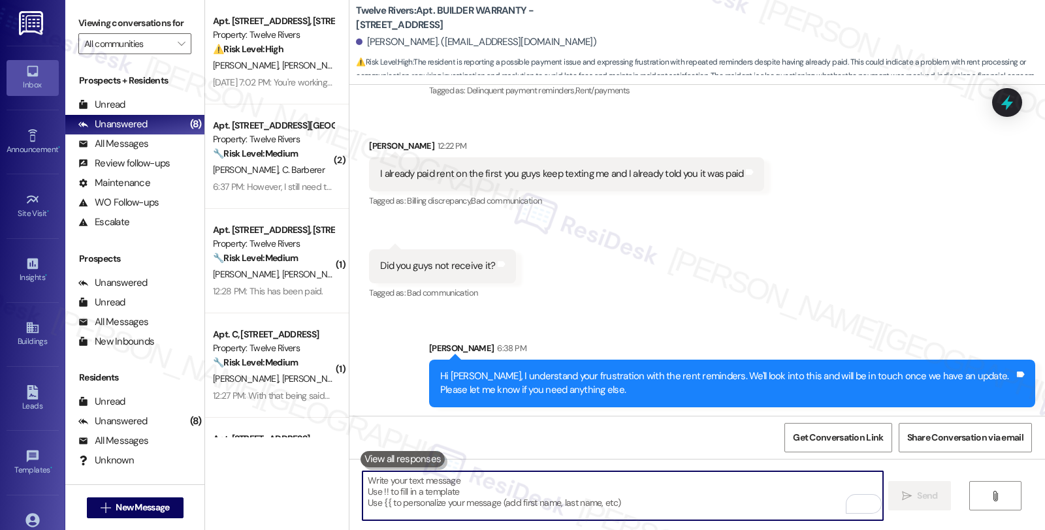
scroll to position [1678, 0]
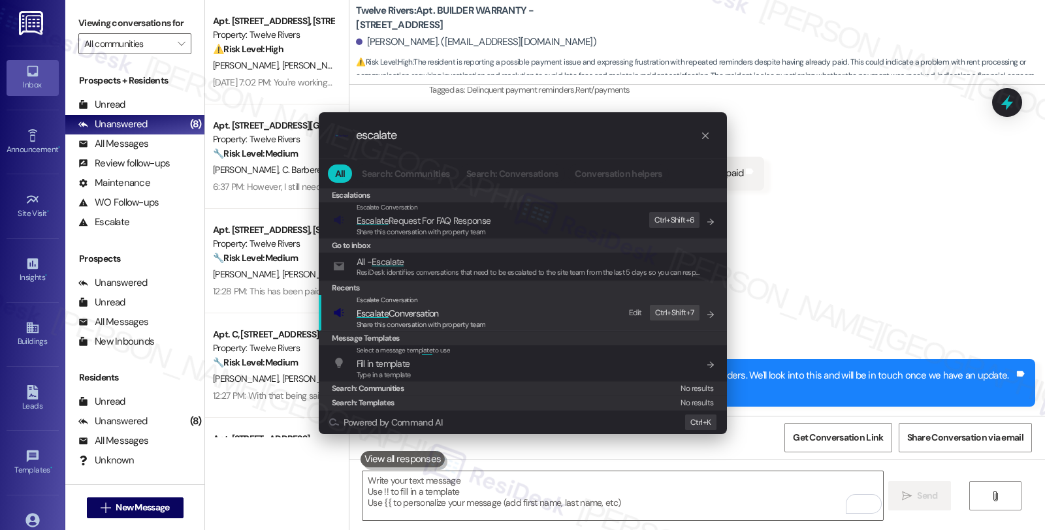
type input "escalate"
click at [482, 315] on span "Escalate Conversation" at bounding box center [421, 313] width 129 height 14
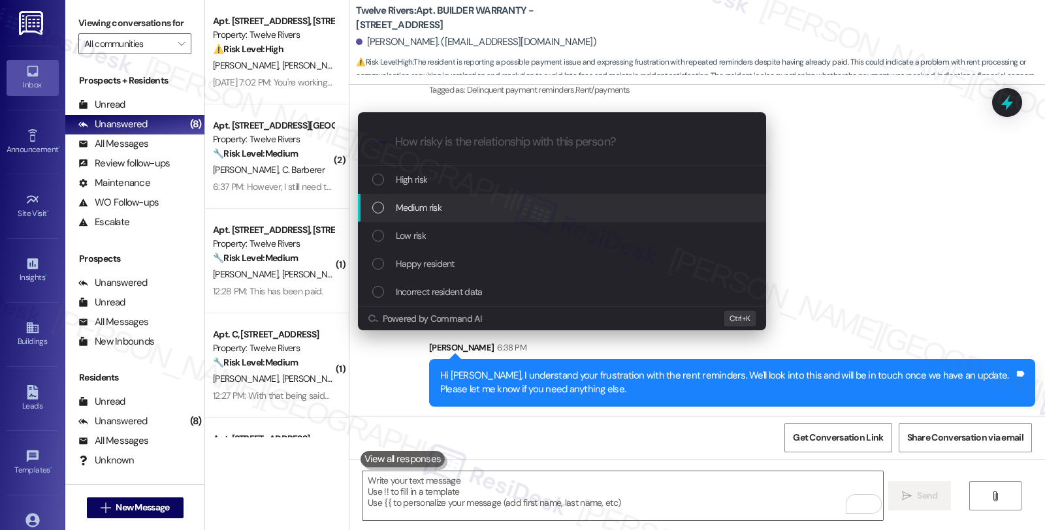
click at [457, 212] on div "Medium risk" at bounding box center [563, 208] width 382 height 14
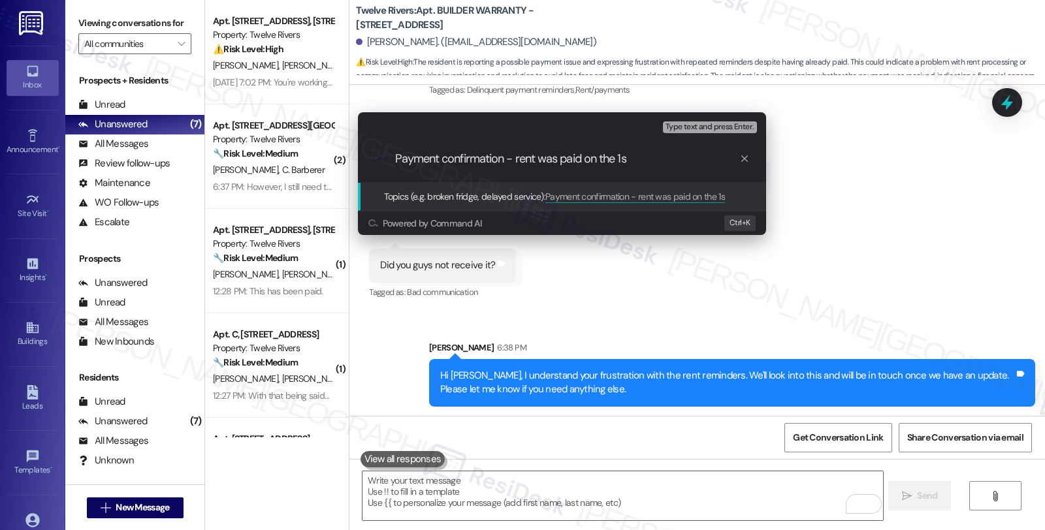
type input "Payment confirmation - rent was paid on the 1st"
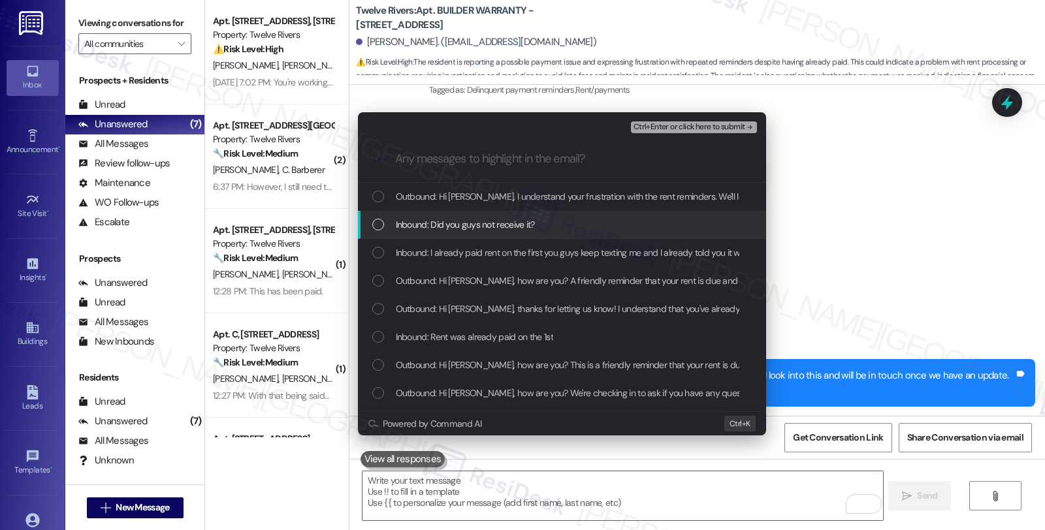
click at [459, 219] on span "Inbound: Did you guys not receive it?" at bounding box center [465, 225] width 139 height 14
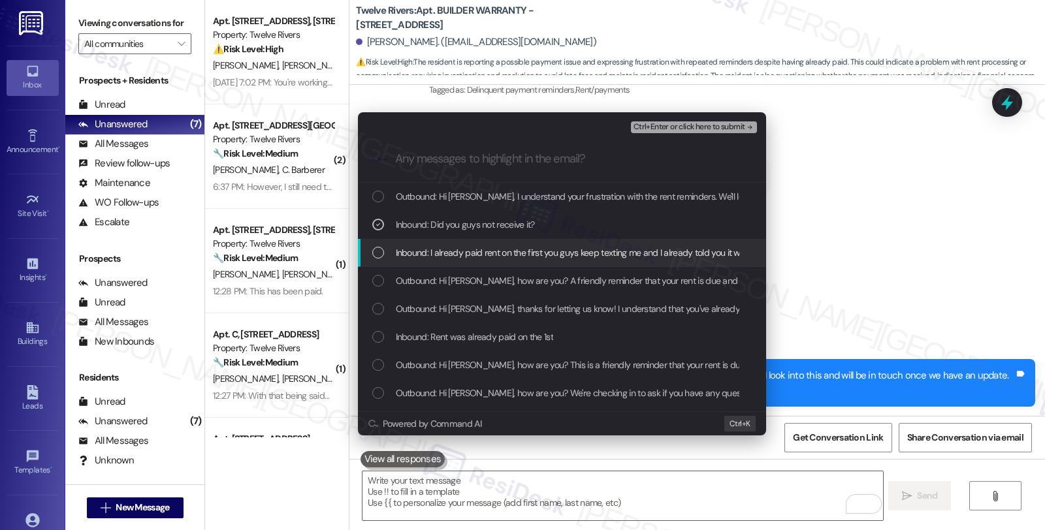
click at [459, 252] on span "Inbound: I already paid rent on the first you guys keep texting me and I alread…" at bounding box center [582, 253] width 373 height 14
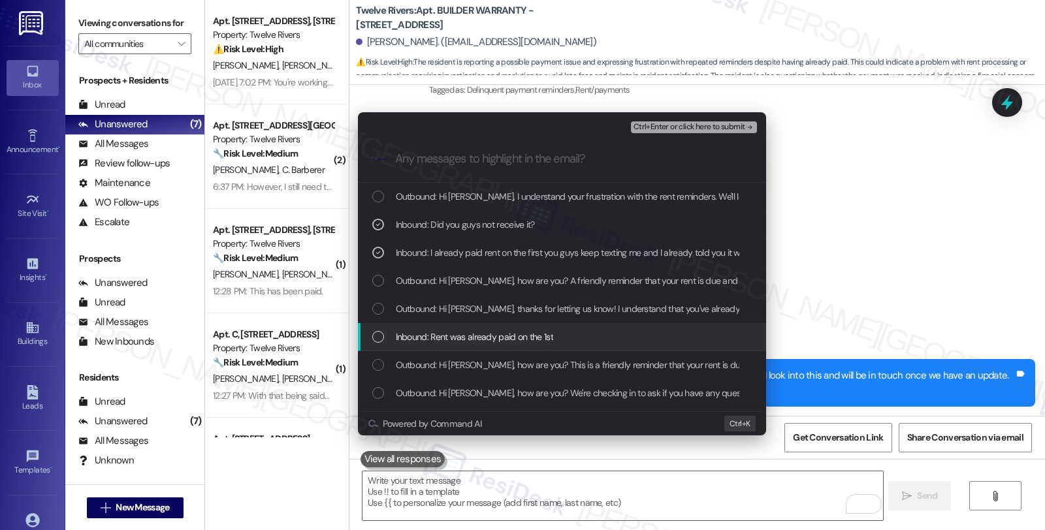
click at [547, 340] on span "Inbound: Rent was already paid on the 1st" at bounding box center [474, 337] width 157 height 14
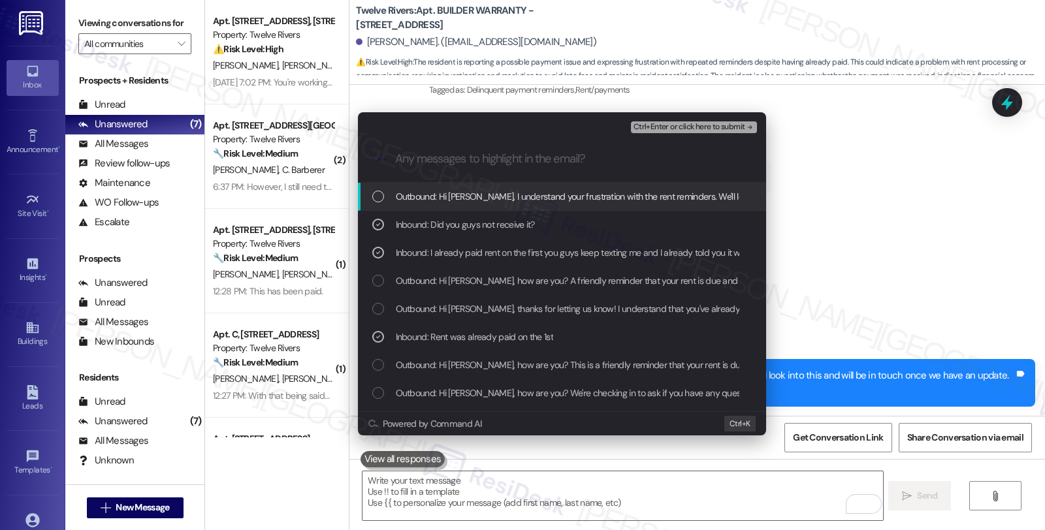
click at [694, 125] on span "Ctrl+Enter or click here to submit" at bounding box center [690, 127] width 112 height 9
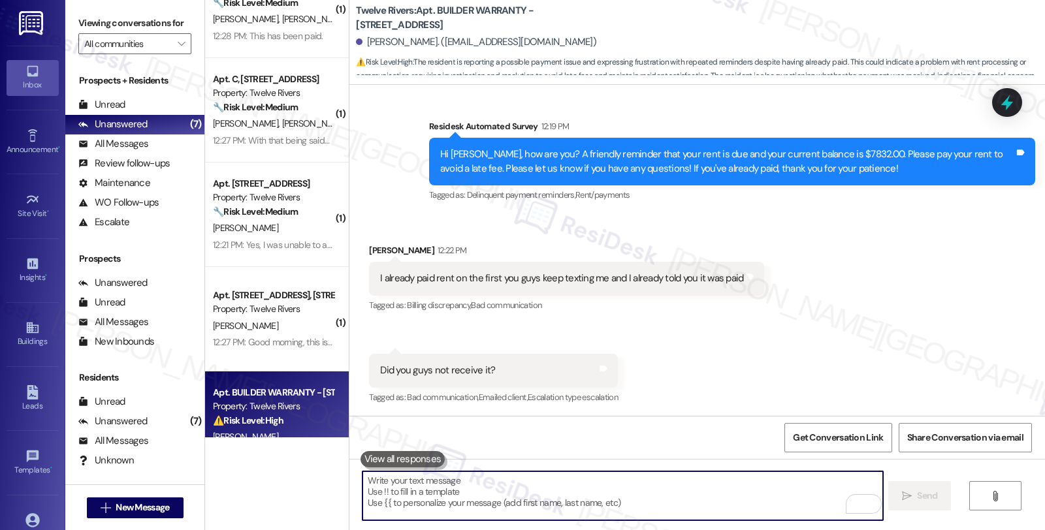
scroll to position [290, 0]
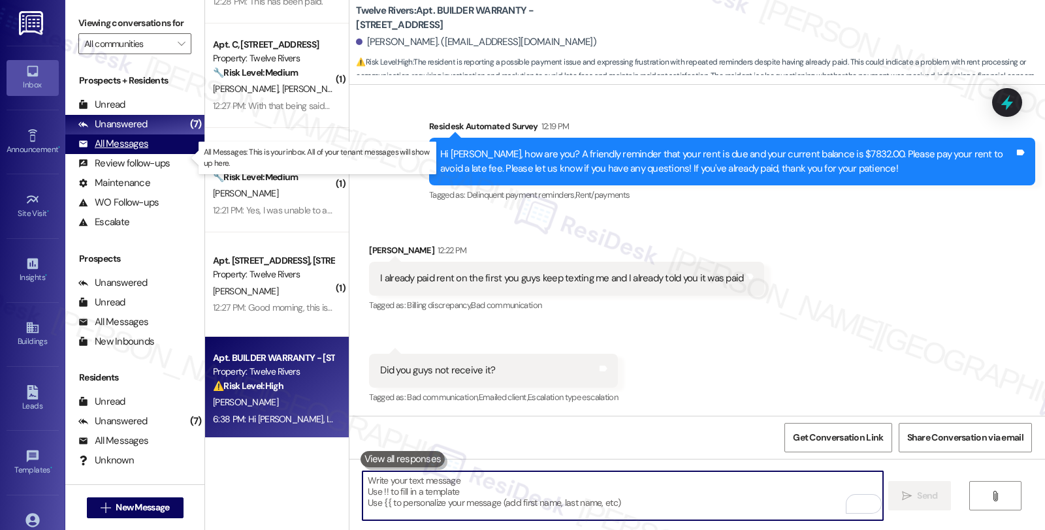
click at [122, 151] on div "All Messages" at bounding box center [113, 144] width 70 height 14
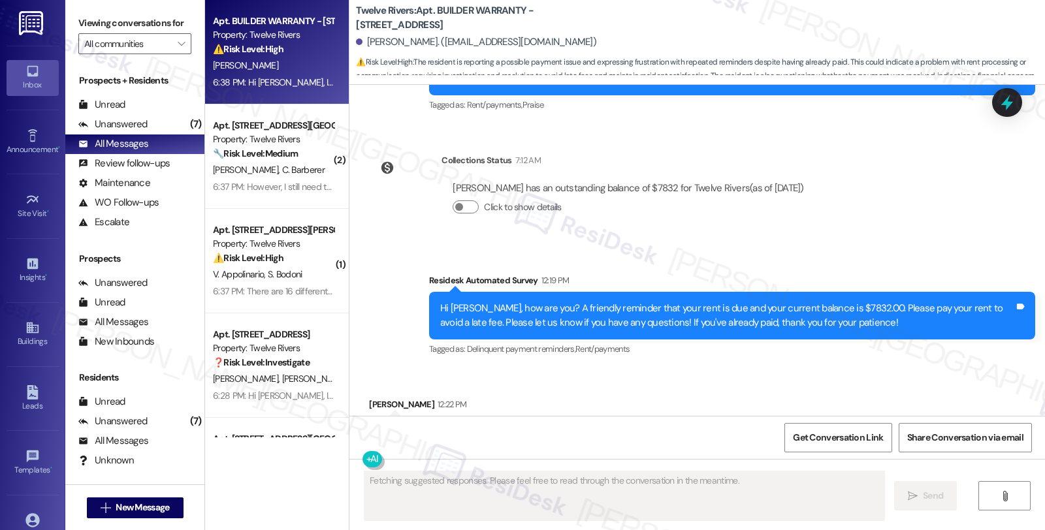
scroll to position [1572, 0]
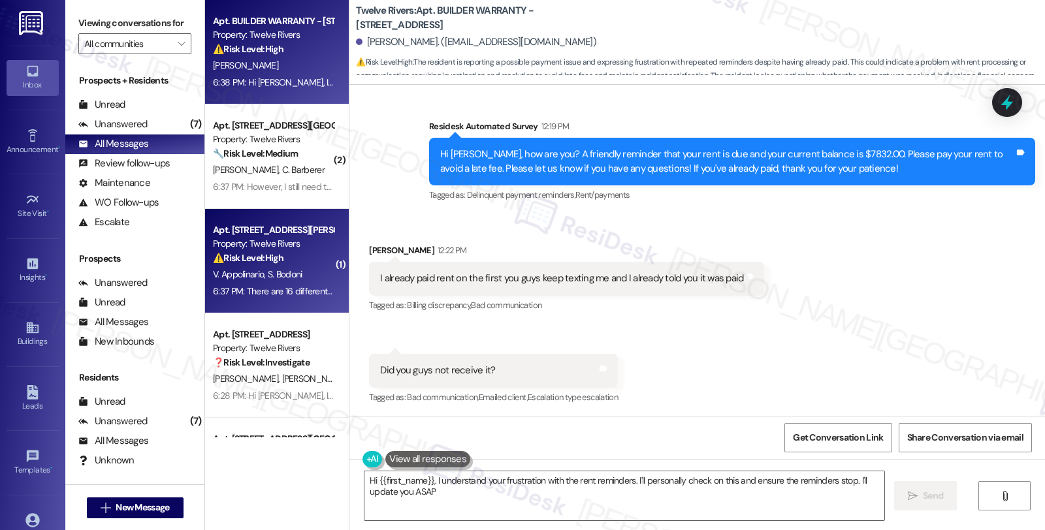
type textarea "Hi {{first_name}}, I understand your frustration with the rent reminders. I'll …"
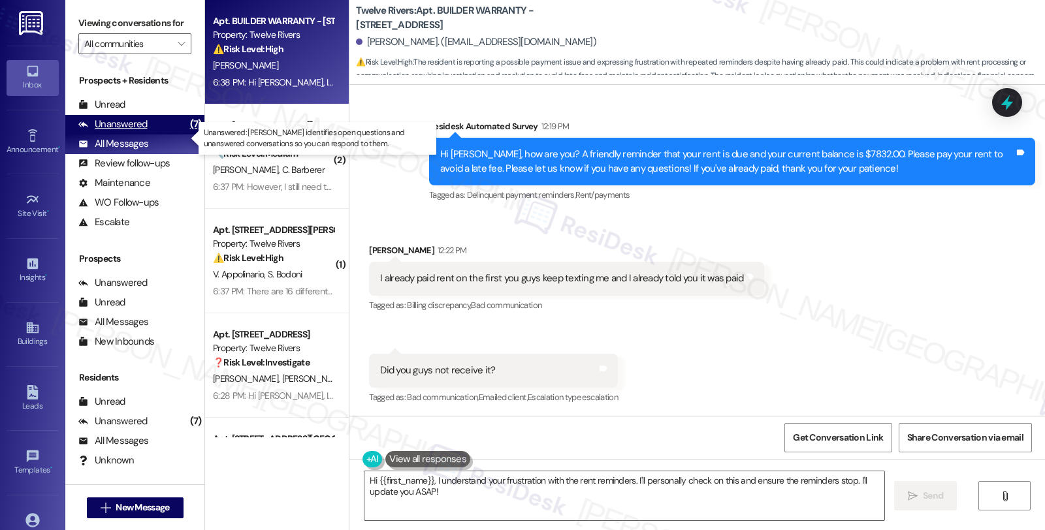
click at [144, 131] on div "Unanswered" at bounding box center [112, 125] width 69 height 14
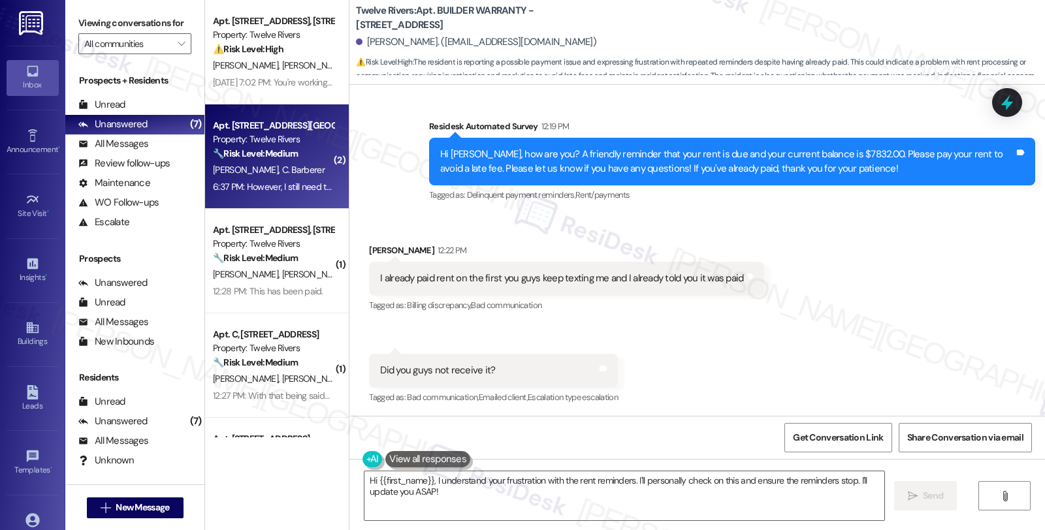
click at [293, 148] on strong "🔧 Risk Level: Medium" at bounding box center [255, 154] width 85 height 12
type textarea "Fetching suggested responses. Please feel free to read through the conversation…"
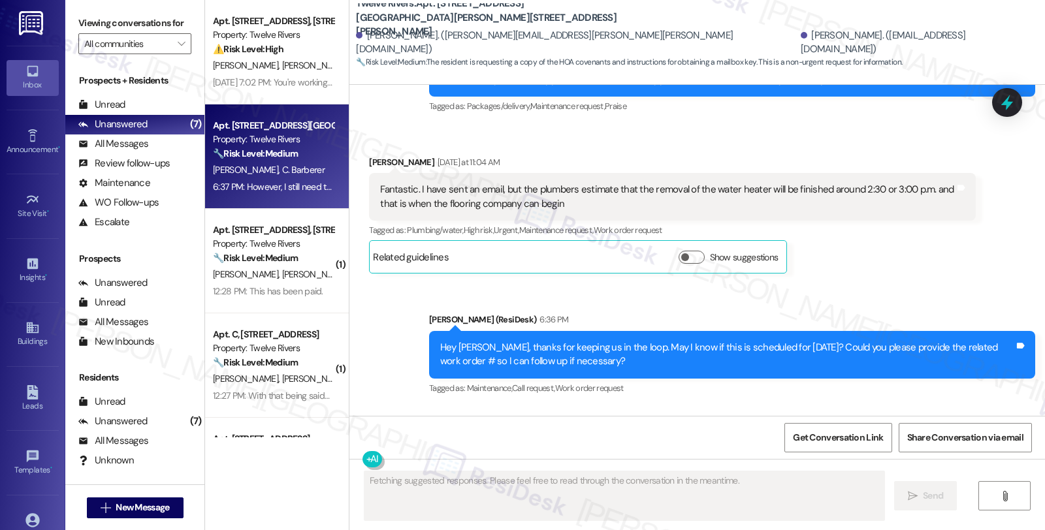
scroll to position [4310, 0]
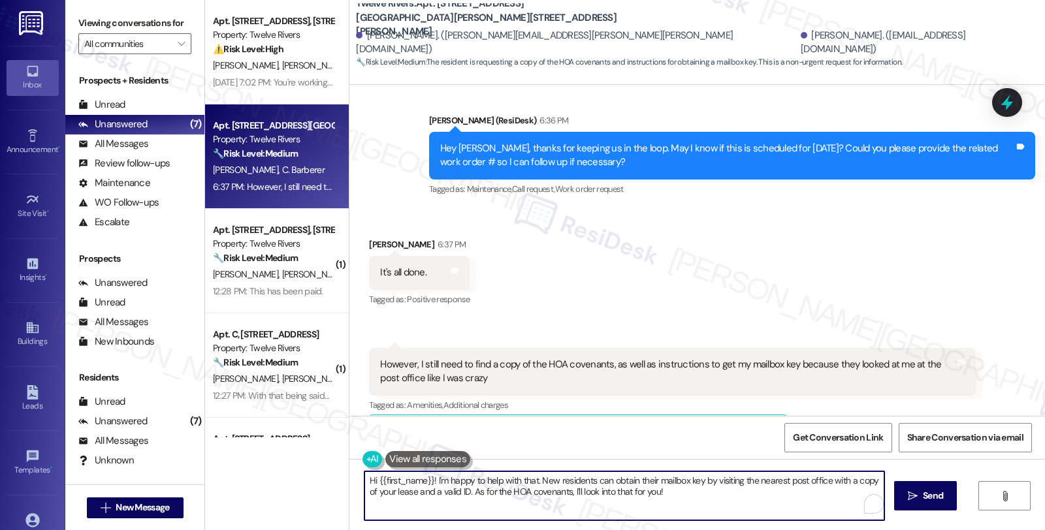
click at [365, 481] on textarea "Hi {{first_name}}! I'm happy to help with that. New residents can obtain their …" at bounding box center [625, 496] width 520 height 49
type textarea "Glad to hear that it has been done. Hi {{first_name}}! I'm happy to help with t…"
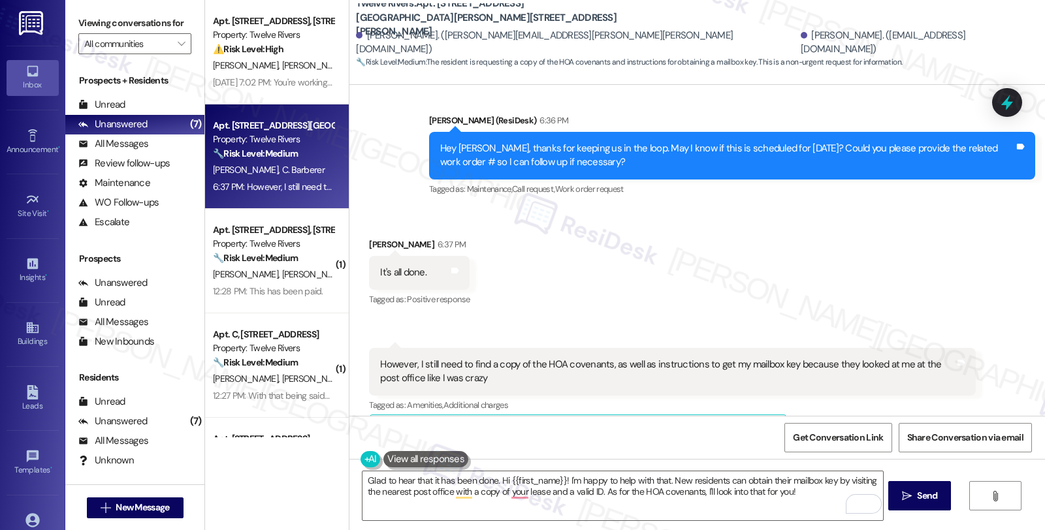
click at [681, 428] on span "button" at bounding box center [685, 432] width 8 height 8
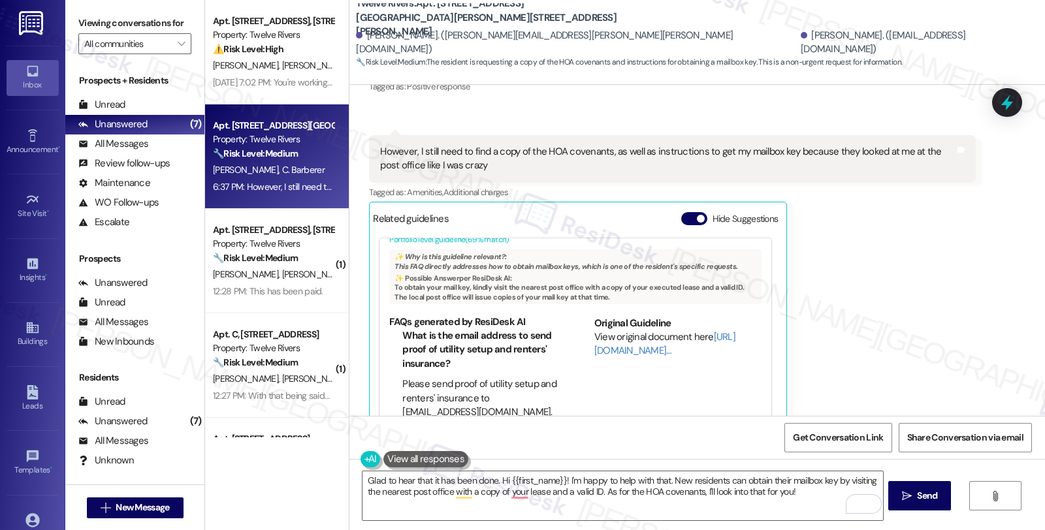
scroll to position [0, 0]
click at [449, 334] on ul "What is the email address to send proof of utility setup and renters' insurance…" at bounding box center [473, 376] width 168 height 91
click at [453, 379] on li "Please send proof of utility setup and renters' insurance to [EMAIL_ADDRESS][DO…" at bounding box center [479, 400] width 155 height 42
click at [621, 331] on link "[URL][DOMAIN_NAME]…" at bounding box center [664, 344] width 141 height 27
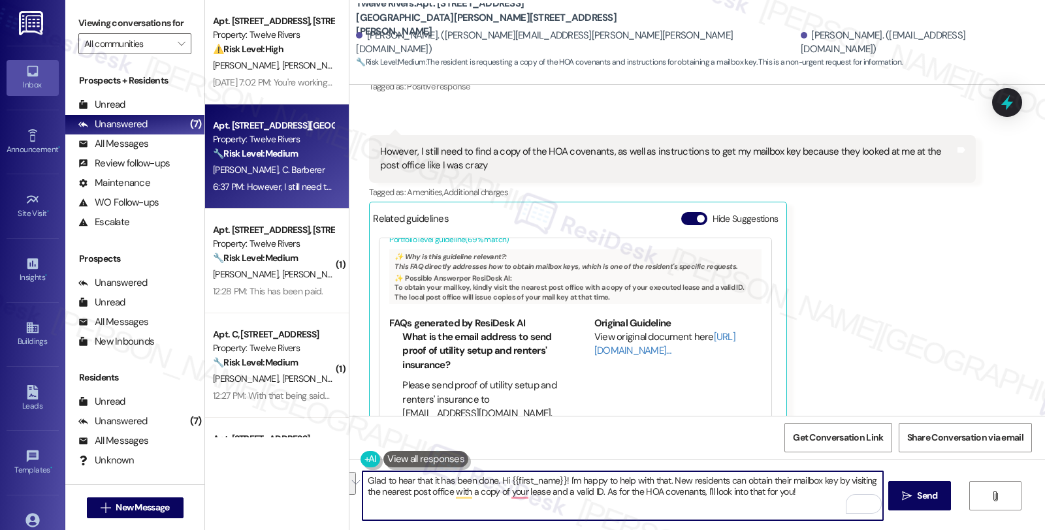
drag, startPoint x: 664, startPoint y: 480, endPoint x: 802, endPoint y: 492, distance: 137.7
click at [802, 492] on textarea "Glad to hear that it has been done. Hi {{first_name}}! I'm happy to help with t…" at bounding box center [623, 496] width 520 height 49
paste textarea "To obtain your mail key, kindly visit the nearest post office with a copy of yo…"
click at [599, 494] on textarea "Glad to hear that it has been done. Hi {{first_name}}! I'm happy to help with t…" at bounding box center [623, 496] width 520 height 49
type textarea "Glad to hear that it has been done. Hi {{first_name}}! I'm happy to help with t…"
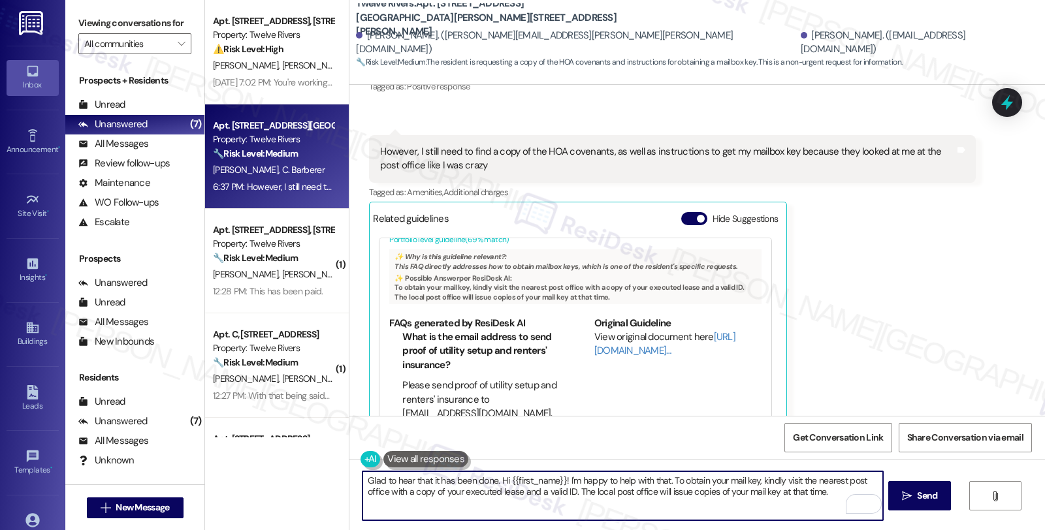
click at [821, 492] on textarea "Glad to hear that it has been done. Hi {{first_name}}! I'm happy to help with t…" at bounding box center [623, 496] width 520 height 49
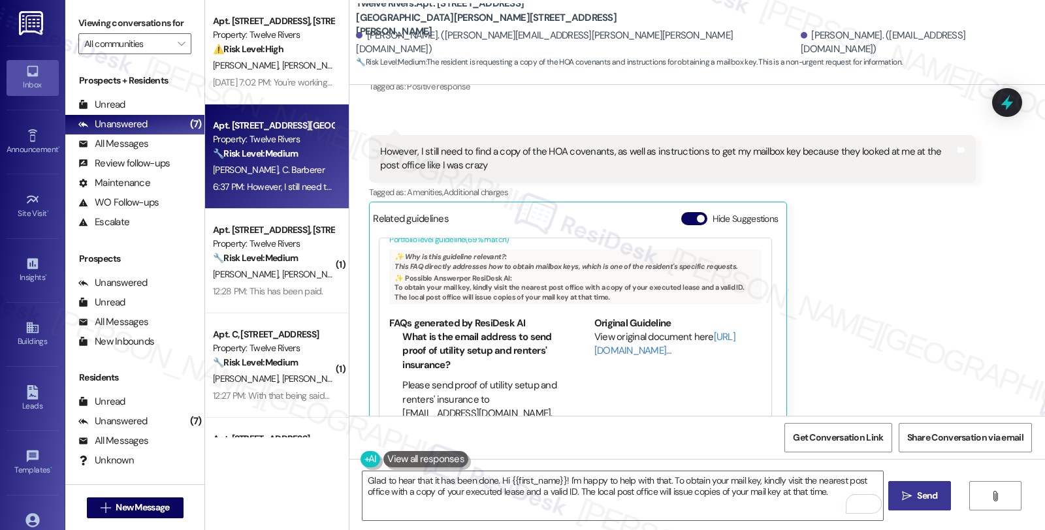
click at [917, 489] on span "Send" at bounding box center [927, 496] width 20 height 14
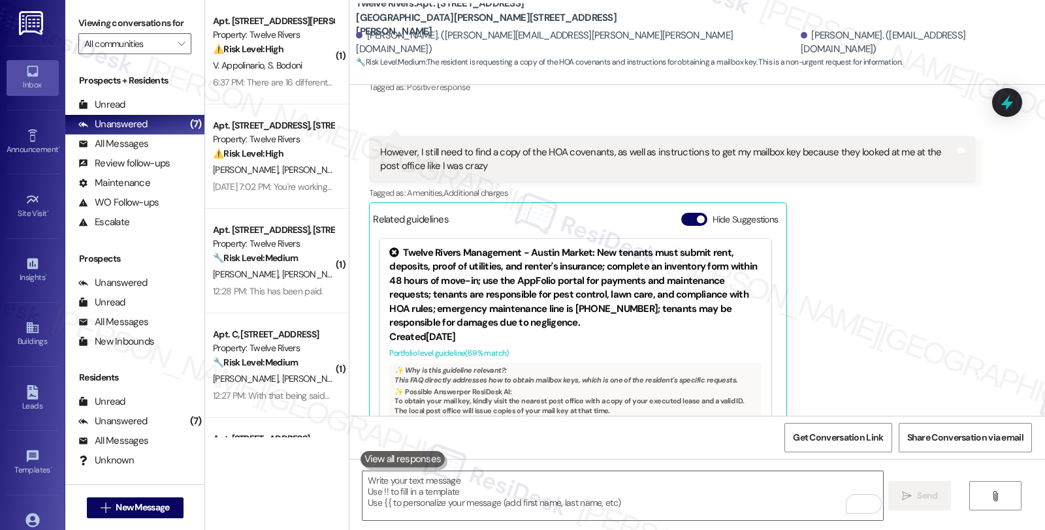
scroll to position [4628, 0]
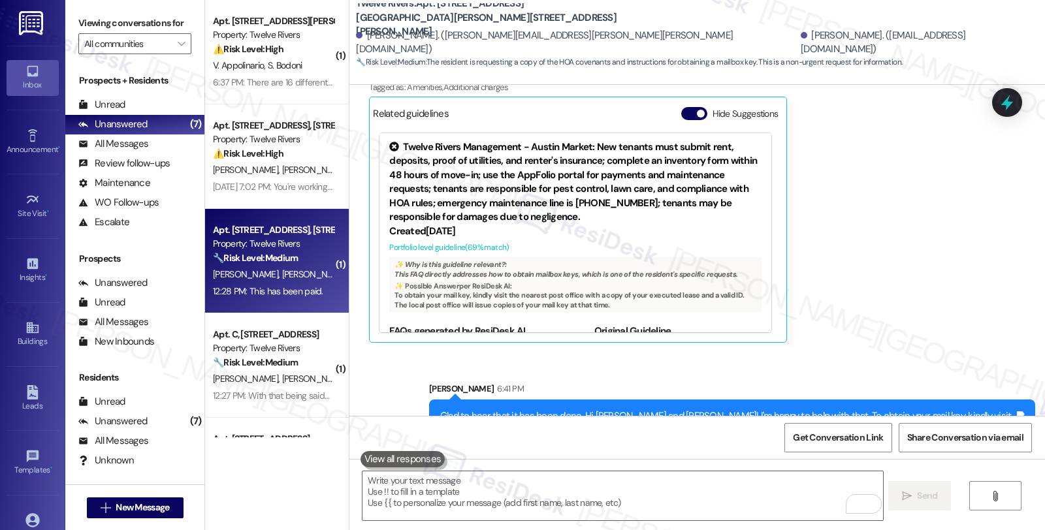
click at [299, 257] on div "🔧 Risk Level: Medium The resident is confirming that rent has been paid in resp…" at bounding box center [273, 259] width 121 height 14
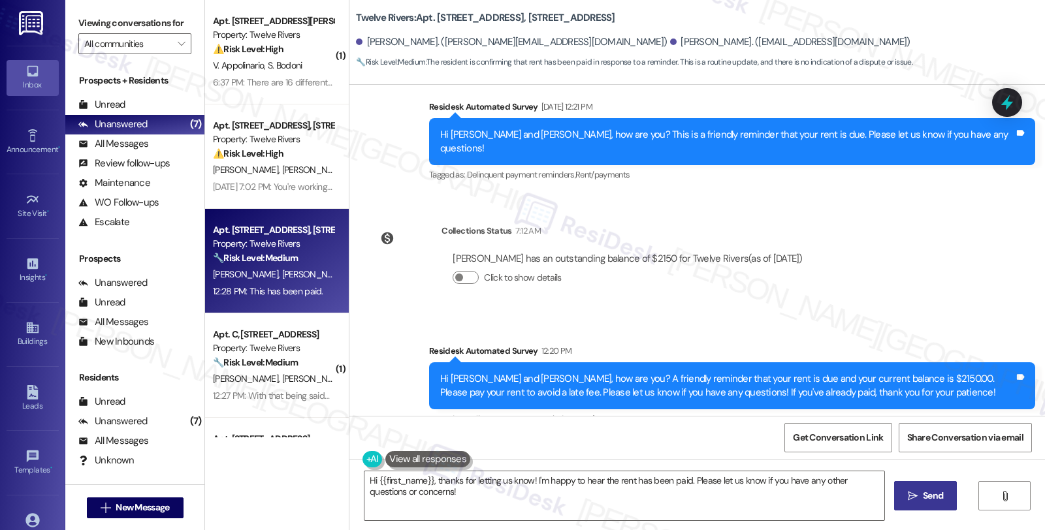
scroll to position [483, 0]
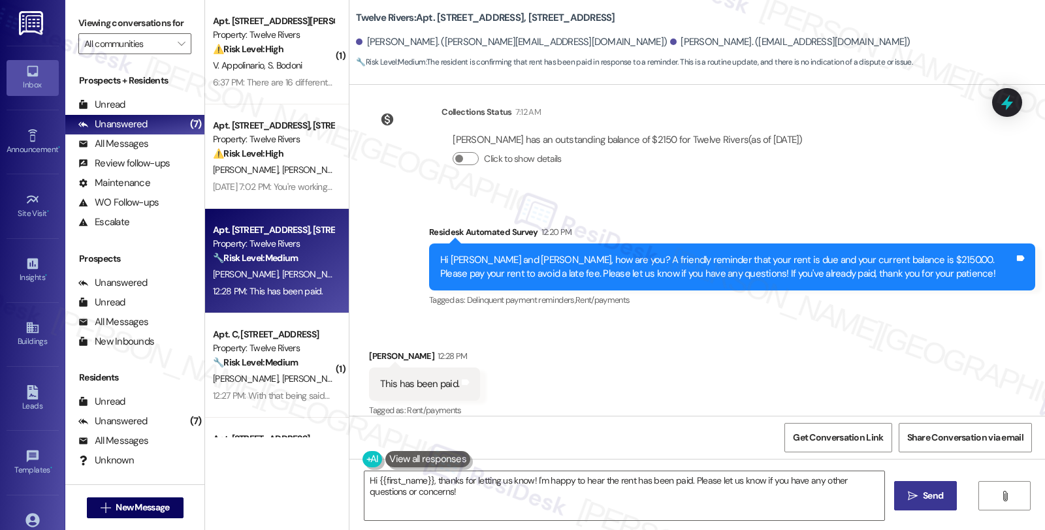
click at [372, 350] on div "[PERSON_NAME] 12:28 PM" at bounding box center [424, 359] width 111 height 18
copy div "Austin"
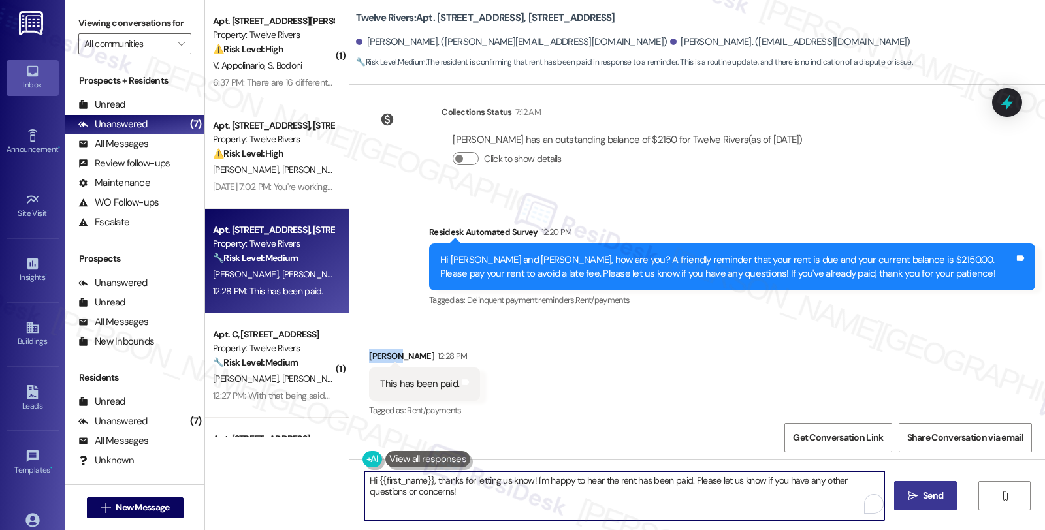
click at [370, 485] on textarea "Hi {{first_name}}, thanks for letting us know! I'm happy to hear the rent has b…" at bounding box center [625, 496] width 520 height 49
paste textarea "Austin"
click at [491, 481] on textarea "Hi [PERSON_NAME], thanks for letting us know! I'm happy to hear the rent has be…" at bounding box center [623, 496] width 520 height 49
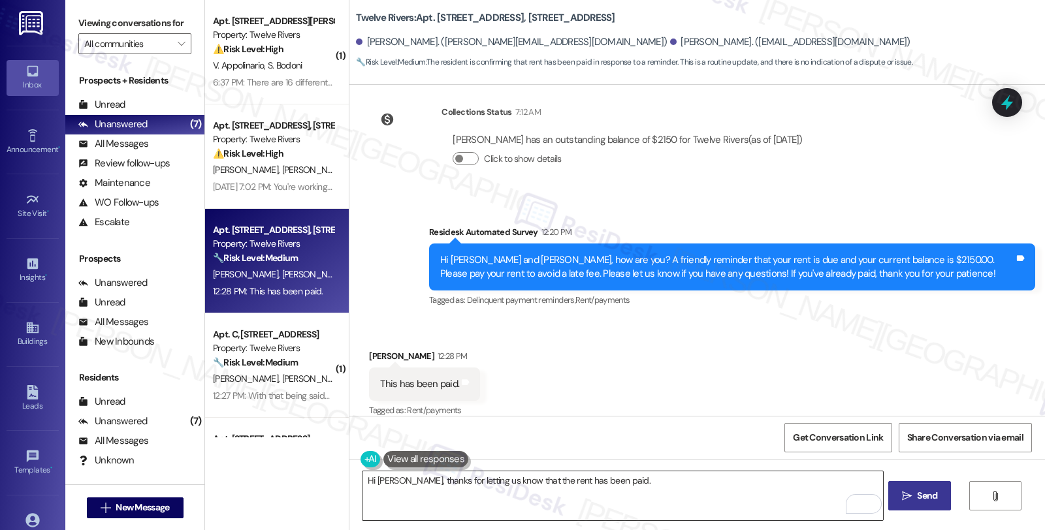
click at [642, 476] on textarea "Hi [PERSON_NAME], thanks for letting us know that the rent has been paid." at bounding box center [623, 496] width 520 height 49
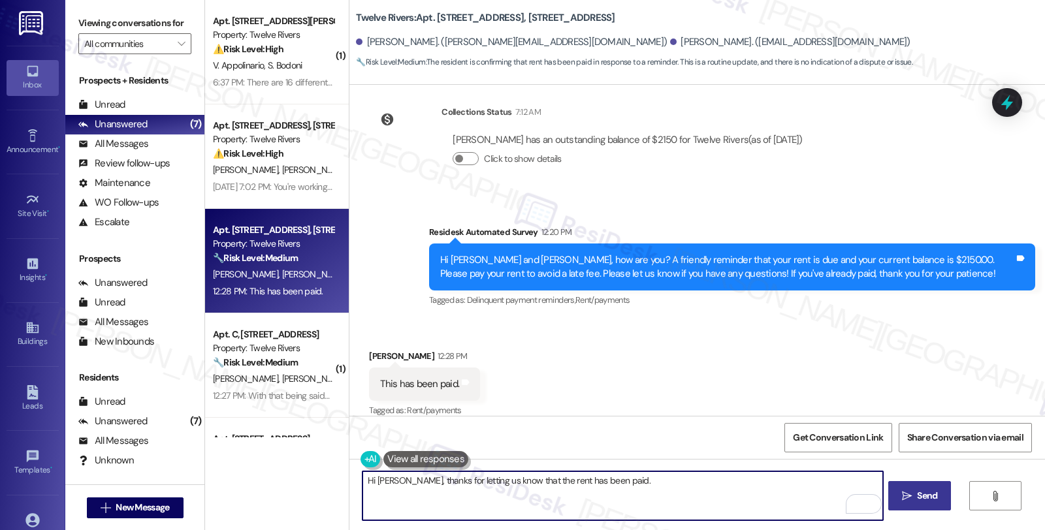
paste textarea "It should be reflected on your portal once processed. If not, please let me kno…"
type textarea "Hi [PERSON_NAME], thanks for letting us know that the rent has been paid. It sh…"
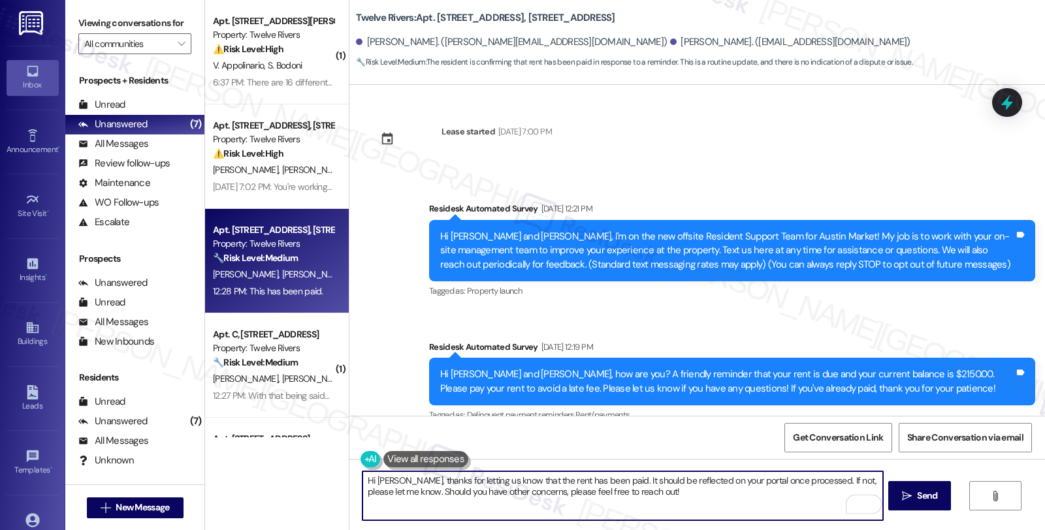
scroll to position [483, 0]
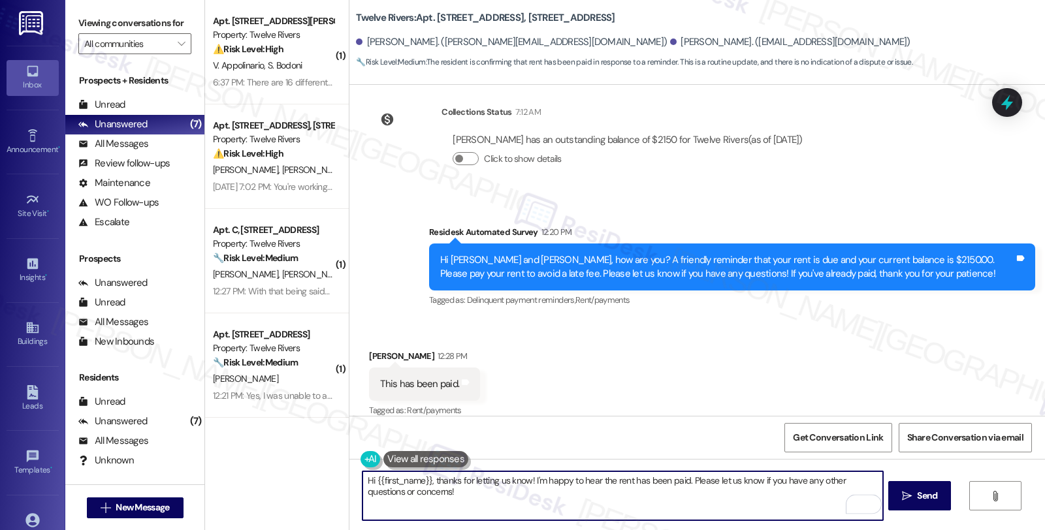
click at [566, 497] on textarea "Hi {{first_name}}, thanks for letting us know! I'm happy to hear the rent has b…" at bounding box center [623, 496] width 520 height 49
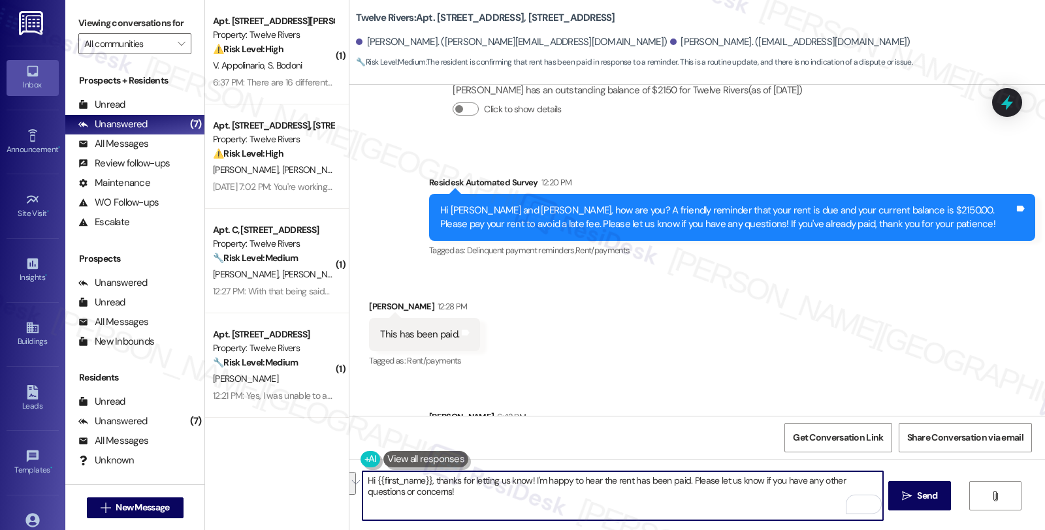
scroll to position [589, 0]
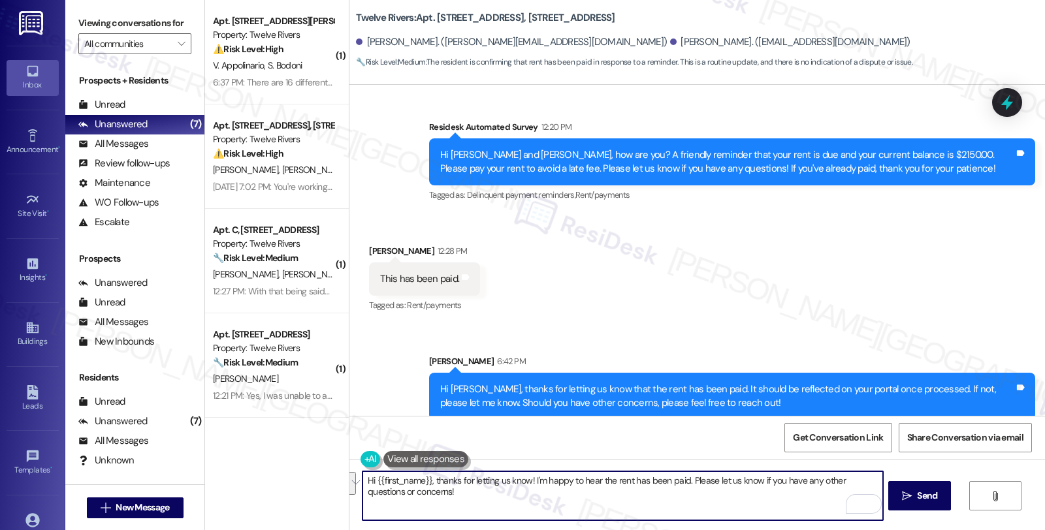
type textarea "Hi {{first_name}}, thanks for letting us know! I'm happy to hear the rent has b…"
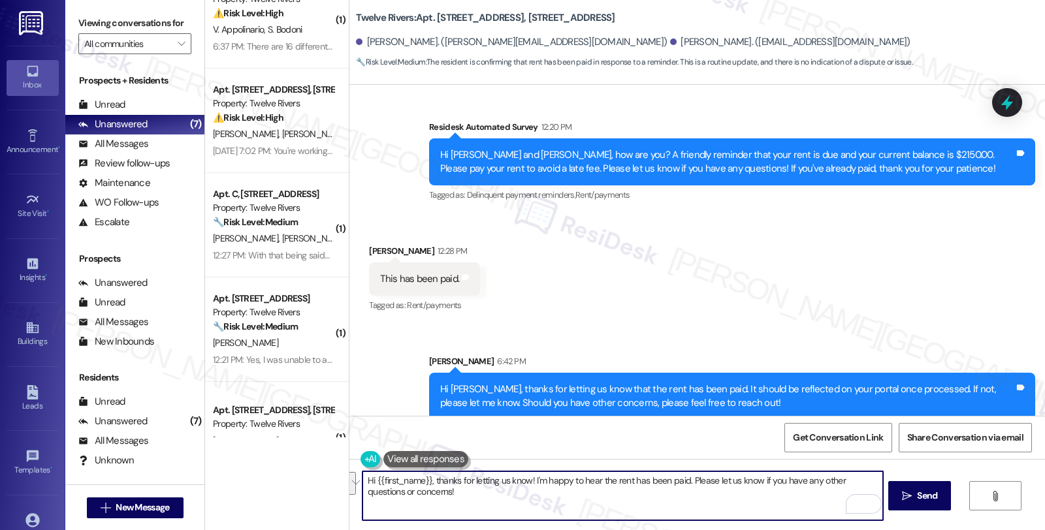
scroll to position [73, 0]
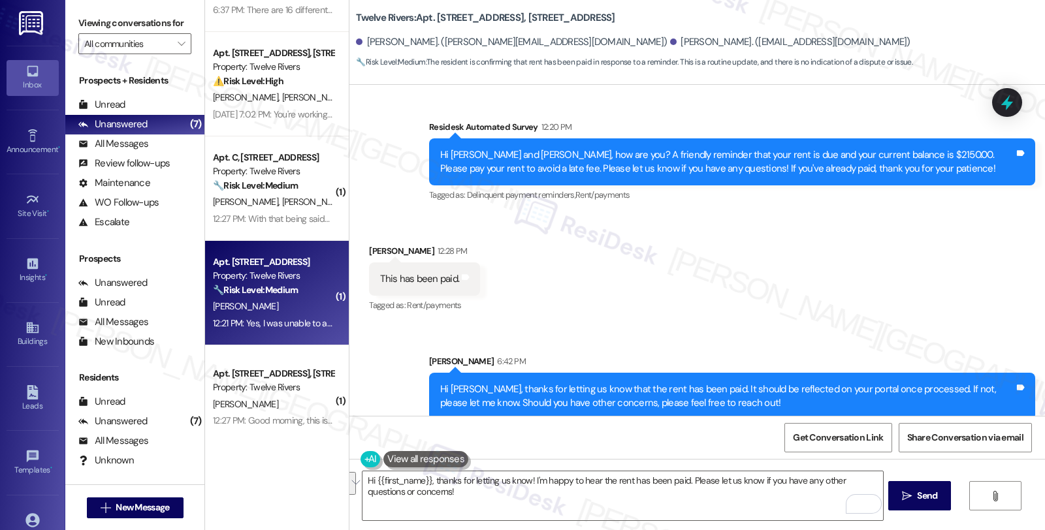
click at [291, 291] on strong "🔧 Risk Level: Medium" at bounding box center [255, 290] width 85 height 12
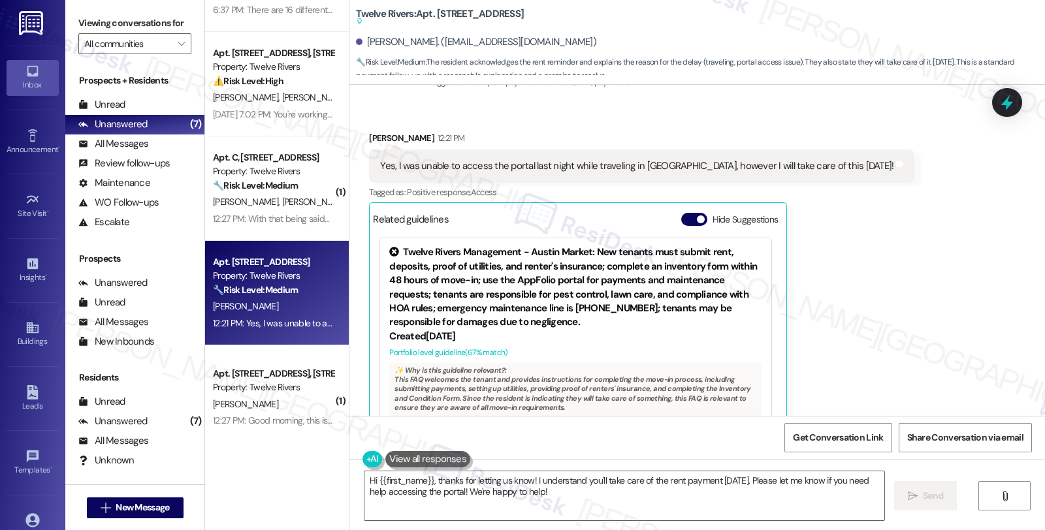
scroll to position [6213, 0]
click at [506, 495] on textarea "Hi {{first_name}}, thanks for letting us know! I understand you'll take care of…" at bounding box center [625, 496] width 520 height 49
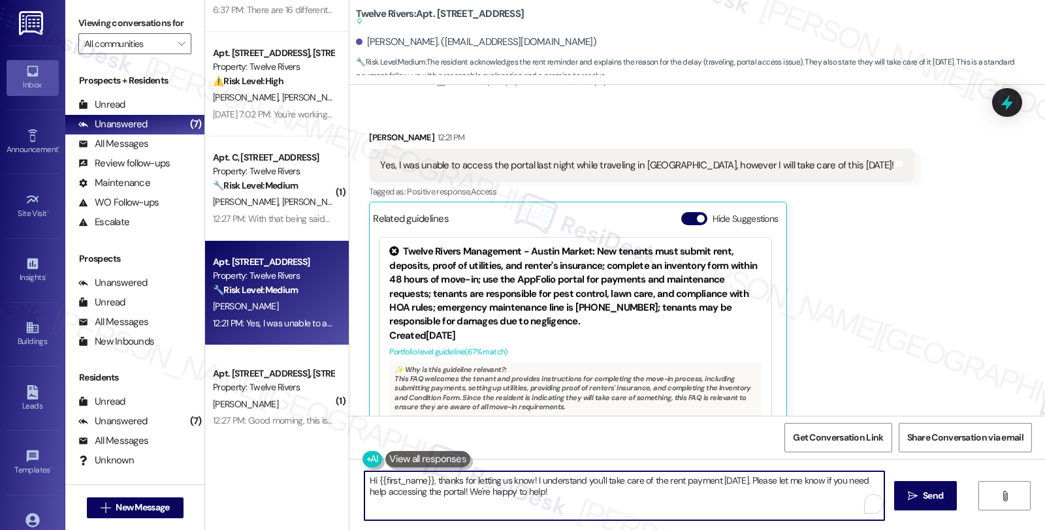
click at [506, 495] on textarea "Hi {{first_name}}, thanks for letting us know! I understand you'll take care of…" at bounding box center [625, 496] width 520 height 49
drag, startPoint x: 435, startPoint y: 494, endPoint x: 611, endPoint y: 494, distance: 175.7
click at [611, 494] on textarea "Hi {{first_name}}, thanks for letting us know! I understand you'll take care of…" at bounding box center [623, 496] width 520 height 49
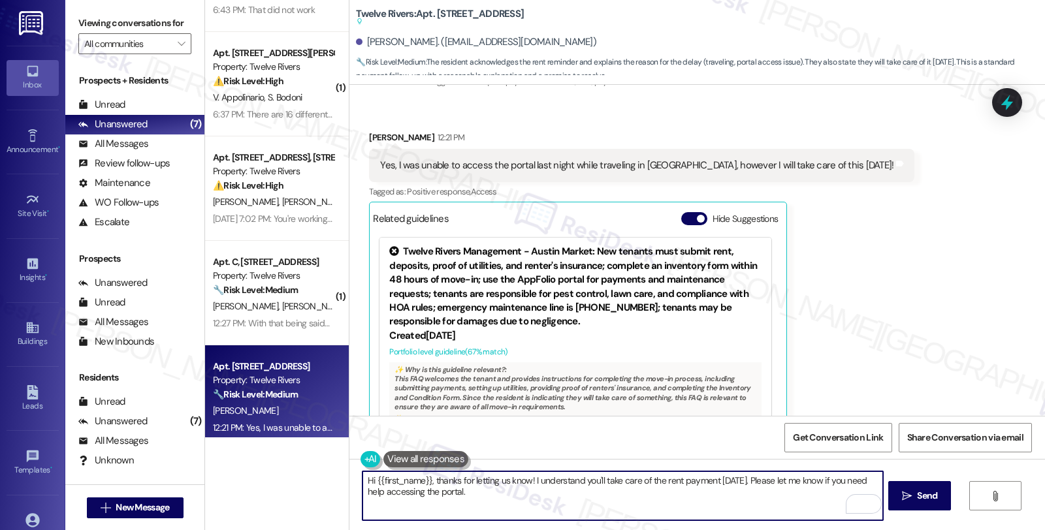
click at [864, 480] on textarea "Hi {{first_name}}, thanks for letting us know! I understand you'll take care of…" at bounding box center [623, 496] width 520 height 49
drag, startPoint x: 357, startPoint y: 492, endPoint x: 635, endPoint y: 492, distance: 277.6
click at [635, 492] on textarea "Hi {{first_name}}, thanks for letting us know! I understand you'll take care of…" at bounding box center [623, 496] width 520 height 49
click at [456, 495] on textarea "Hi {{first_name}}, thanks for letting us know! I understand you'll take care of…" at bounding box center [623, 496] width 520 height 49
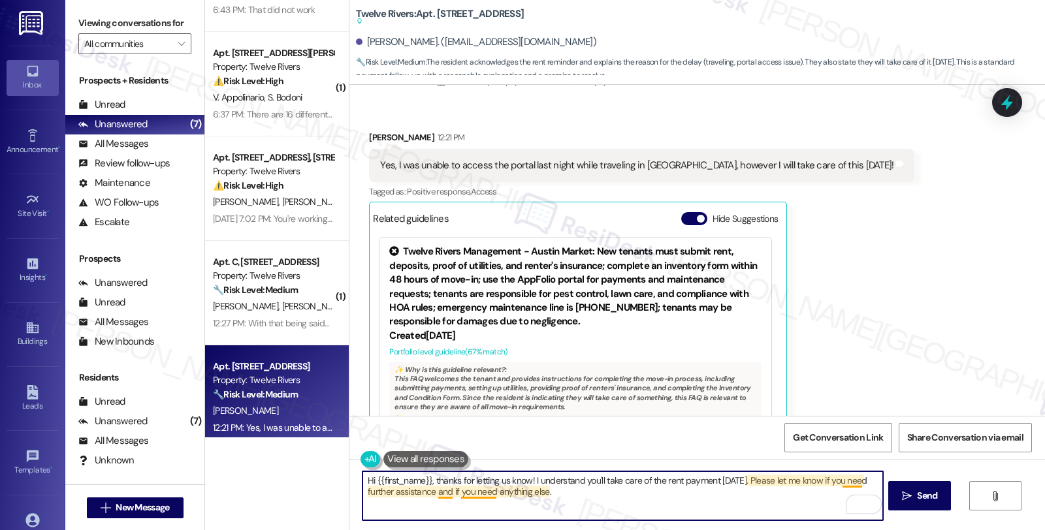
click at [434, 491] on textarea "Hi {{first_name}}, thanks for letting us know! I understand you'll take care of…" at bounding box center [623, 496] width 520 height 49
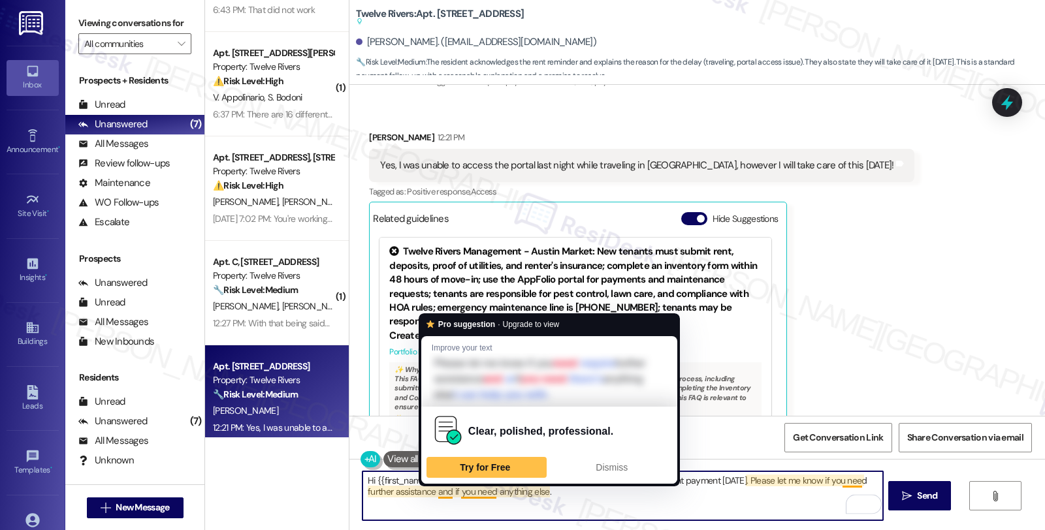
click at [434, 491] on textarea "Hi {{first_name}}, thanks for letting us know! I understand you'll take care of…" at bounding box center [623, 496] width 520 height 49
type textarea "Hi {{first_name}}, thanks for letting us know! I understand you'll take care of…"
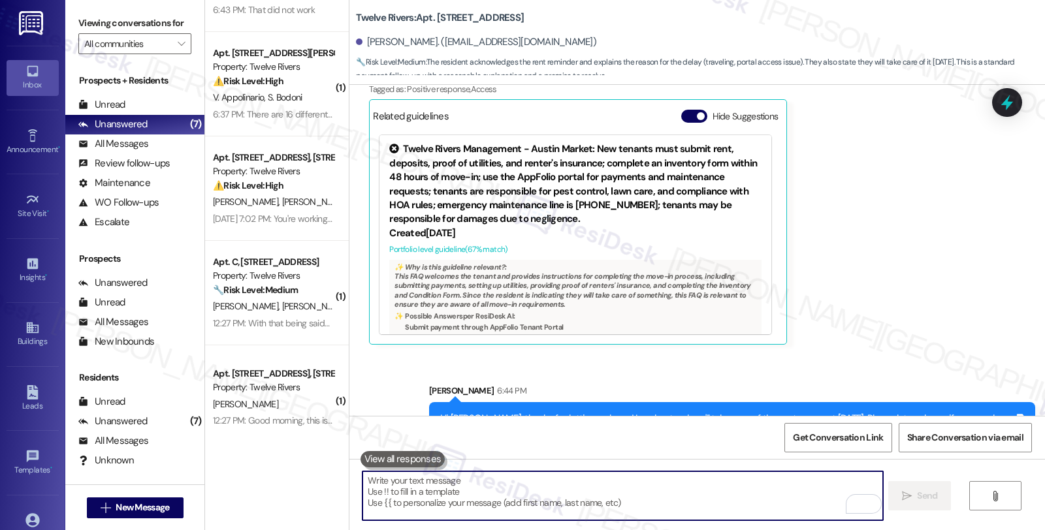
scroll to position [6318, 0]
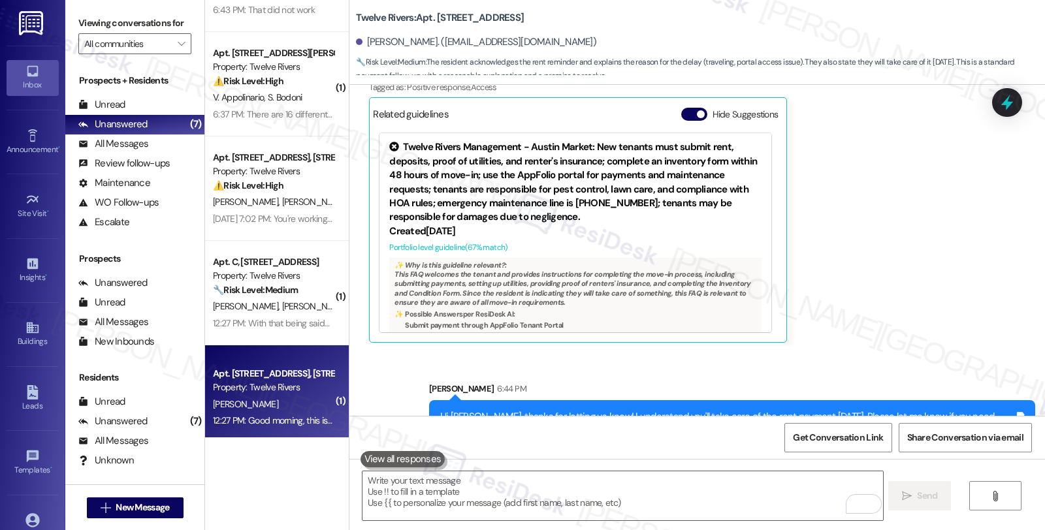
click at [288, 374] on div "Apt. [STREET_ADDRESS], [STREET_ADDRESS]" at bounding box center [273, 374] width 121 height 14
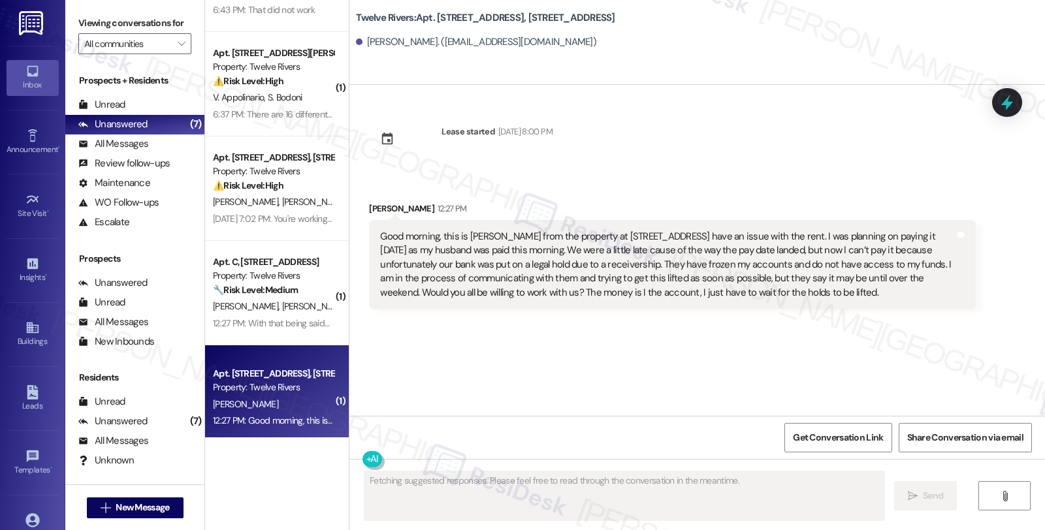
scroll to position [0, 0]
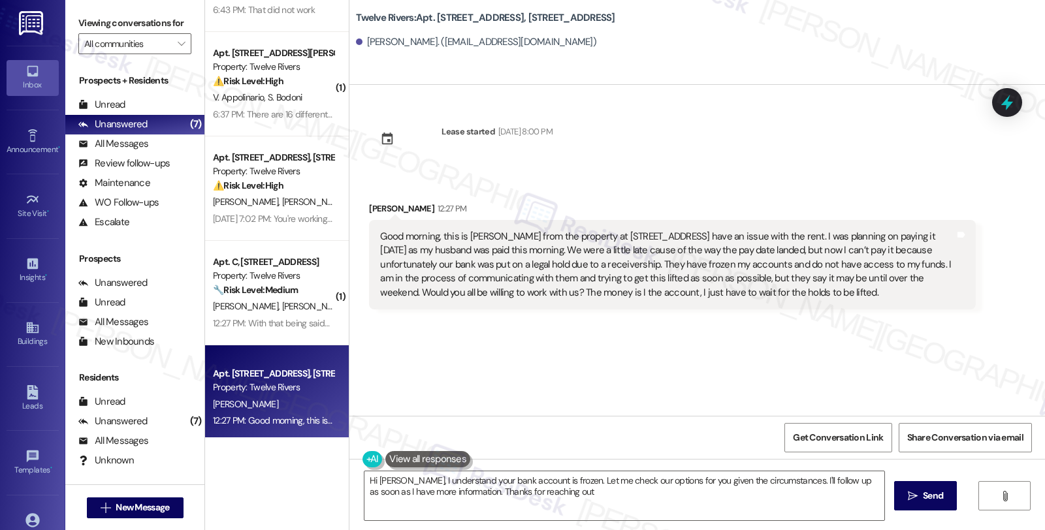
type textarea "Hi Abigail, I understand your bank account is frozen. Let me check our options …"
click at [865, 329] on div "Lease started Jun 30, 2019 at 8:00 PM Received via SMS Abigail Garcia 12:27 PM …" at bounding box center [698, 250] width 696 height 331
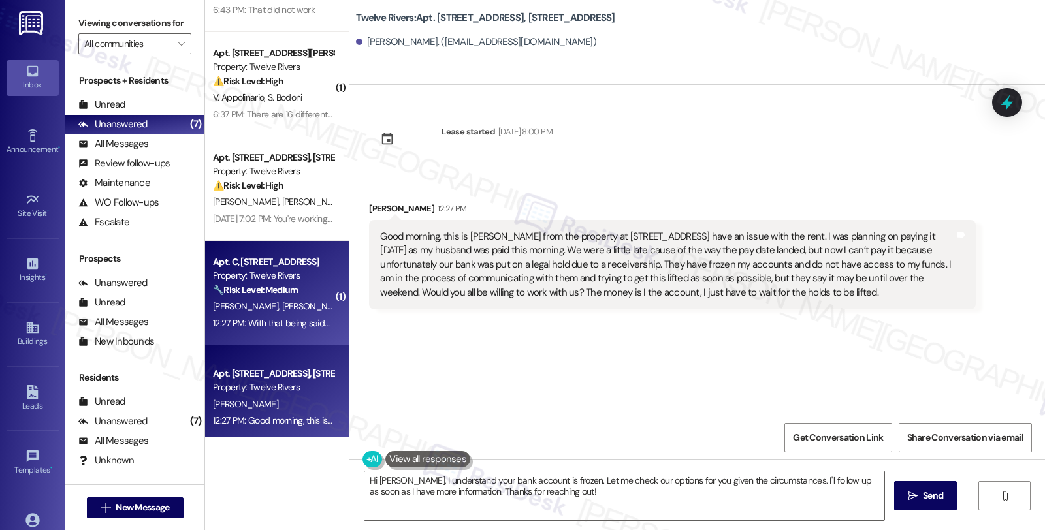
click at [289, 278] on div "Property: Twelve Rivers" at bounding box center [273, 276] width 121 height 14
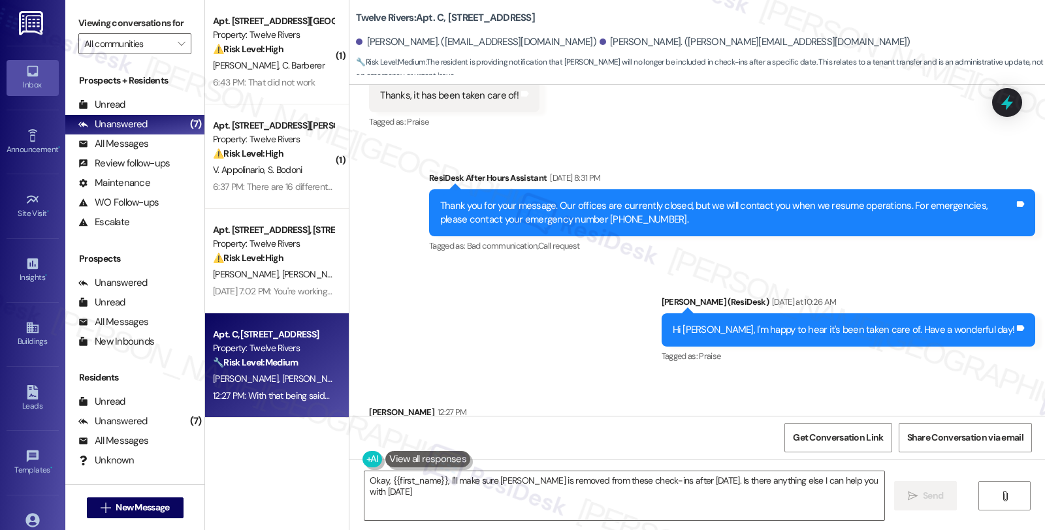
type textarea "Okay, {{first_name}}, I'll make sure Tara is removed from these check-ins after…"
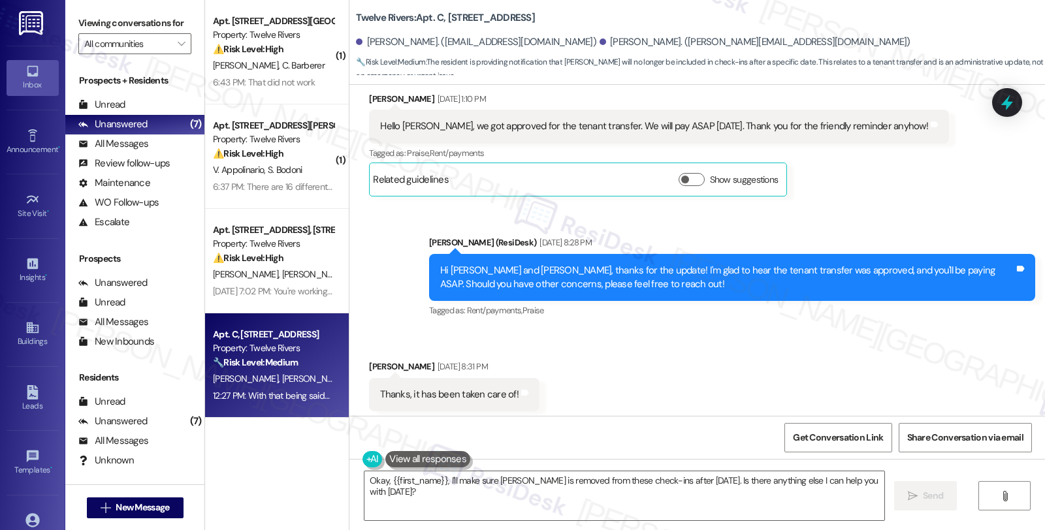
scroll to position [4545, 0]
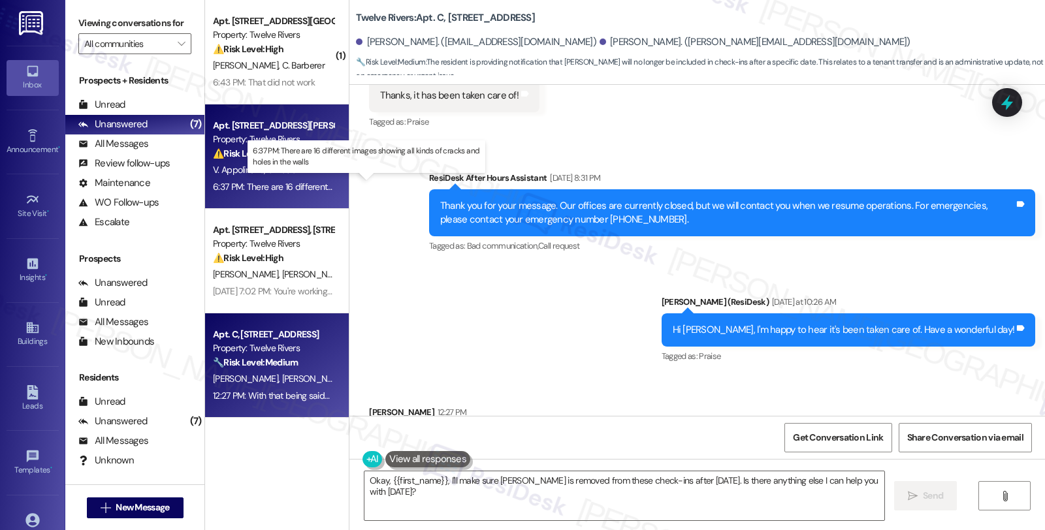
click at [311, 181] on div "6:37 PM: There are 16 different images showing all kinds of cracks and holes in…" at bounding box center [378, 187] width 330 height 12
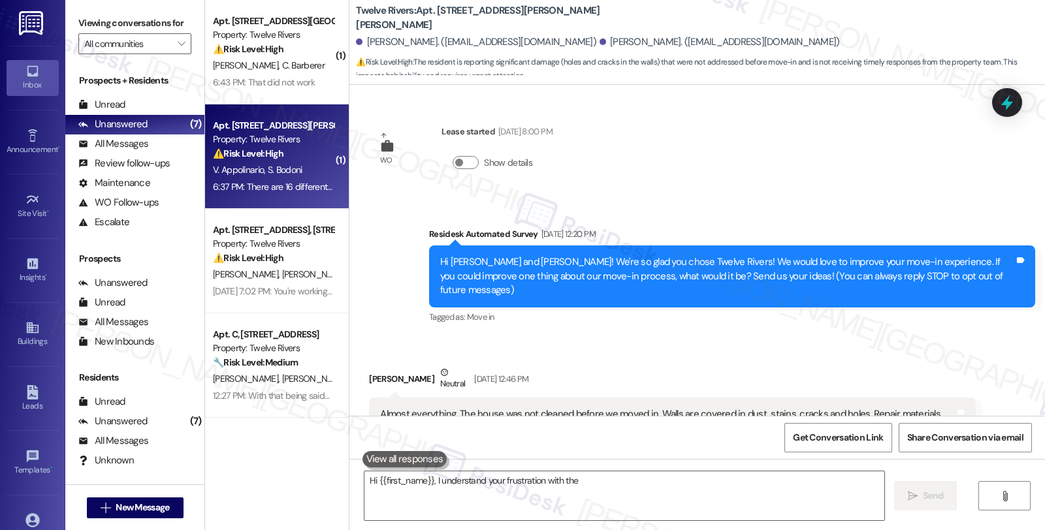
scroll to position [1128, 0]
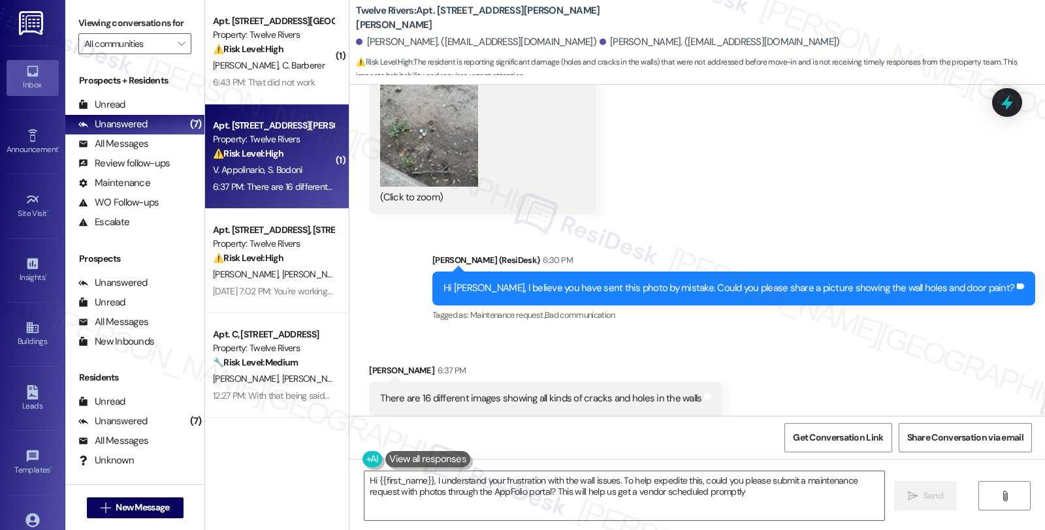
type textarea "Hi {{first_name}}, I understand your frustration with the wall issues. To help …"
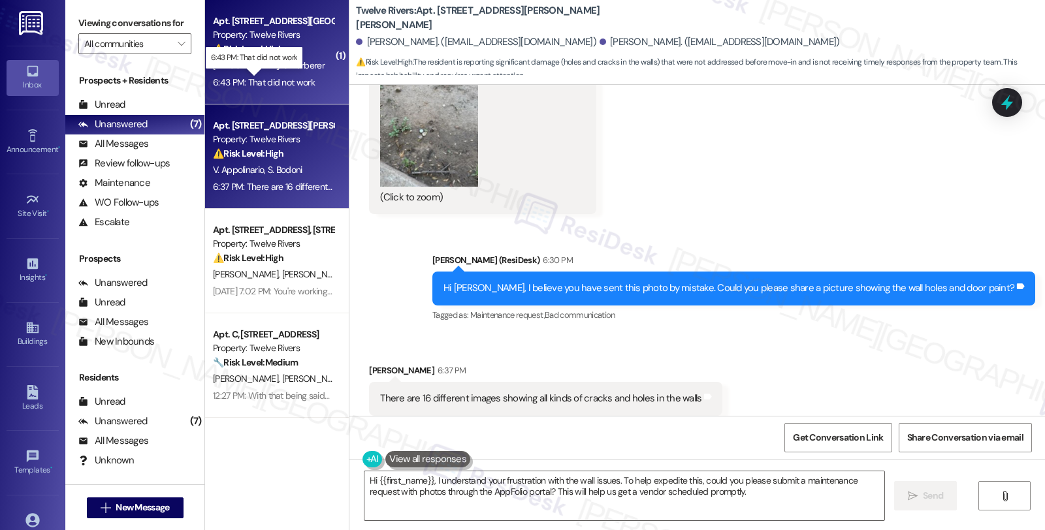
click at [295, 80] on div "6:43 PM: That did not work 6:43 PM: That did not work" at bounding box center [264, 82] width 102 height 12
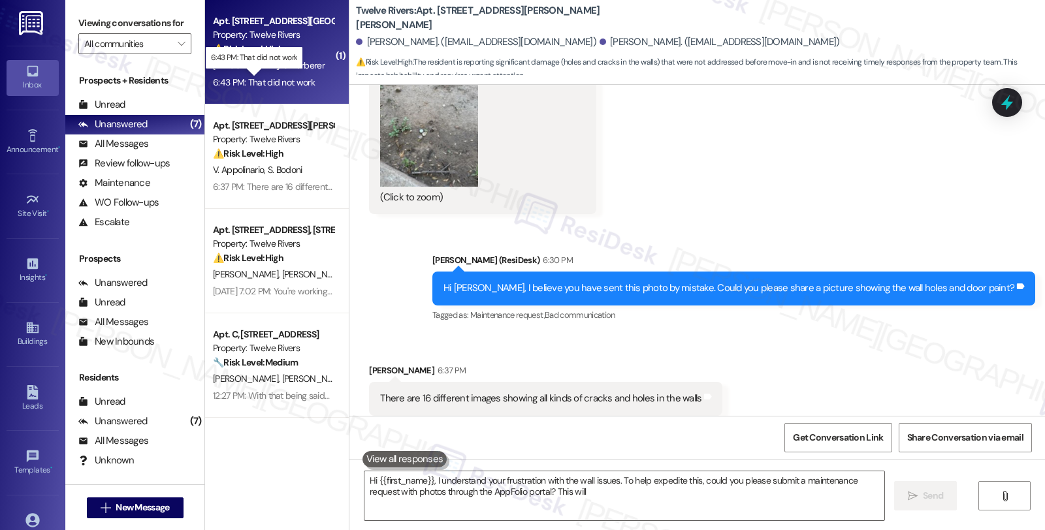
type textarea "Hi {{first_name}}, I understand your frustration with the wall issues. To help …"
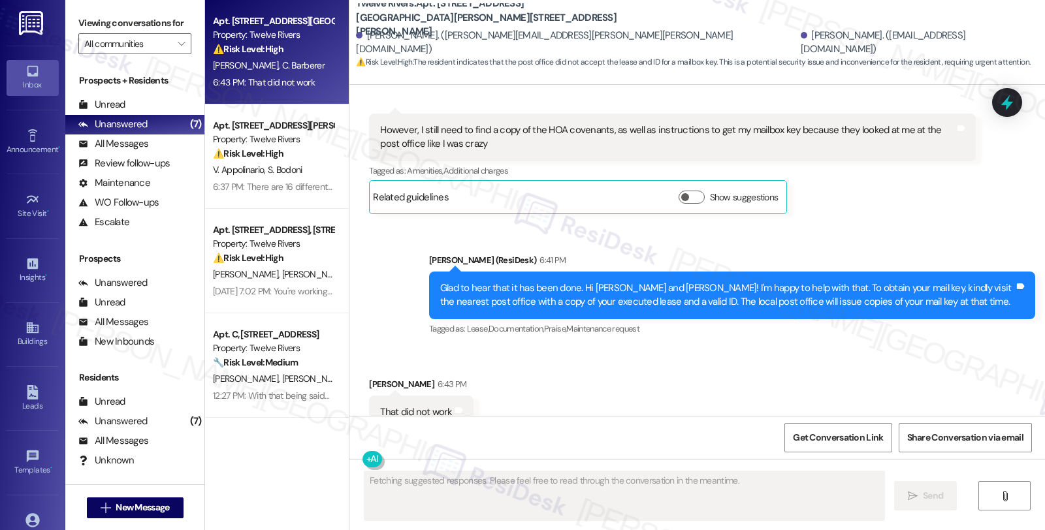
scroll to position [4545, 0]
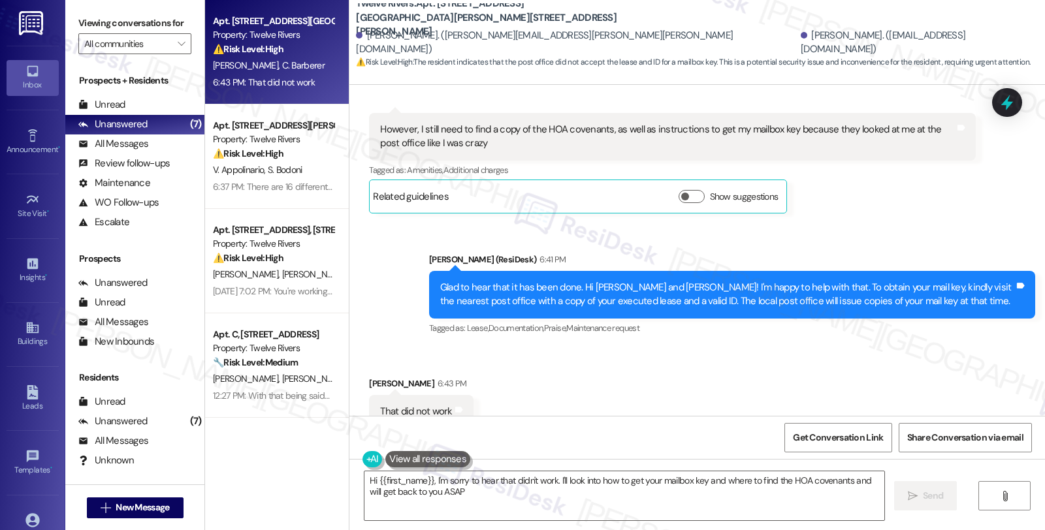
type textarea "Hi {{first_name}}, I'm sorry to hear that didn't work. I'll look into how to ge…"
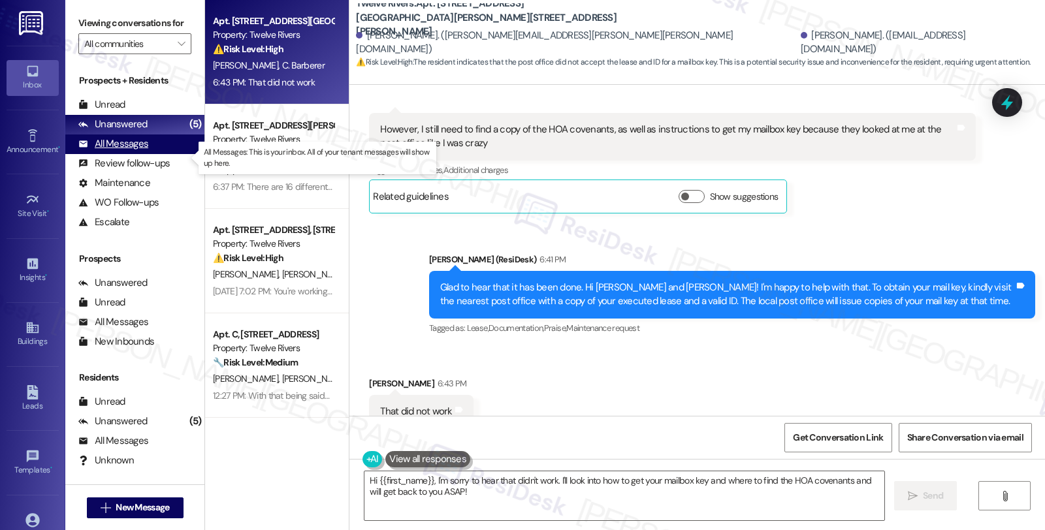
click at [141, 151] on div "All Messages" at bounding box center [113, 144] width 70 height 14
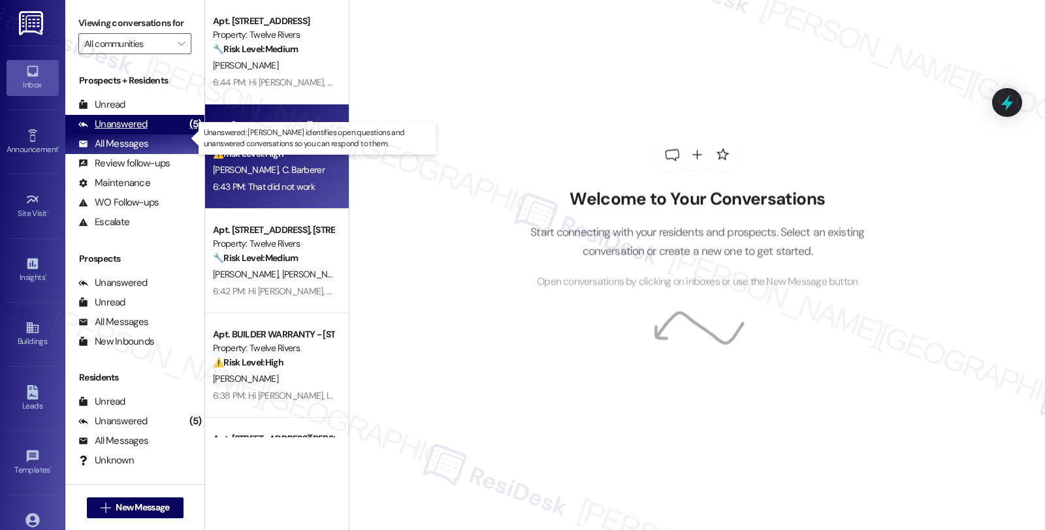
click at [141, 131] on div "Unanswered" at bounding box center [112, 125] width 69 height 14
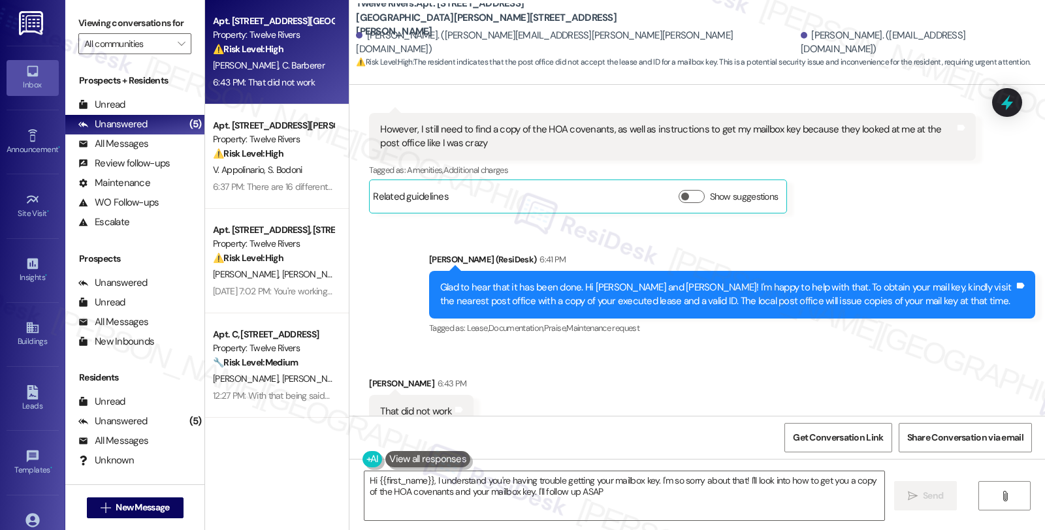
type textarea "Hi {{first_name}}, I understand you're having trouble getting your mailbox key.…"
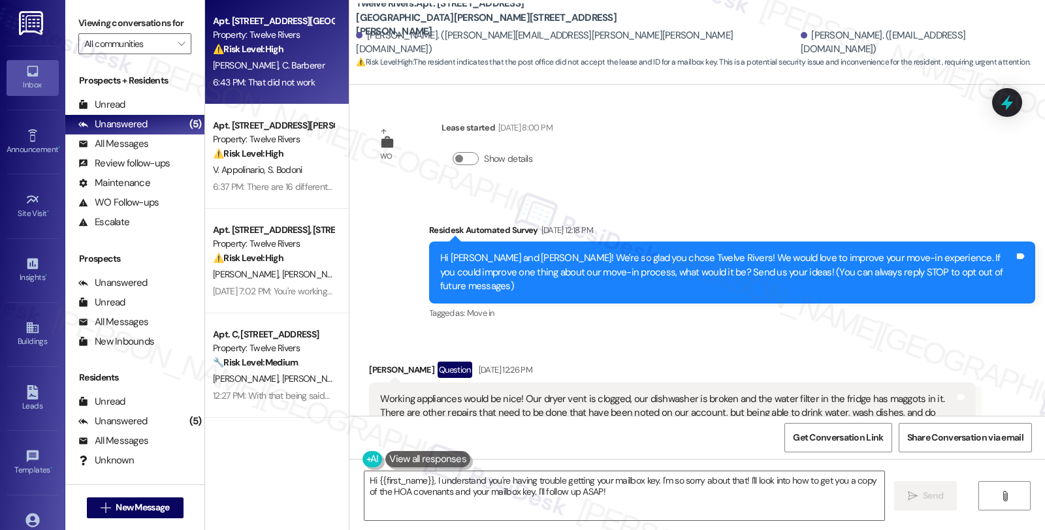
scroll to position [0, 0]
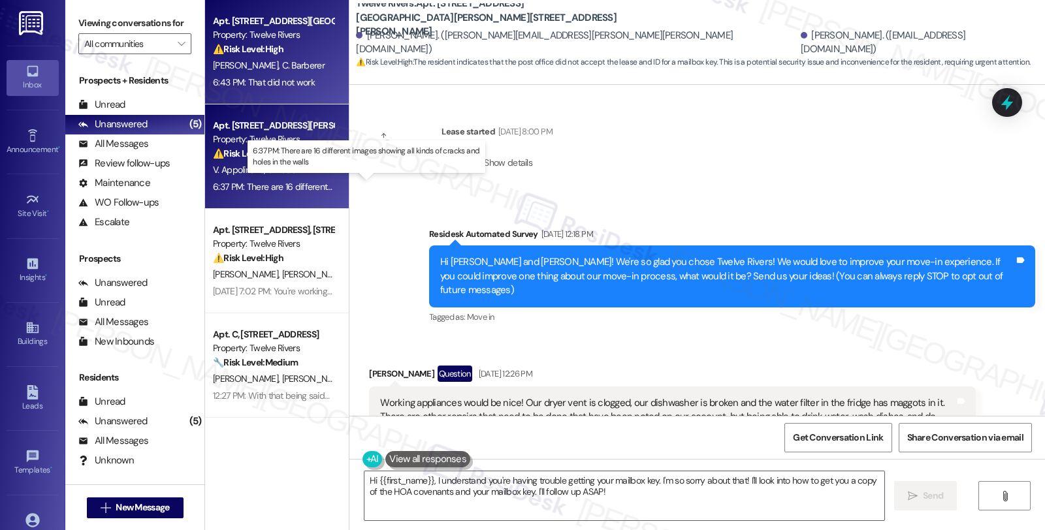
click at [265, 181] on div "6:37 PM: There are 16 different images showing all kinds of cracks and holes in…" at bounding box center [378, 187] width 330 height 12
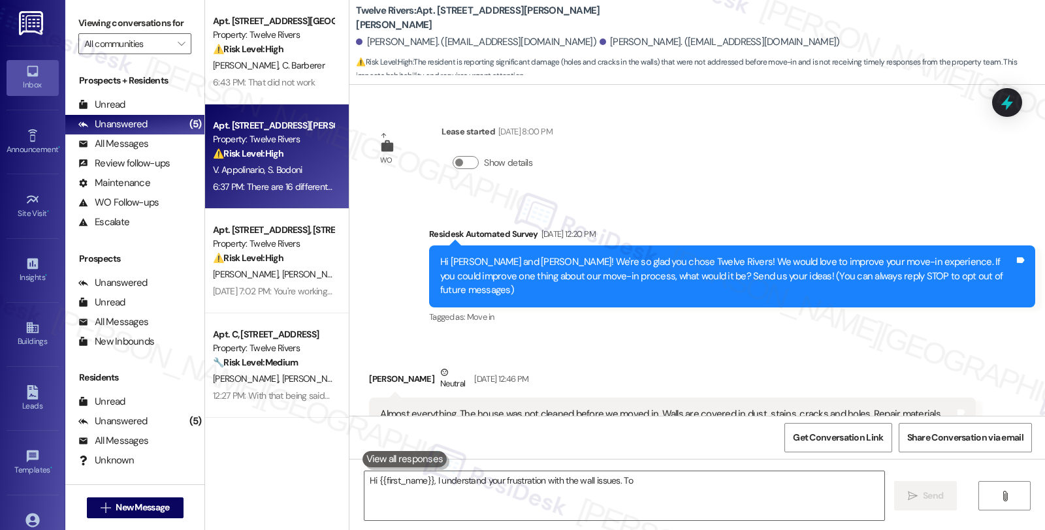
scroll to position [1128, 0]
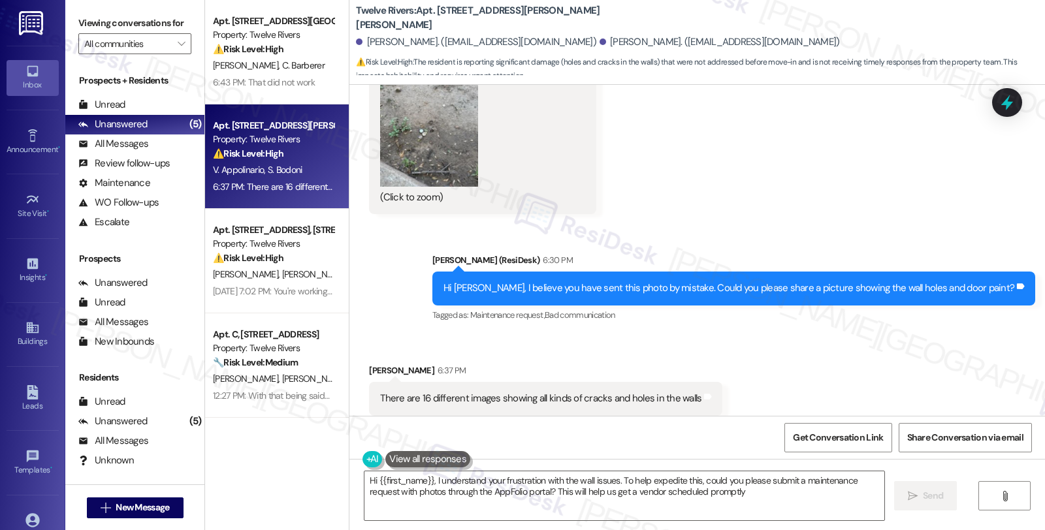
type textarea "Hi {{first_name}}, I understand your frustration with the wall issues. To help …"
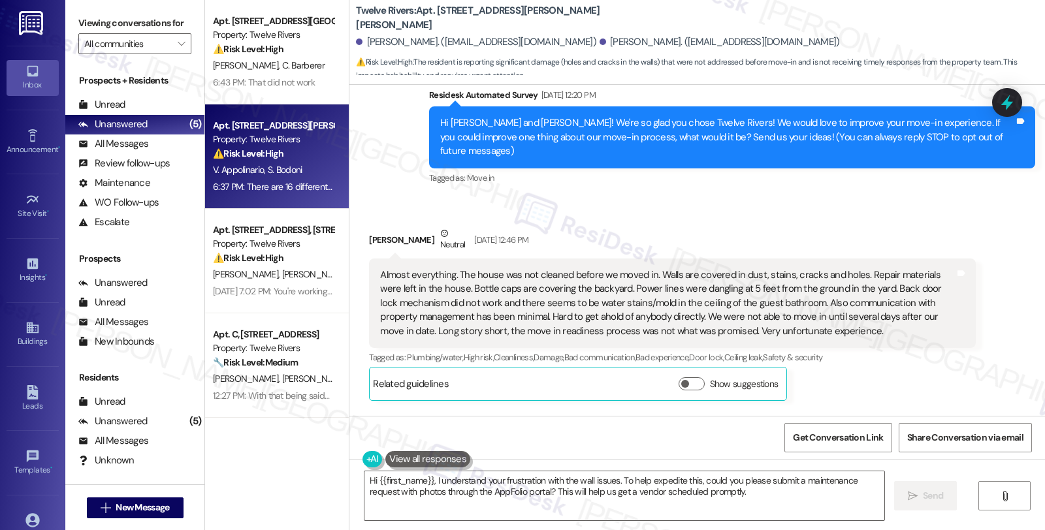
scroll to position [0, 0]
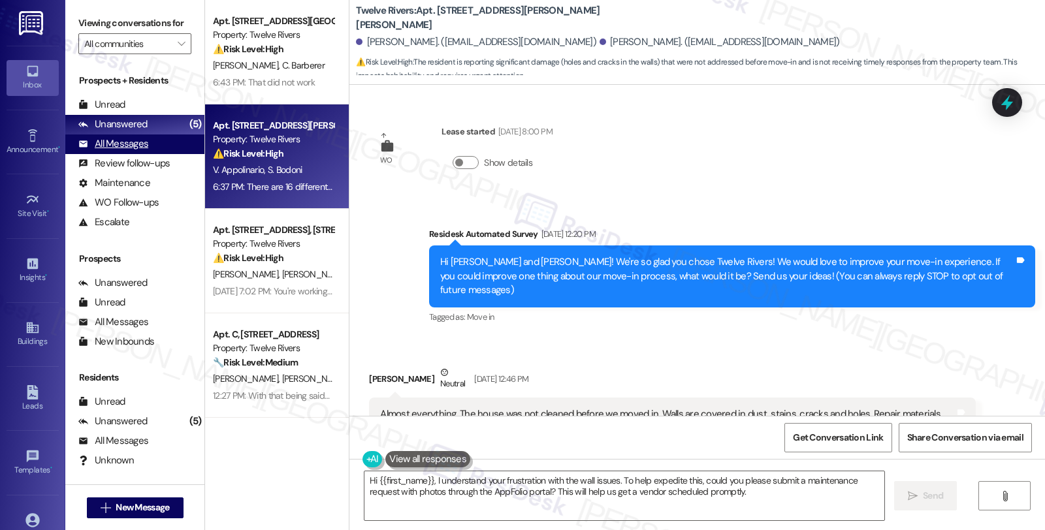
click at [153, 154] on div "All Messages (undefined)" at bounding box center [134, 145] width 139 height 20
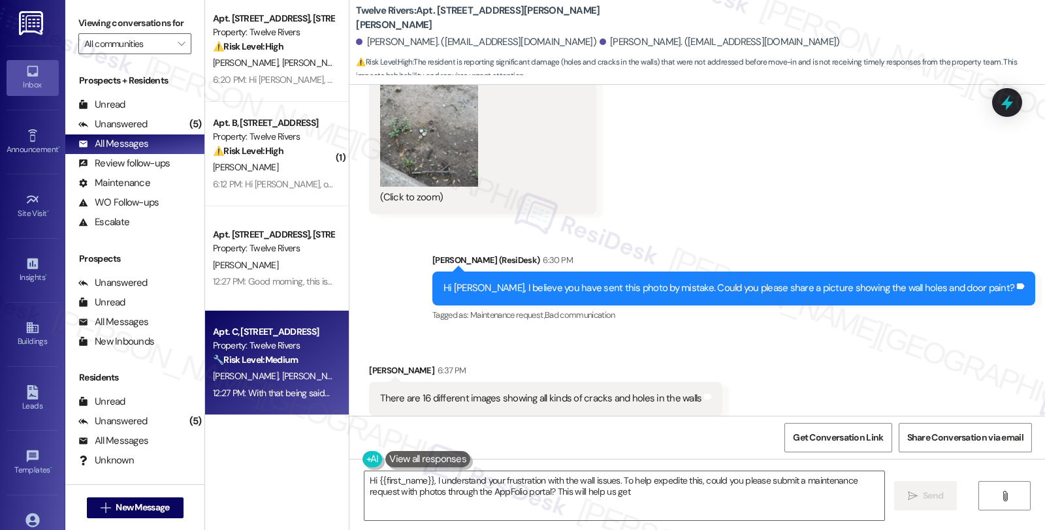
scroll to position [1379, 0]
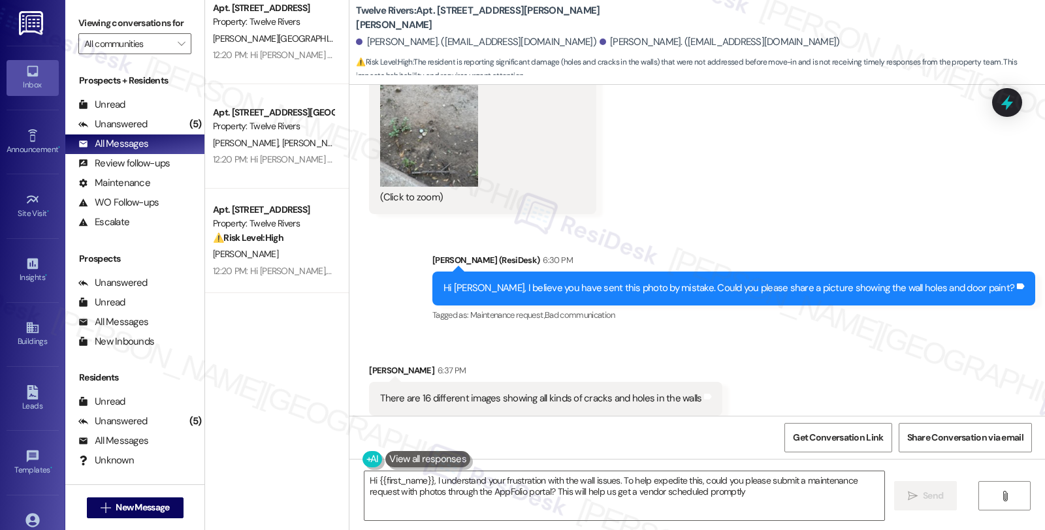
type textarea "Hi {{first_name}}, I understand your frustration with the wall issues. To help …"
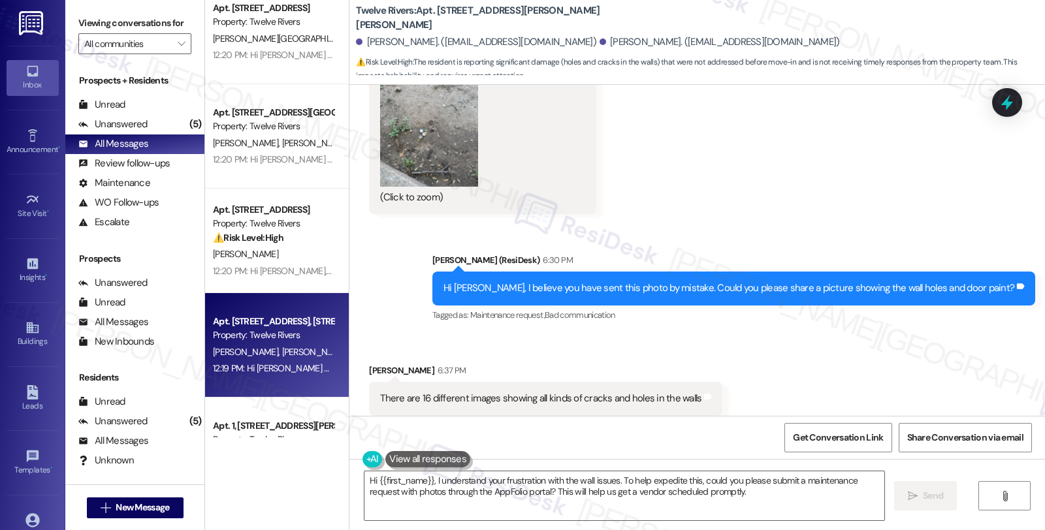
click at [270, 324] on div "Apt. [STREET_ADDRESS], [STREET_ADDRESS]" at bounding box center [273, 322] width 121 height 14
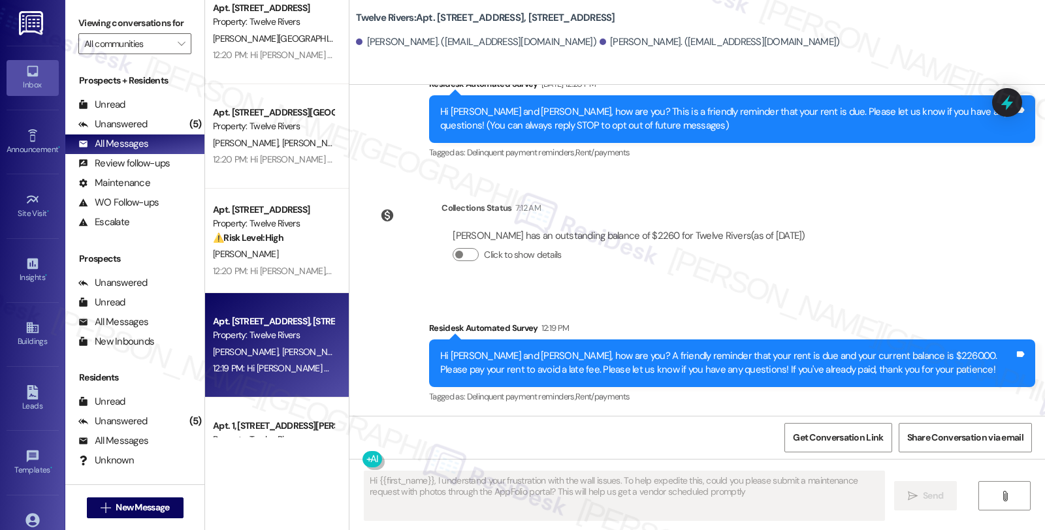
type textarea "Hi {{first_name}}, I understand your frustration with the wall issues. To help …"
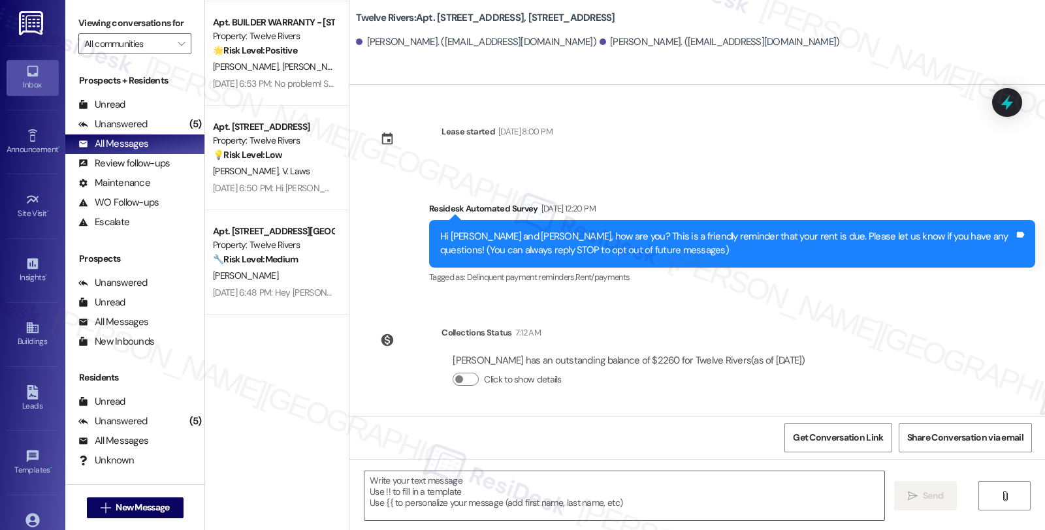
scroll to position [2831, 0]
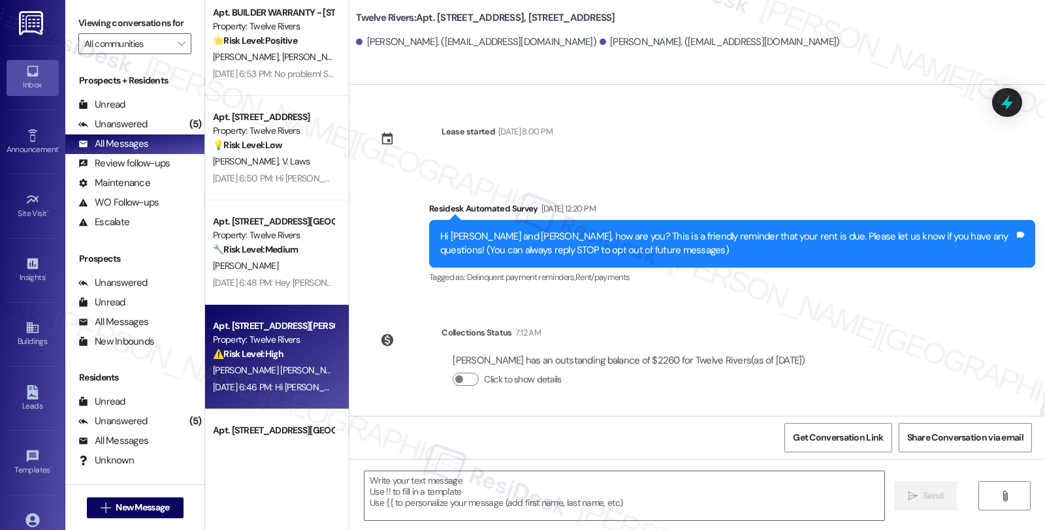
click at [280, 365] on div "G. Limon Vanover" at bounding box center [273, 371] width 123 height 16
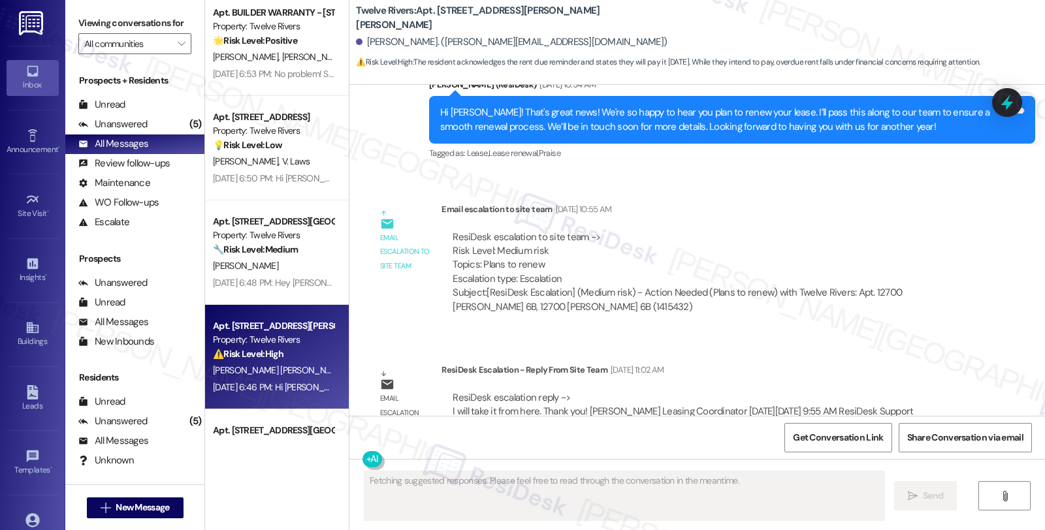
scroll to position [0, 0]
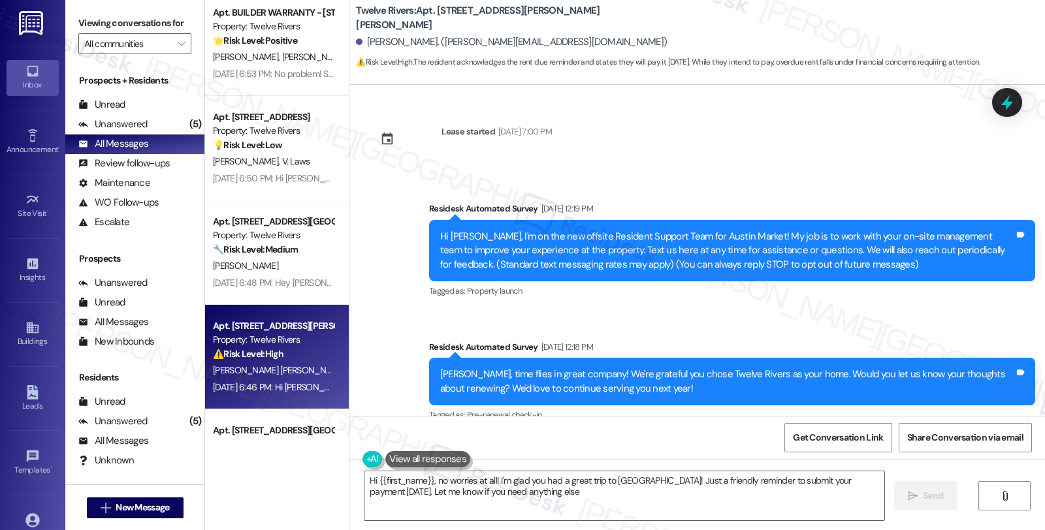
type textarea "Hi {{first_name}}, no worries at all! I'm glad you had a great trip to Cancun! …"
